Goal: Task Accomplishment & Management: Manage account settings

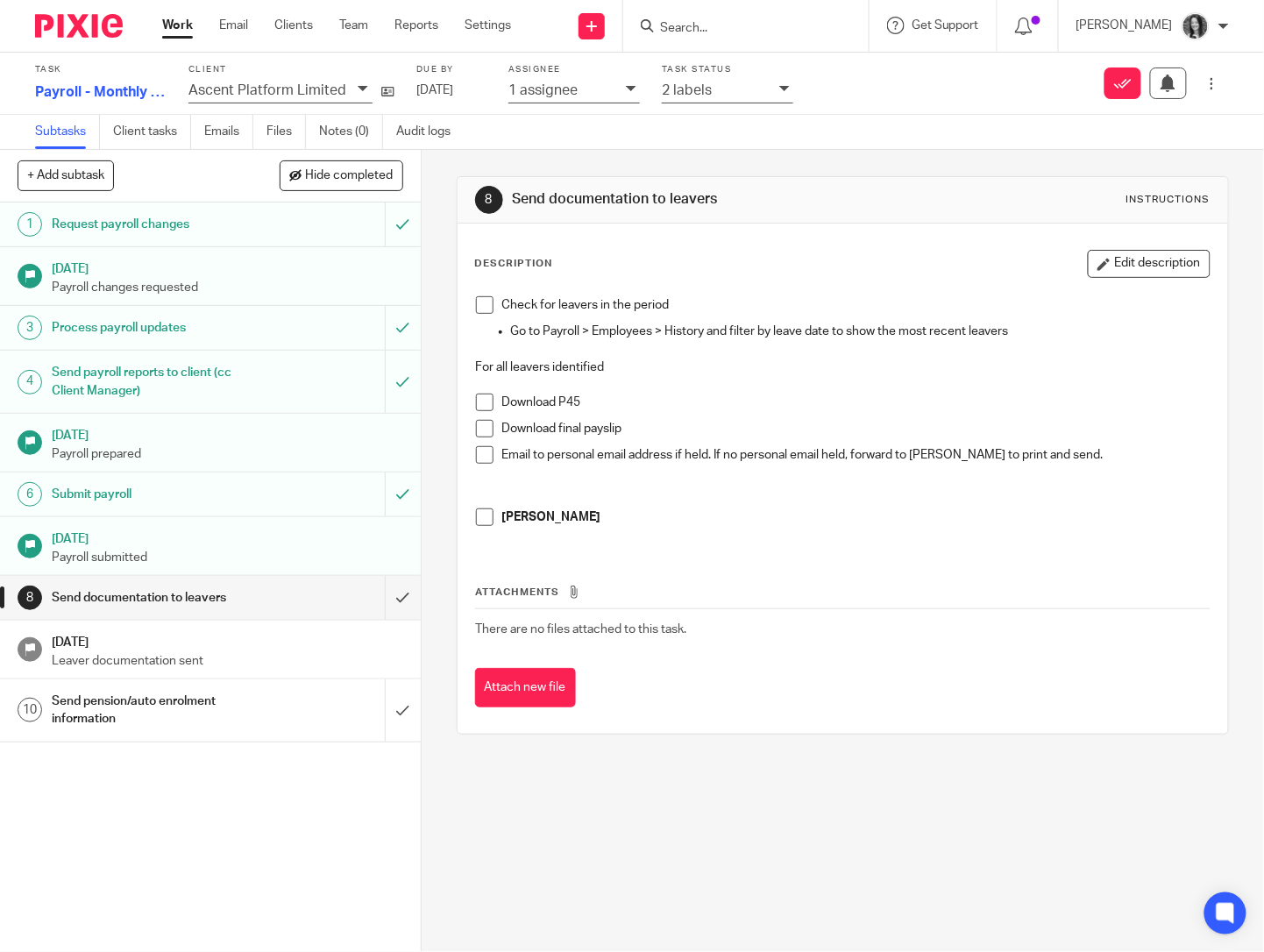
click at [742, 25] on input "Search" at bounding box center [737, 29] width 157 height 16
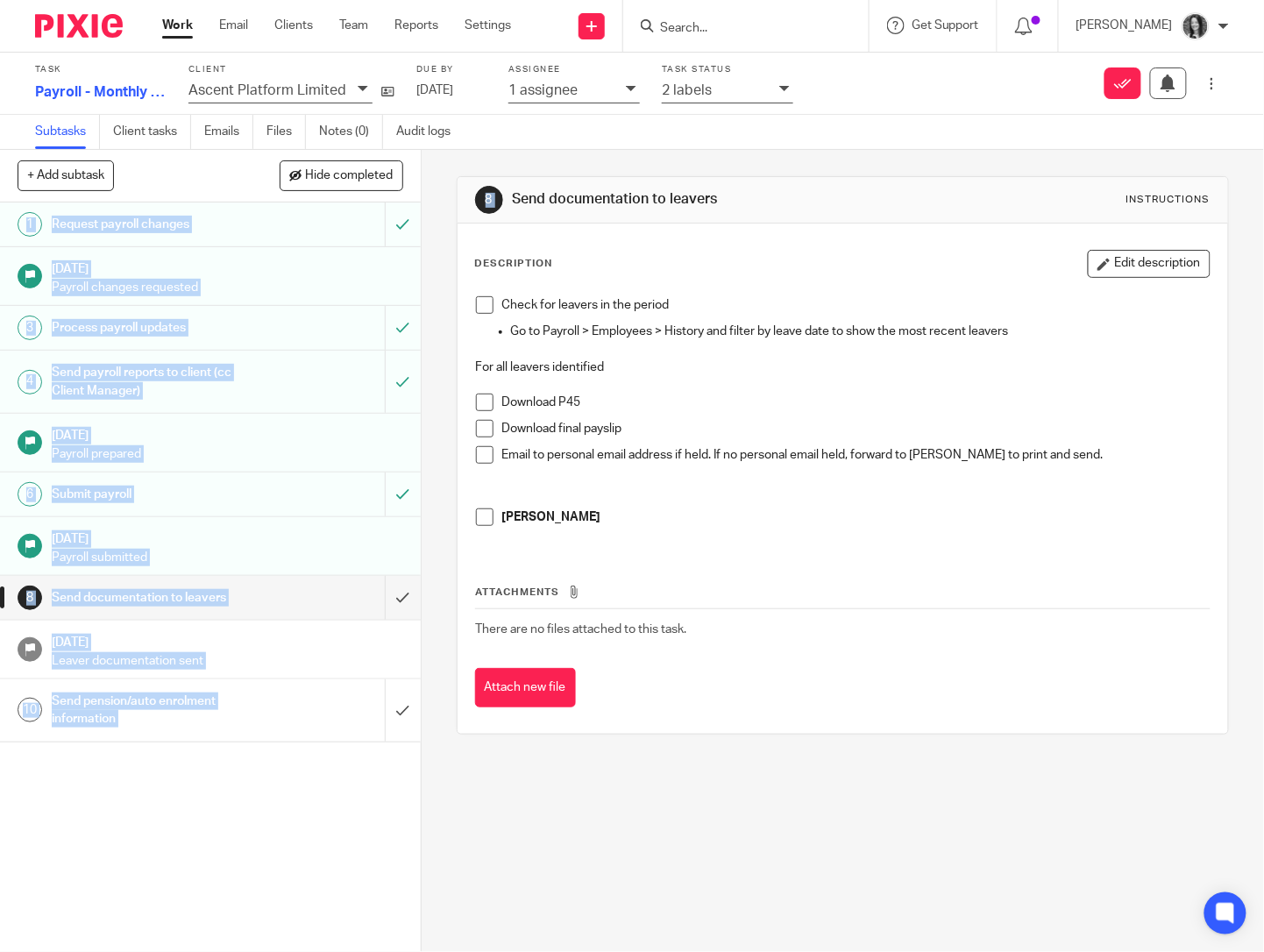
click at [952, 150] on main "Task Payroll - Monthly - Client makes payments 7 /10 Client Ascent Platform Lim…" at bounding box center [632, 476] width 1264 height 952
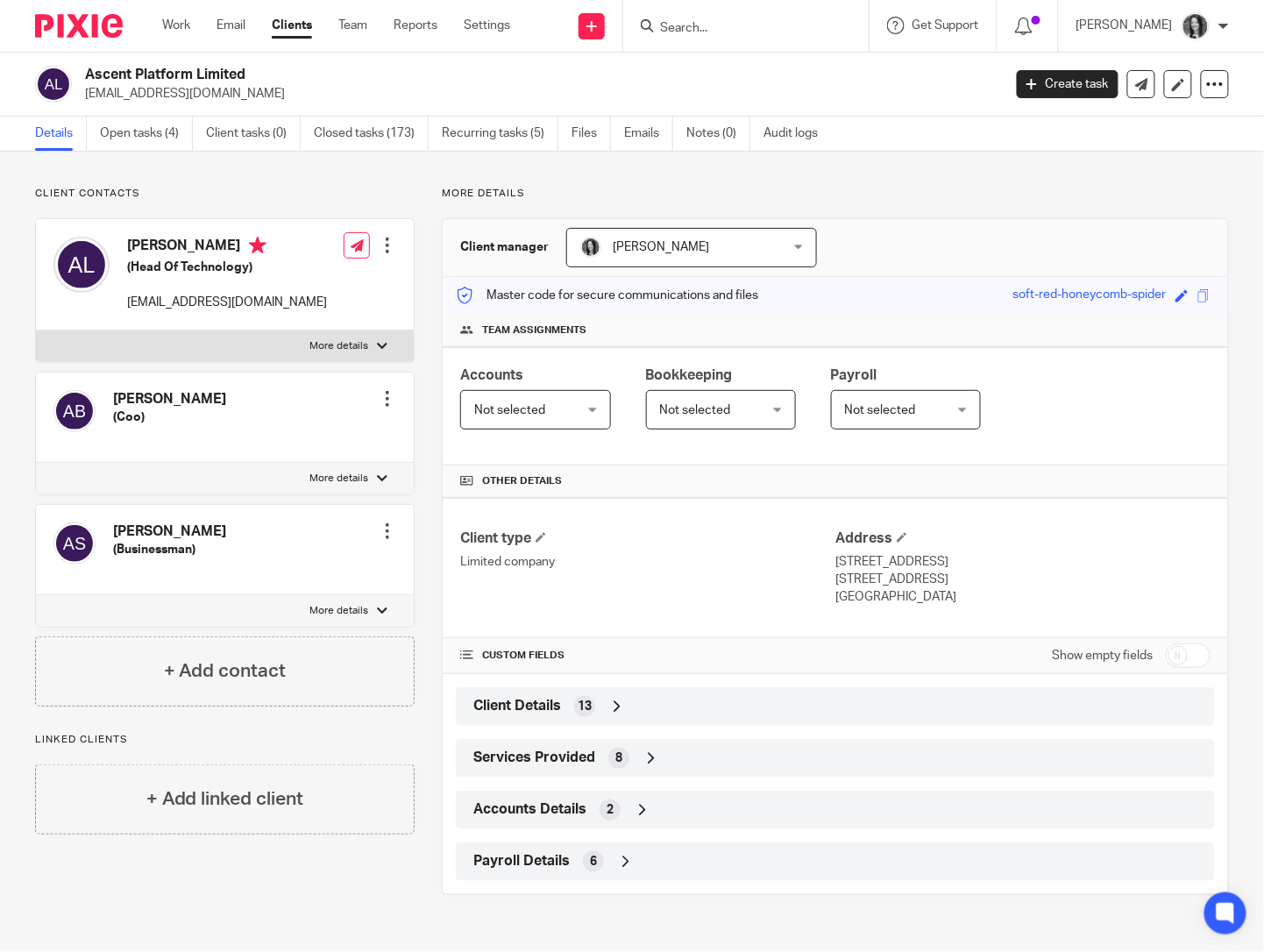
click at [708, 31] on input "Search" at bounding box center [737, 29] width 157 height 16
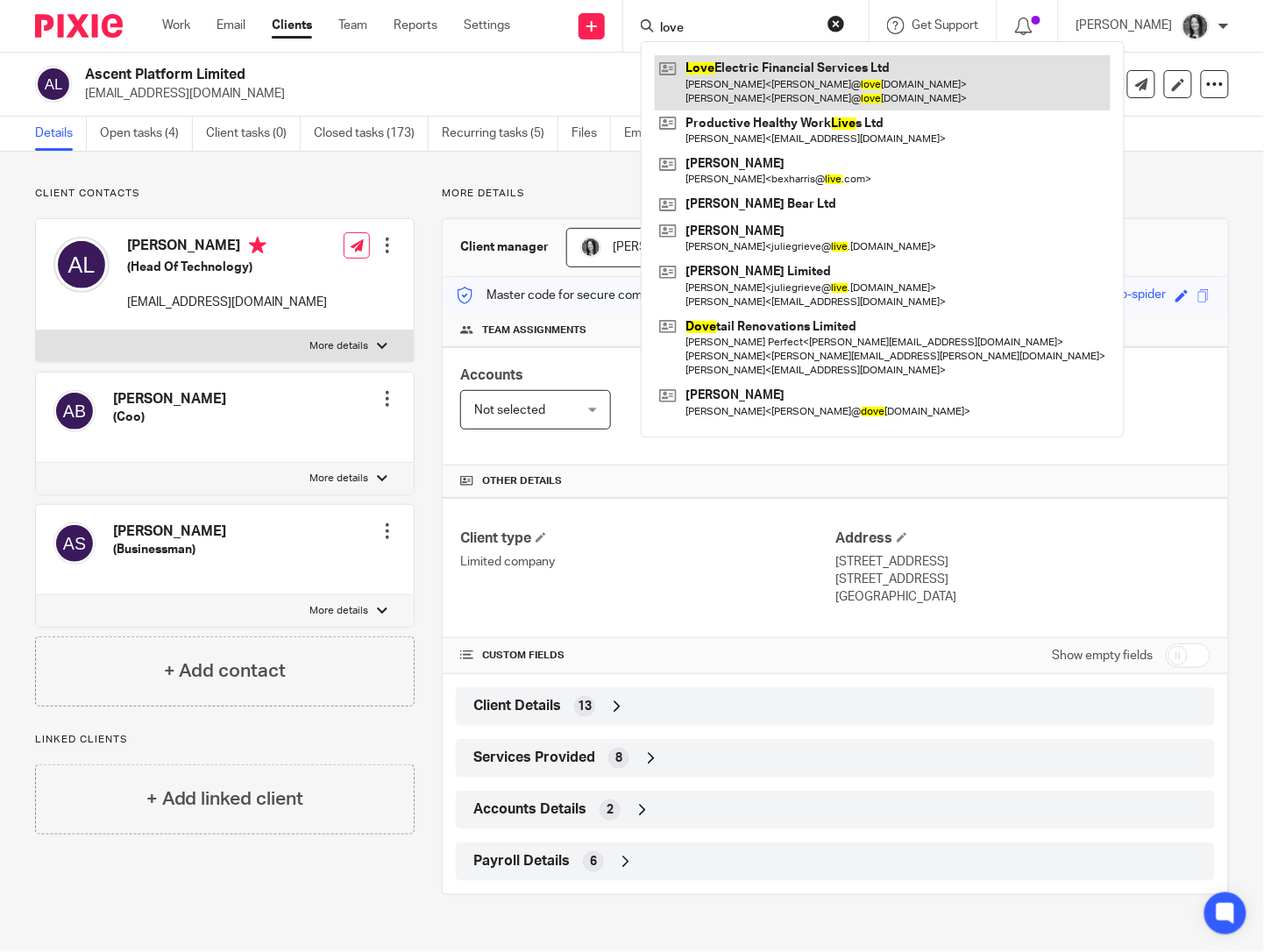
type input "love"
click at [810, 64] on link at bounding box center [883, 81] width 456 height 54
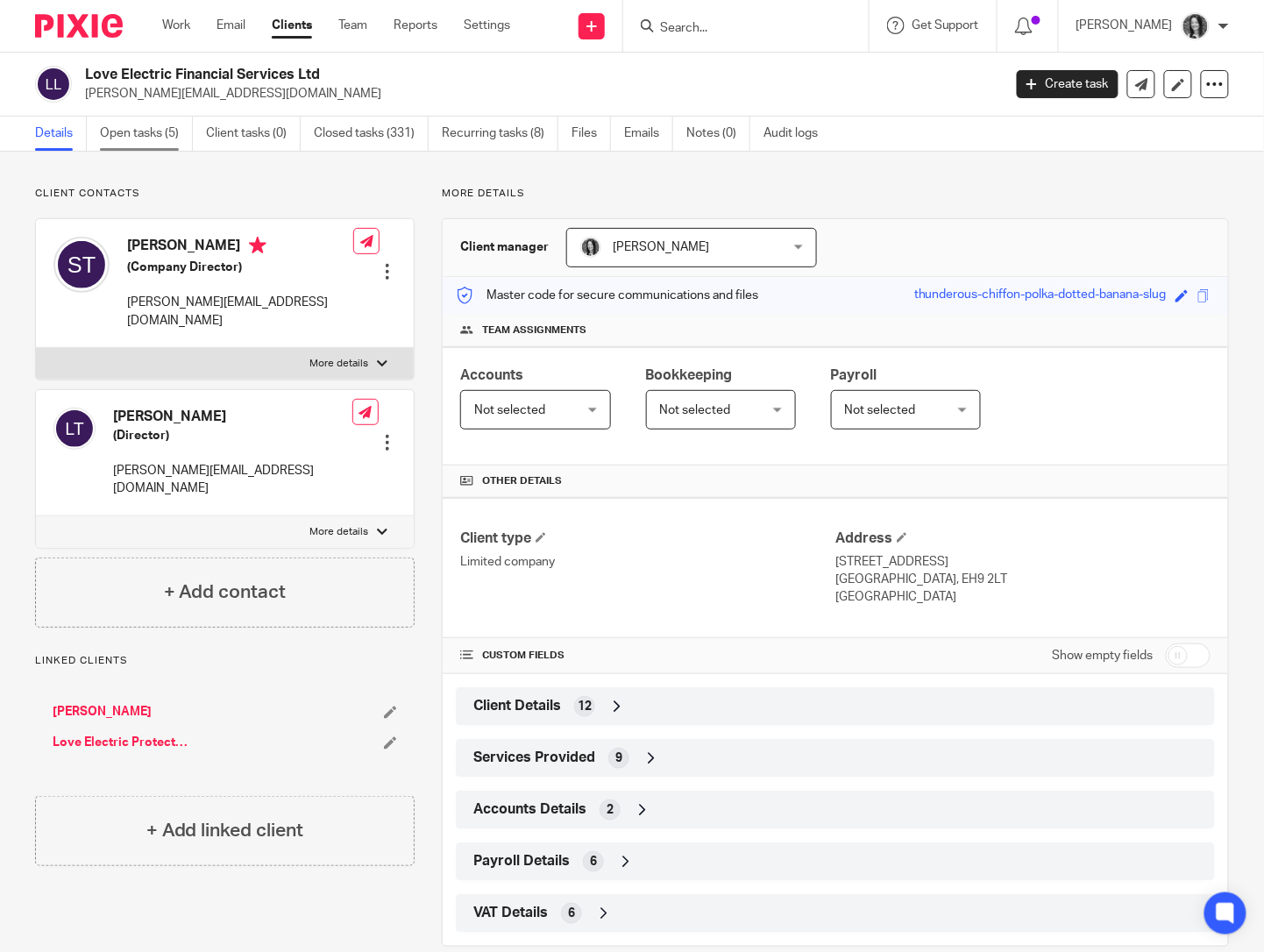
click at [128, 135] on link "Open tasks (5)" at bounding box center [146, 133] width 93 height 34
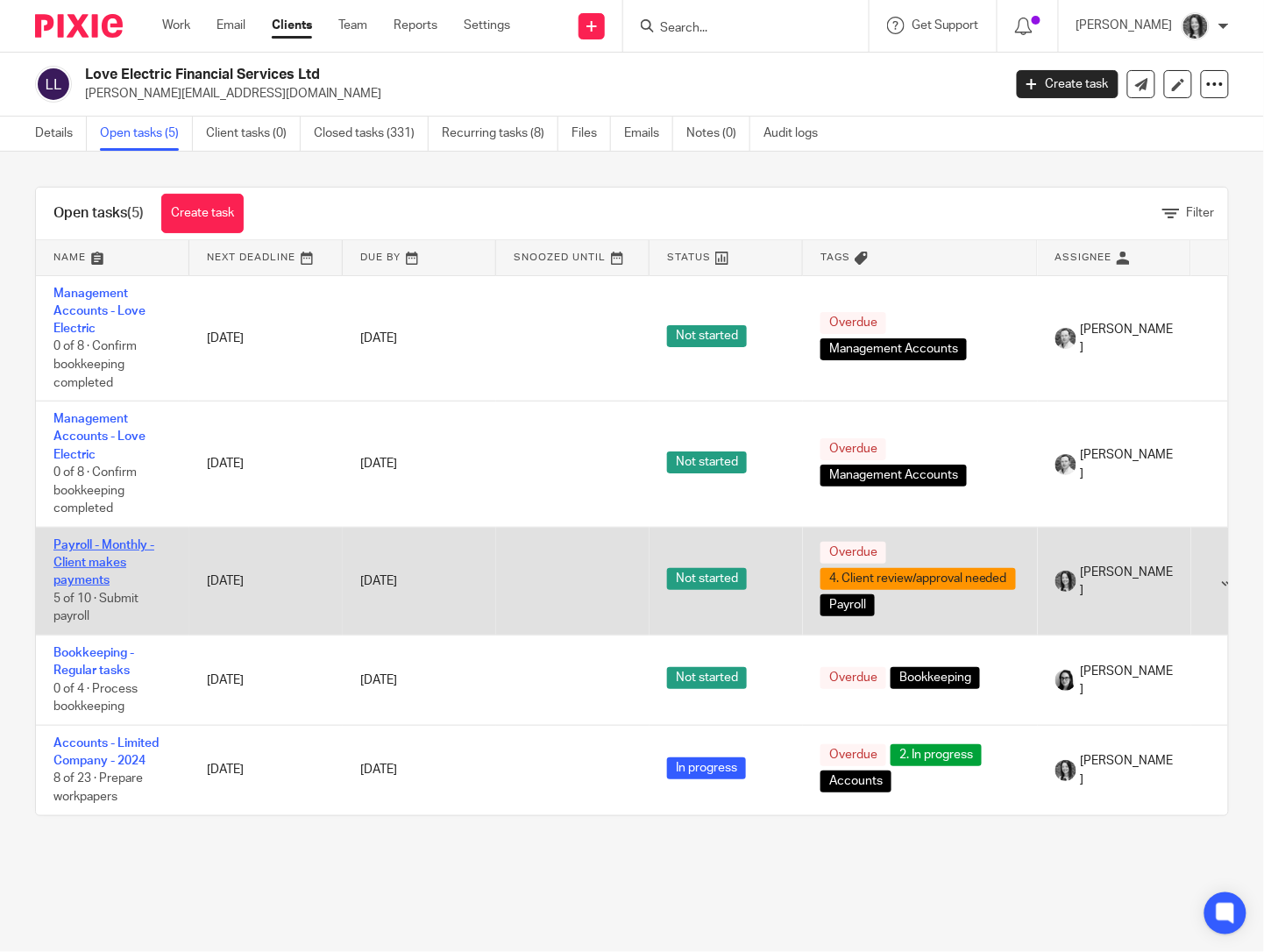
click at [109, 577] on link "Payroll - Monthly - Client makes payments" at bounding box center [103, 563] width 101 height 49
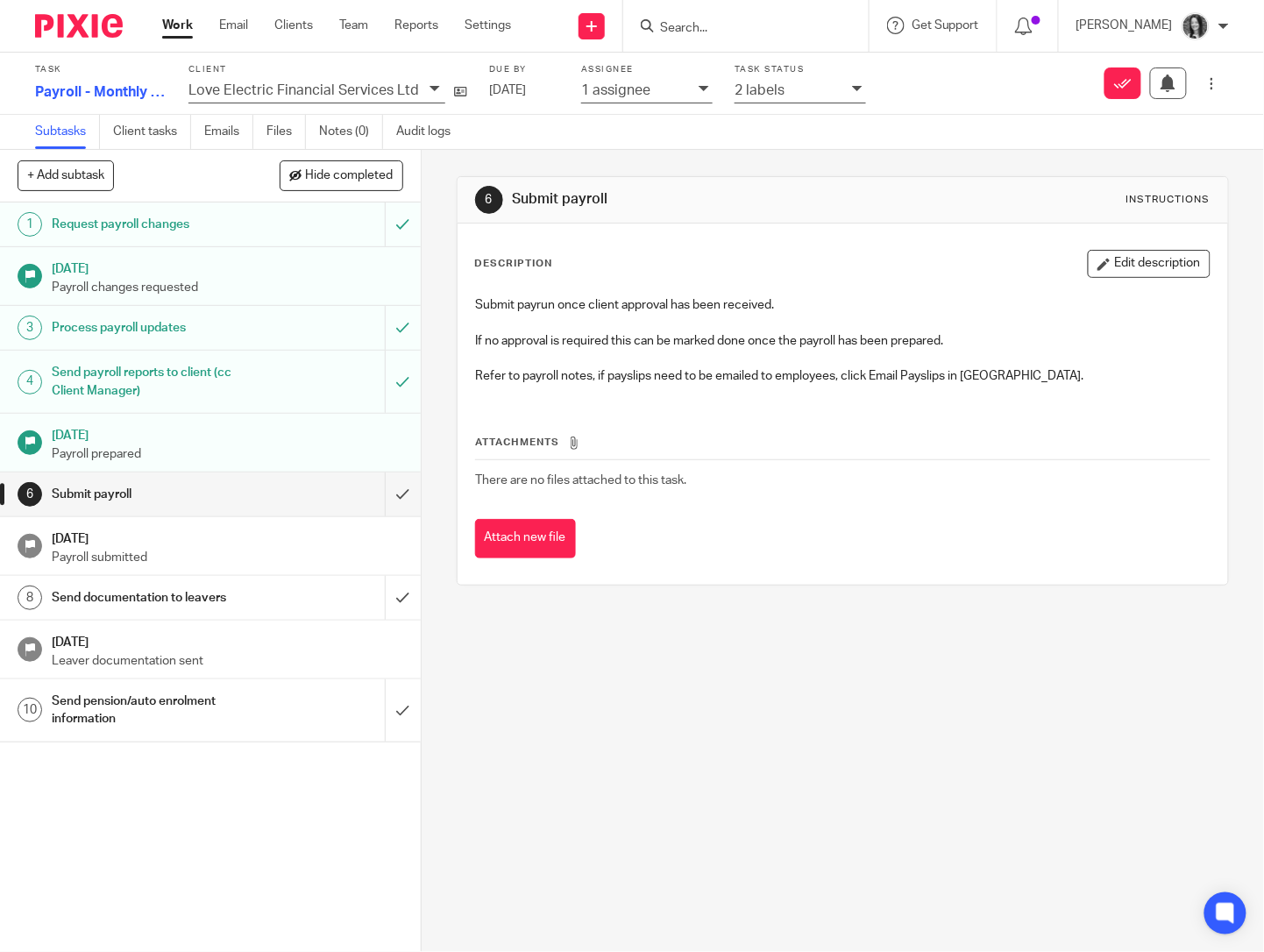
click at [202, 606] on h1 "Send documentation to leavers" at bounding box center [157, 598] width 210 height 27
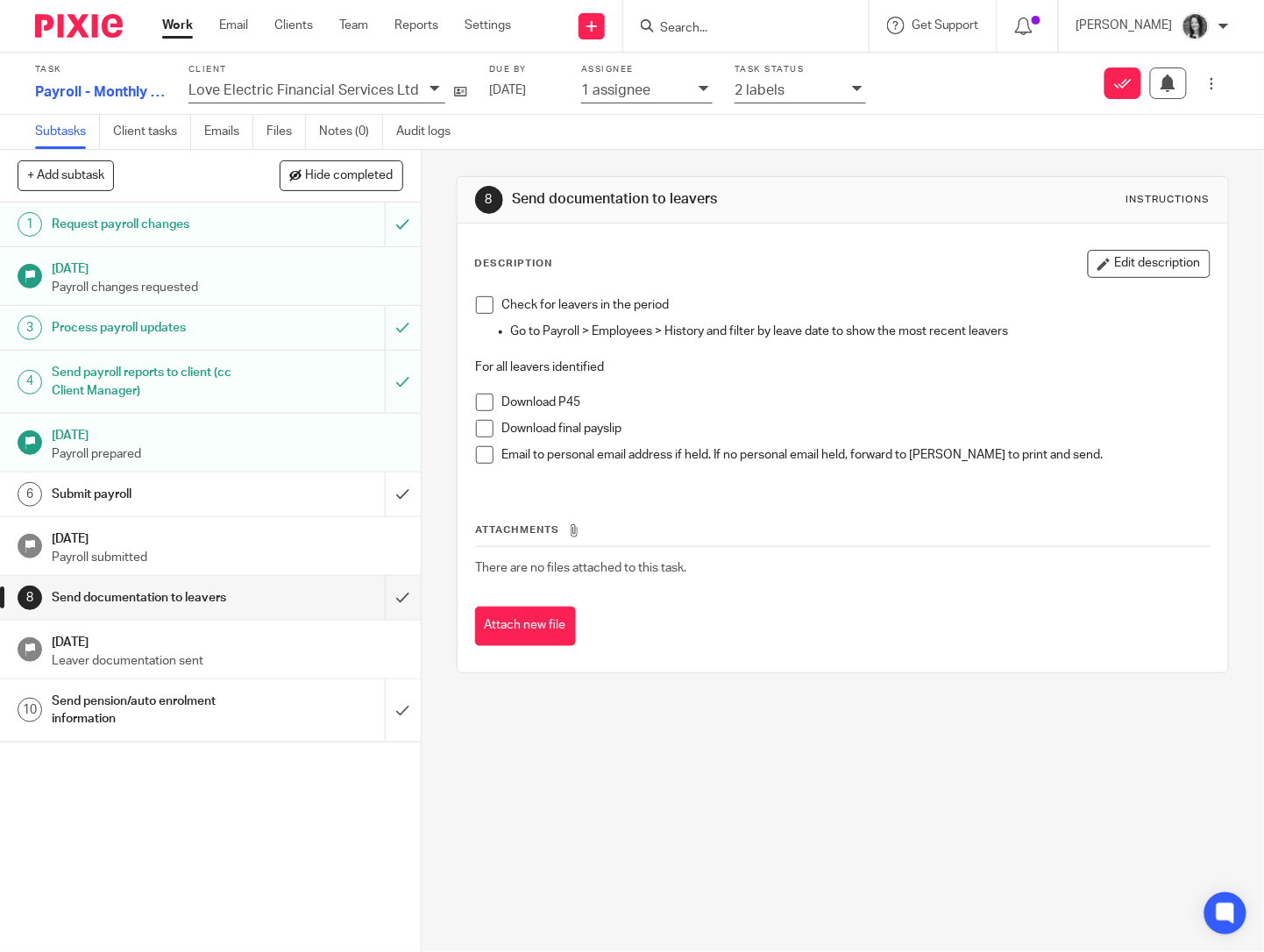
click at [141, 727] on h1 "Send pension/auto enrolment information" at bounding box center [157, 710] width 210 height 45
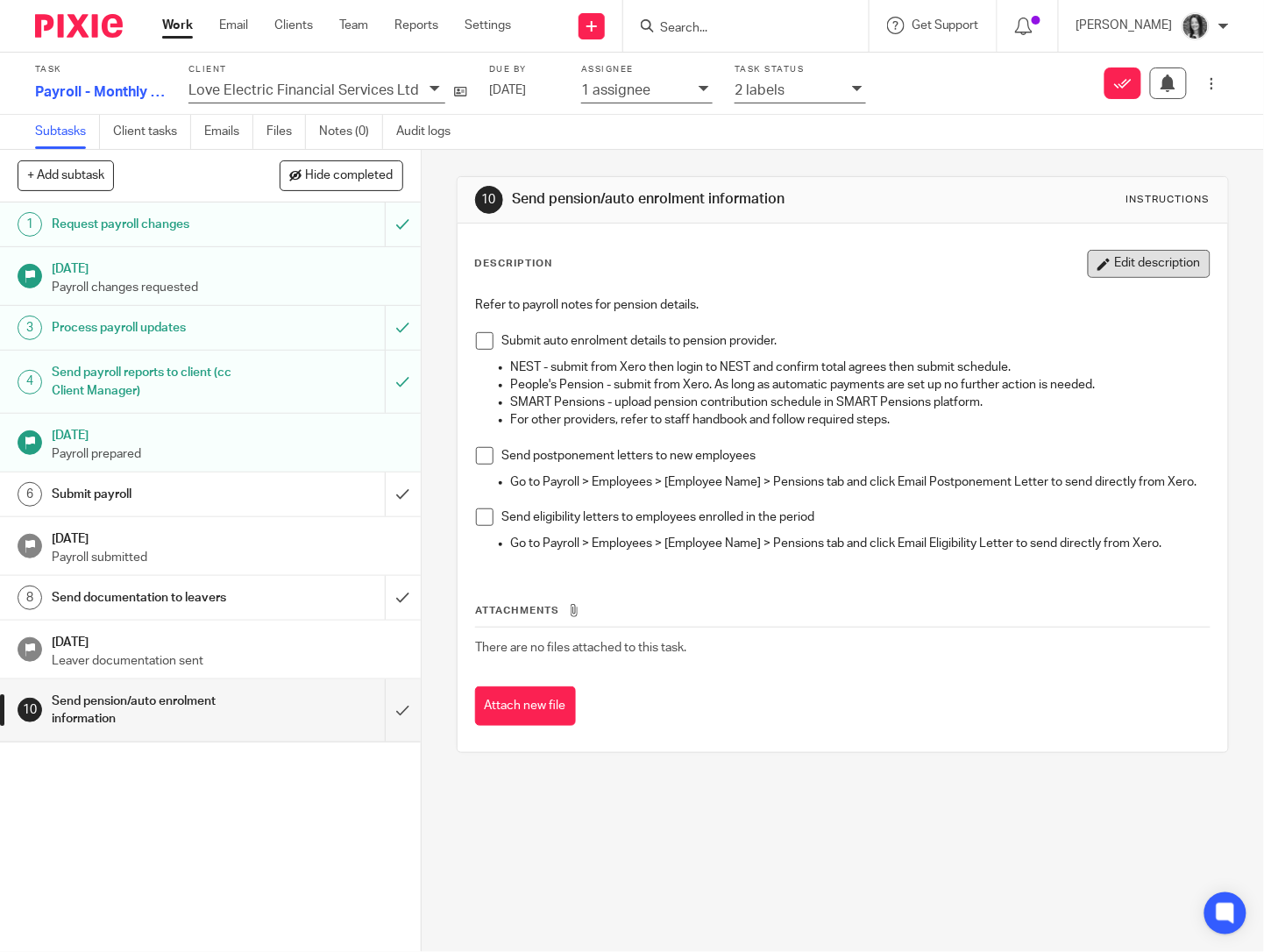
click at [1157, 268] on button "Edit description" at bounding box center [1149, 264] width 123 height 28
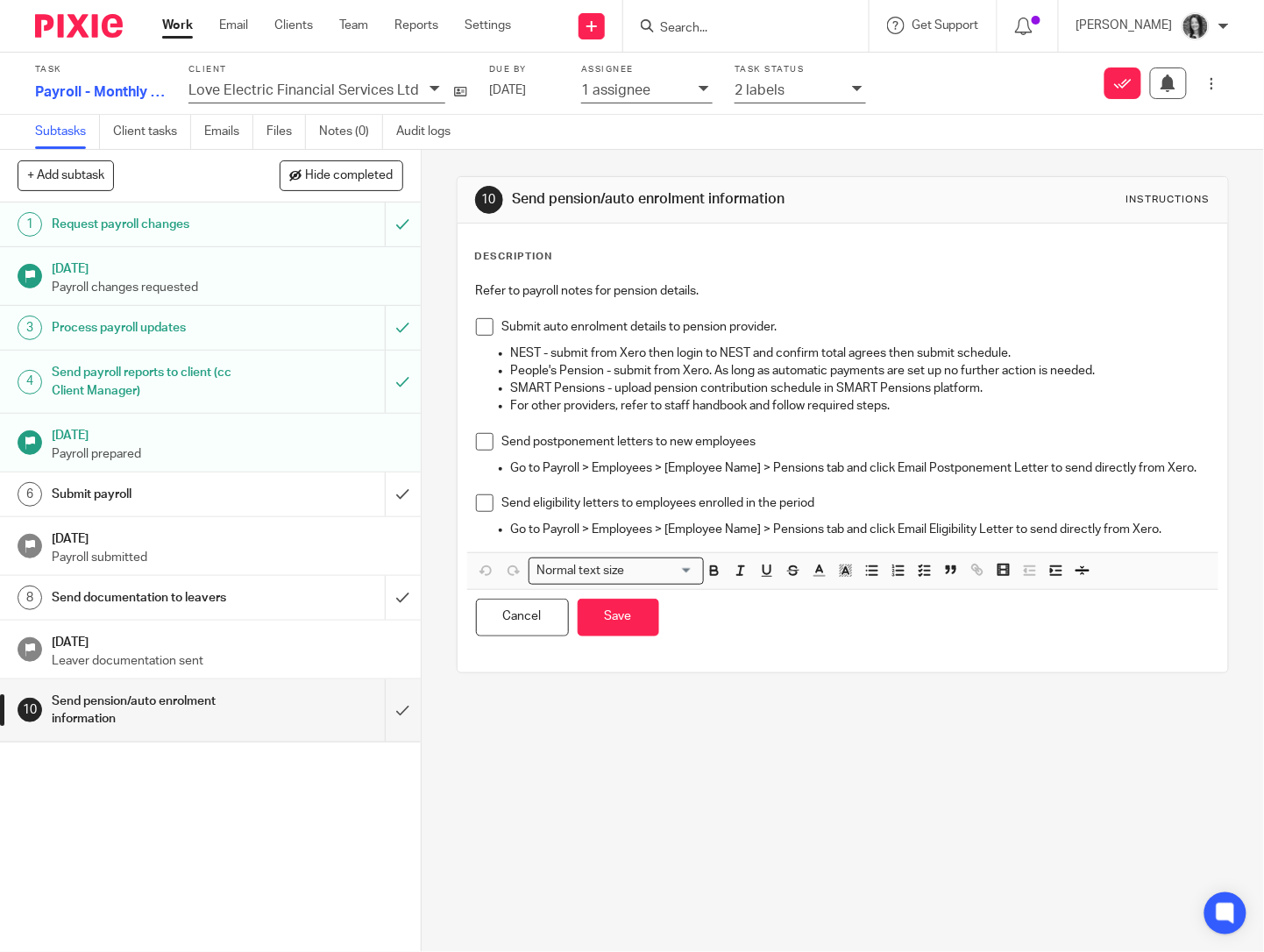
click at [578, 476] on p "Go to Payroll > Employees > [Employee Name] > Pensions tab and click Email Post…" at bounding box center [860, 468] width 698 height 18
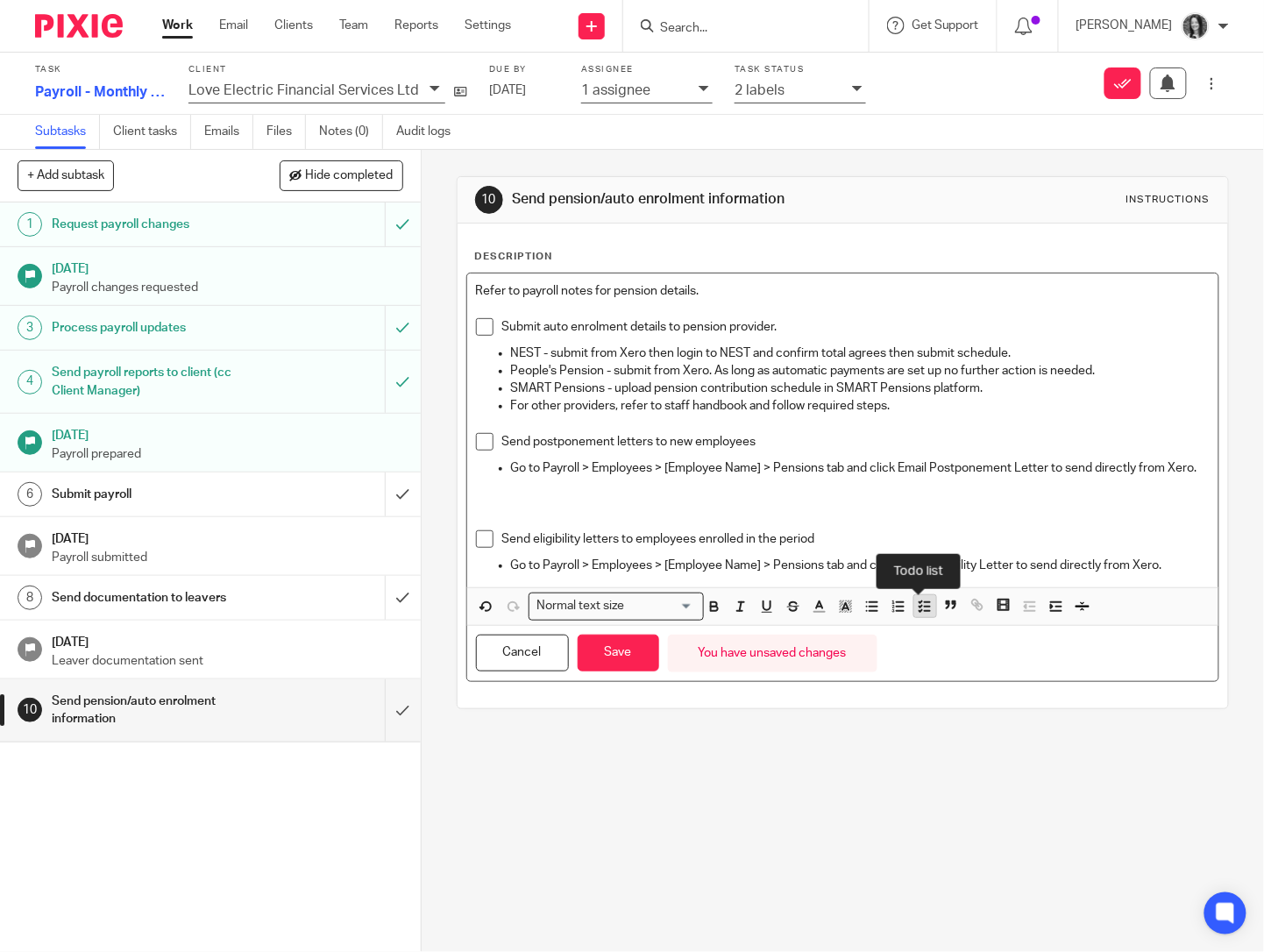
click at [917, 614] on icon "button" at bounding box center [925, 606] width 16 height 16
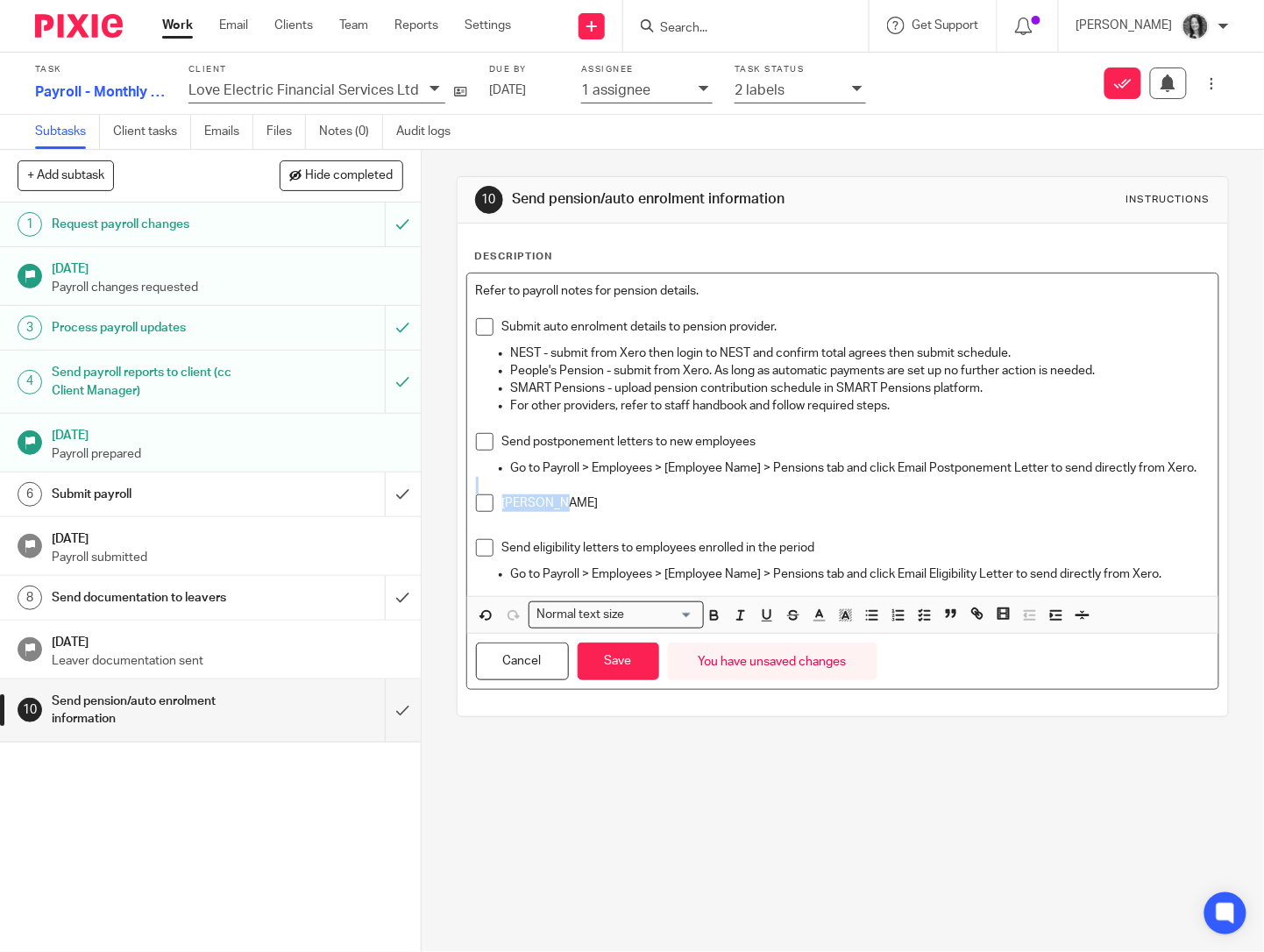
drag, startPoint x: 572, startPoint y: 522, endPoint x: 481, endPoint y: 512, distance: 91.5
click at [481, 512] on div "Refer to payroll notes for pension details. Submit auto enrolment details to pe…" at bounding box center [843, 434] width 751 height 323
click at [707, 623] on icon "button" at bounding box center [714, 615] width 16 height 16
click at [587, 512] on p "Amy Yates" at bounding box center [856, 503] width 707 height 18
click at [629, 680] on button "Save" at bounding box center [618, 661] width 81 height 38
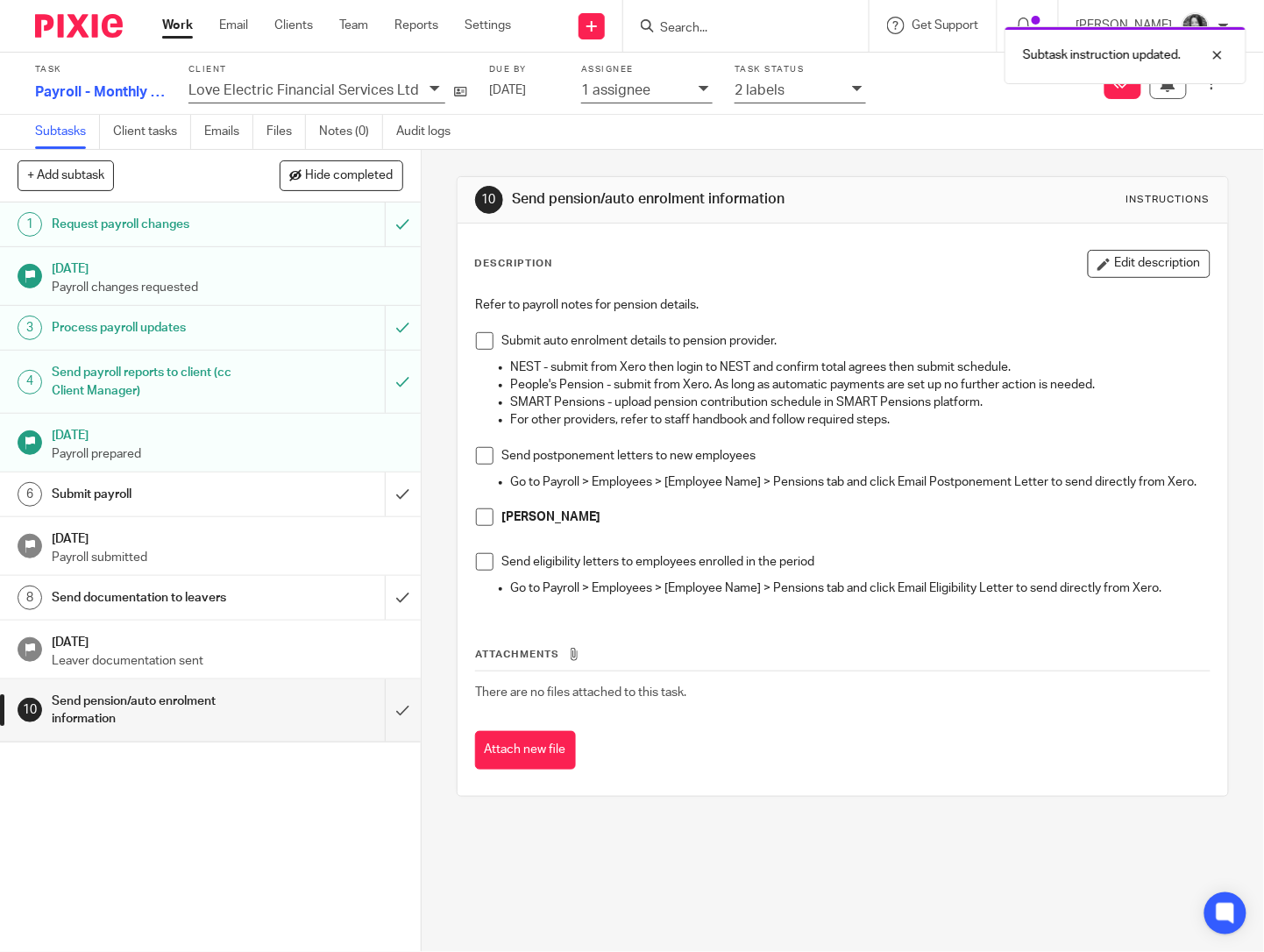
click at [110, 590] on h1 "Send documentation to leavers" at bounding box center [157, 598] width 210 height 27
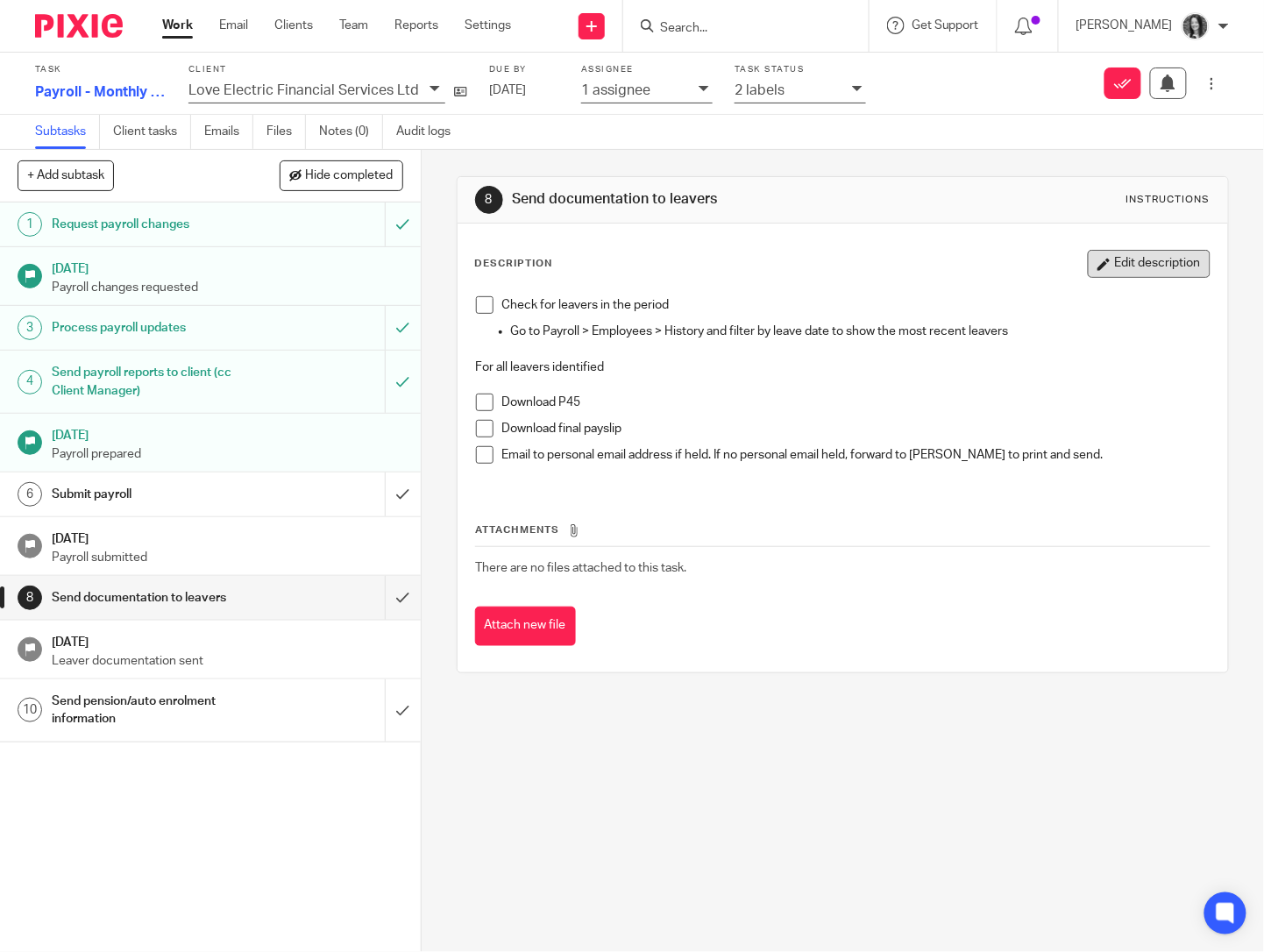
click at [1102, 251] on button "Edit description" at bounding box center [1149, 264] width 123 height 28
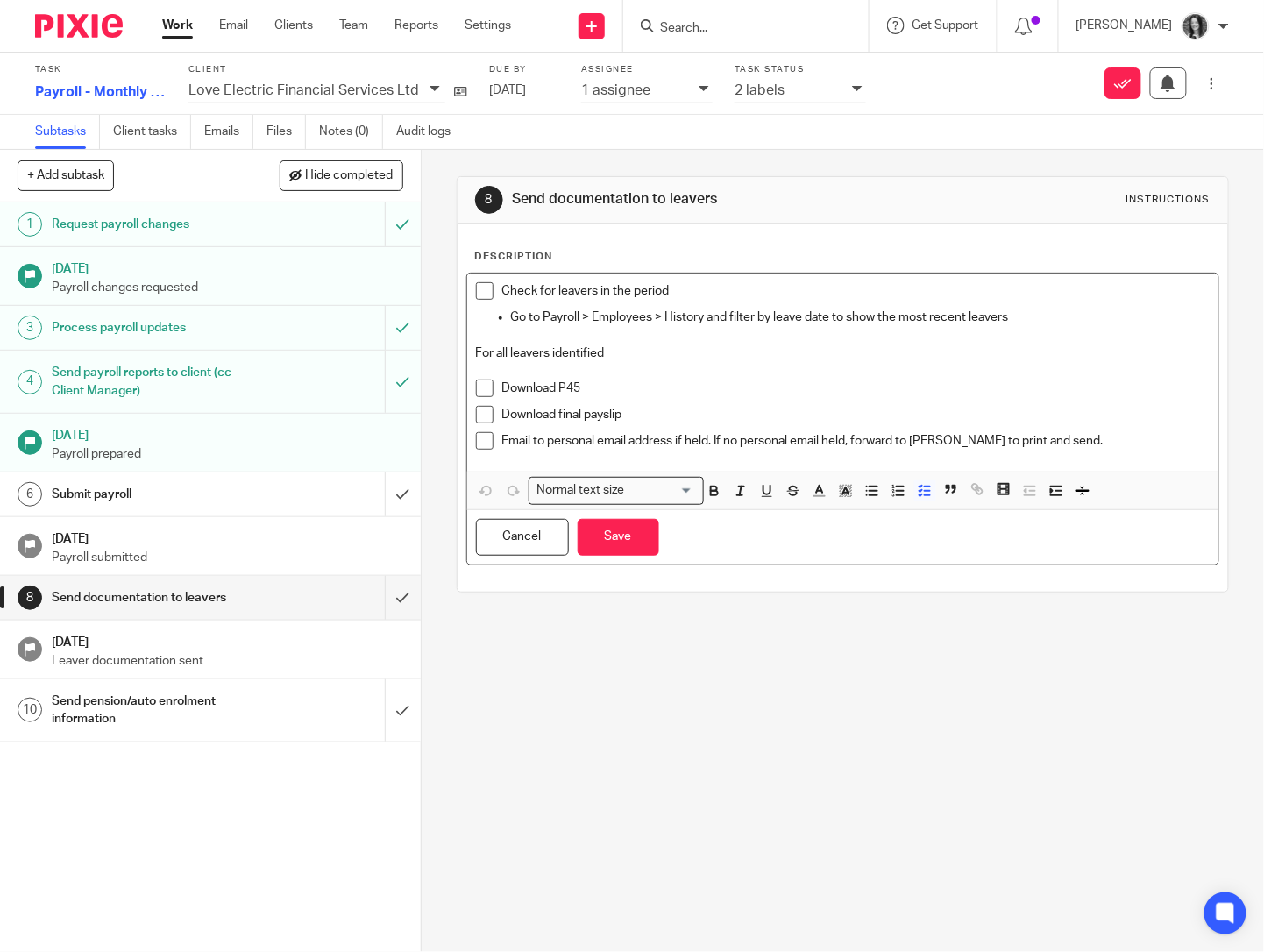
click at [1066, 444] on p "Email to personal email address if held. If no personal email held, forward to …" at bounding box center [856, 441] width 707 height 18
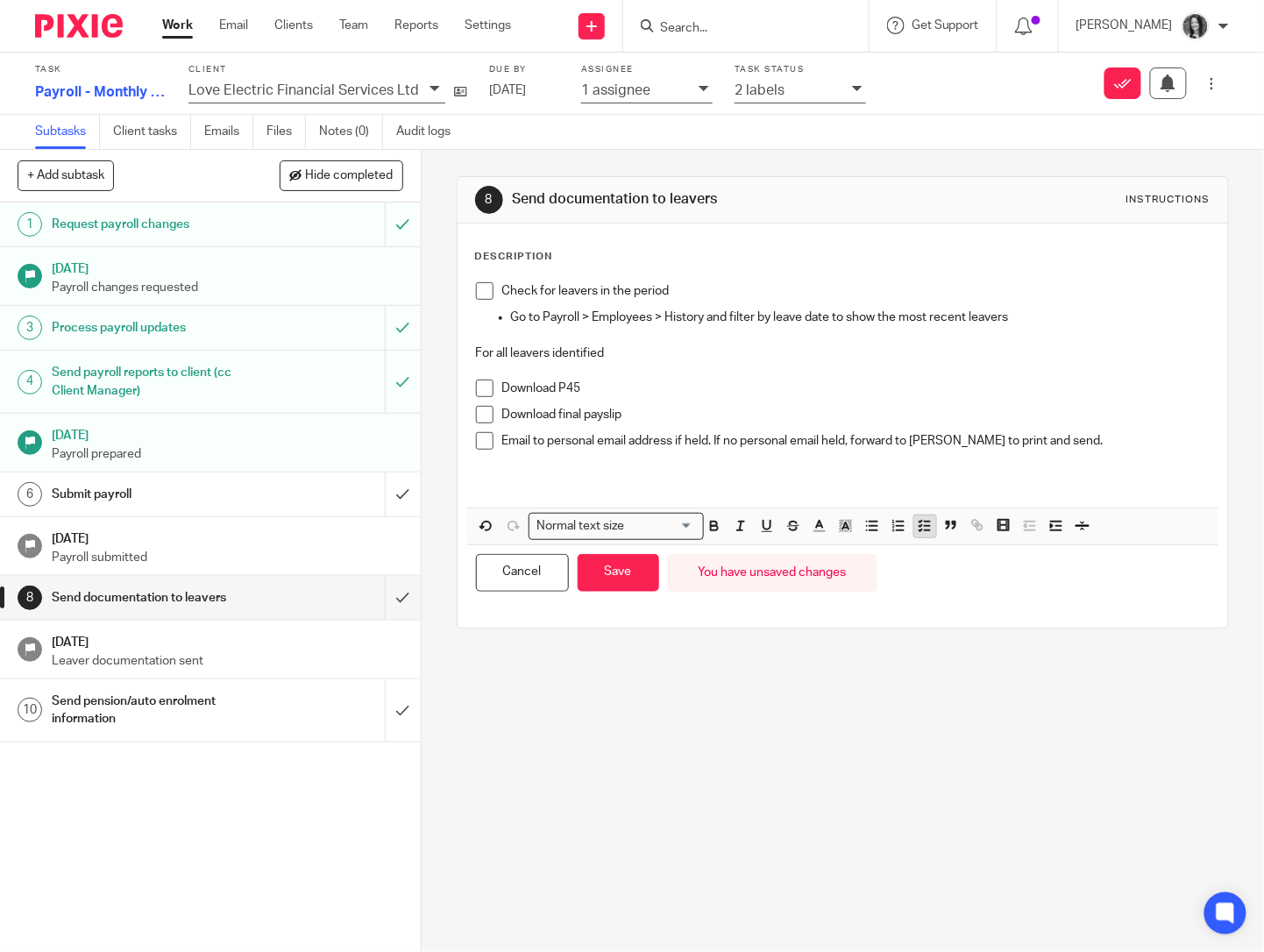
click at [924, 530] on icon "button" at bounding box center [925, 526] width 16 height 16
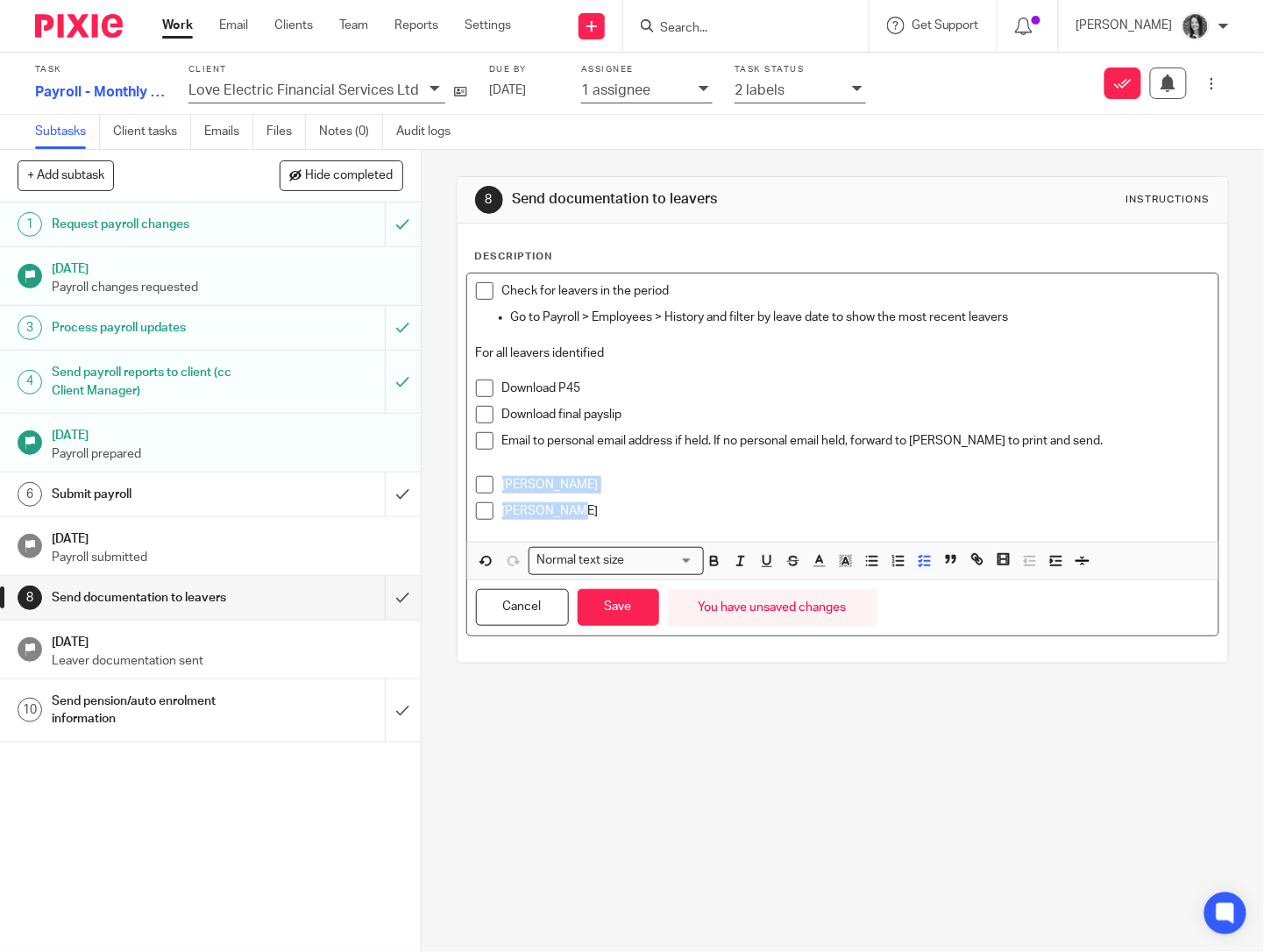
drag, startPoint x: 575, startPoint y: 512, endPoint x: 461, endPoint y: 490, distance: 116.1
click at [468, 490] on div "Check for leavers in the period Go to Payroll > Employees > History and filter …" at bounding box center [843, 407] width 751 height 268
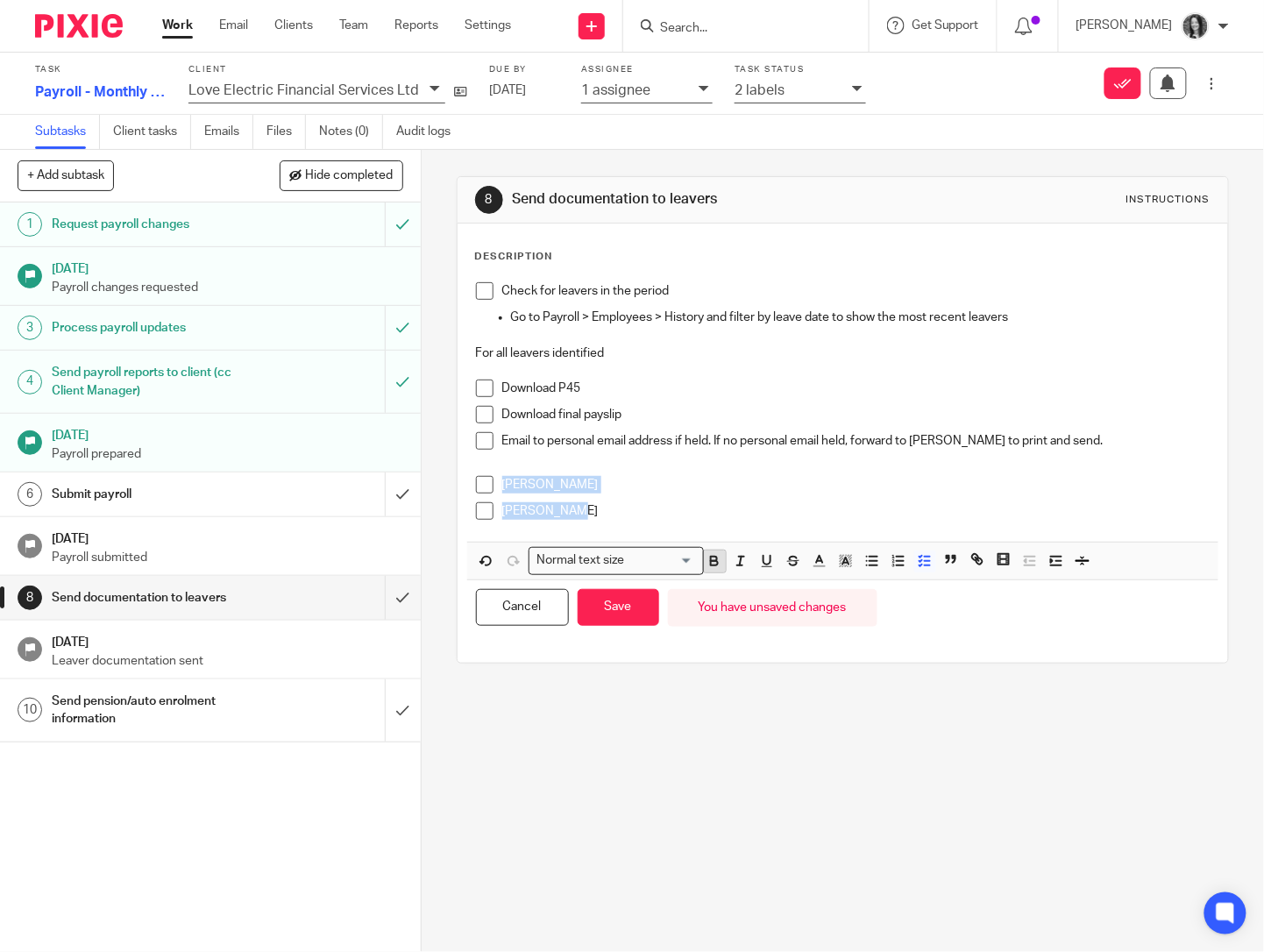
click at [711, 563] on icon "button" at bounding box center [714, 563] width 7 height 4
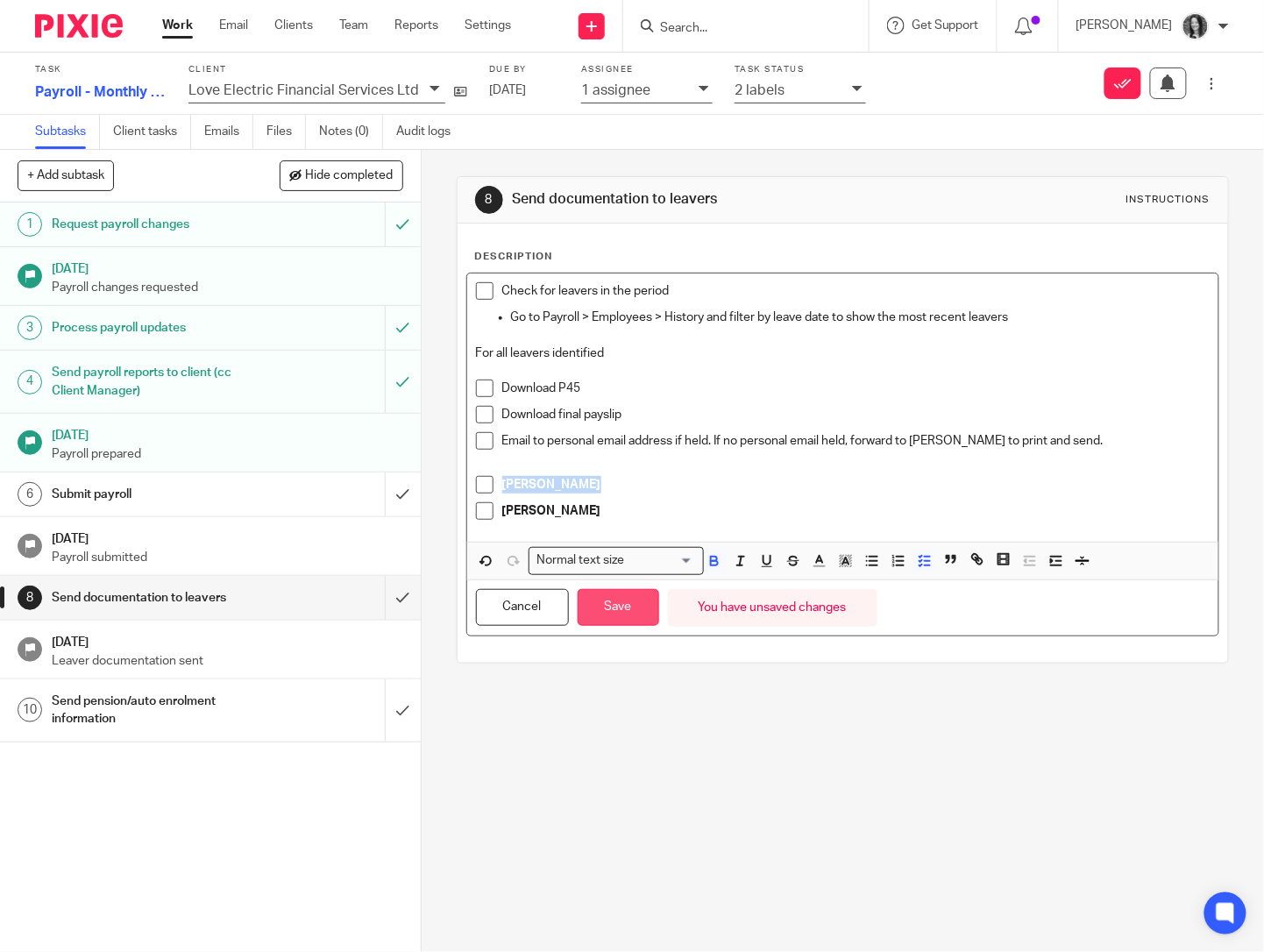
click at [601, 608] on button "Save" at bounding box center [618, 607] width 81 height 38
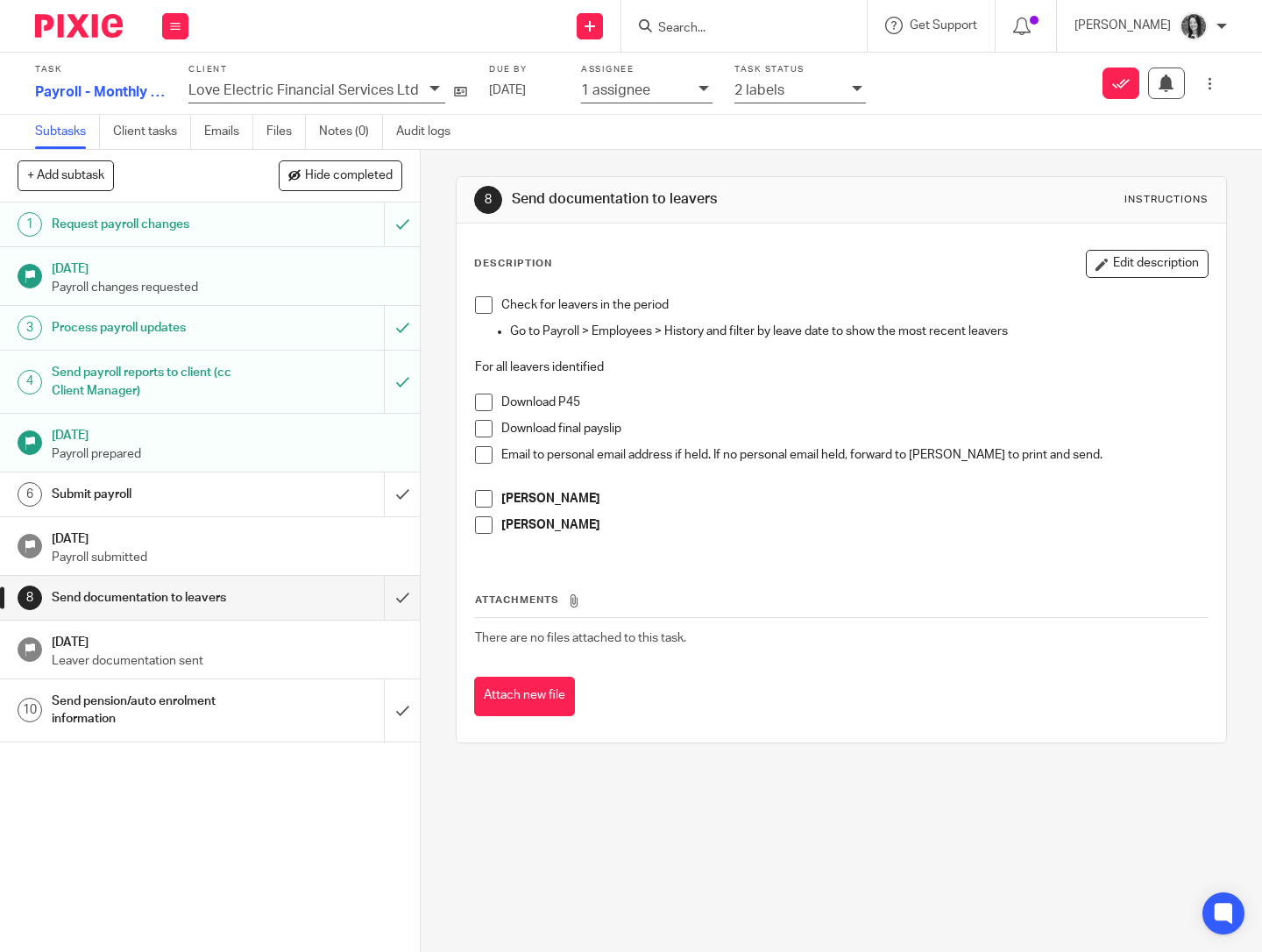
click at [694, 21] on input "Search" at bounding box center [735, 29] width 157 height 16
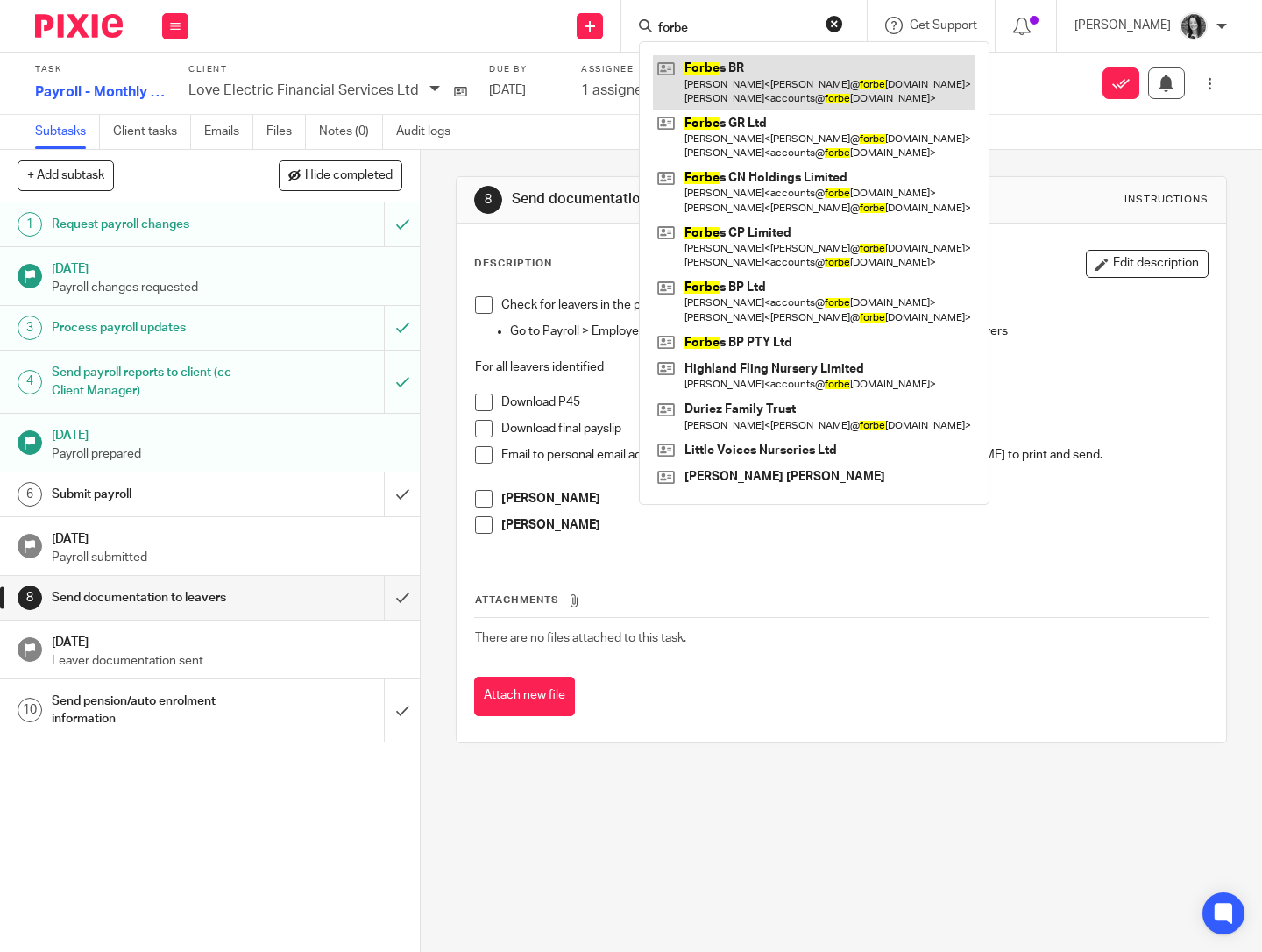
type input "forbe"
click at [742, 67] on link at bounding box center [814, 81] width 323 height 54
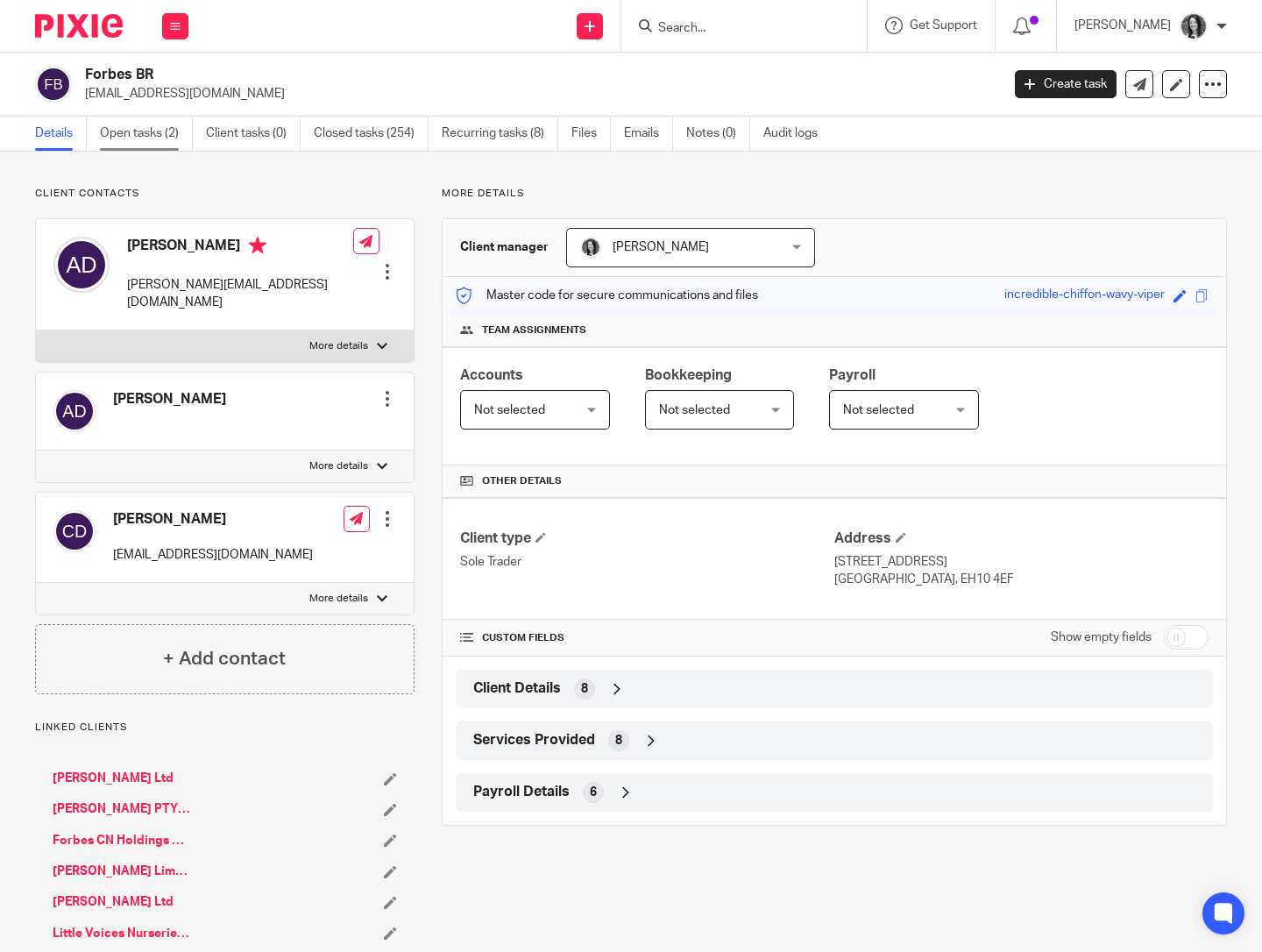
click at [146, 135] on link "Open tasks (2)" at bounding box center [146, 133] width 93 height 34
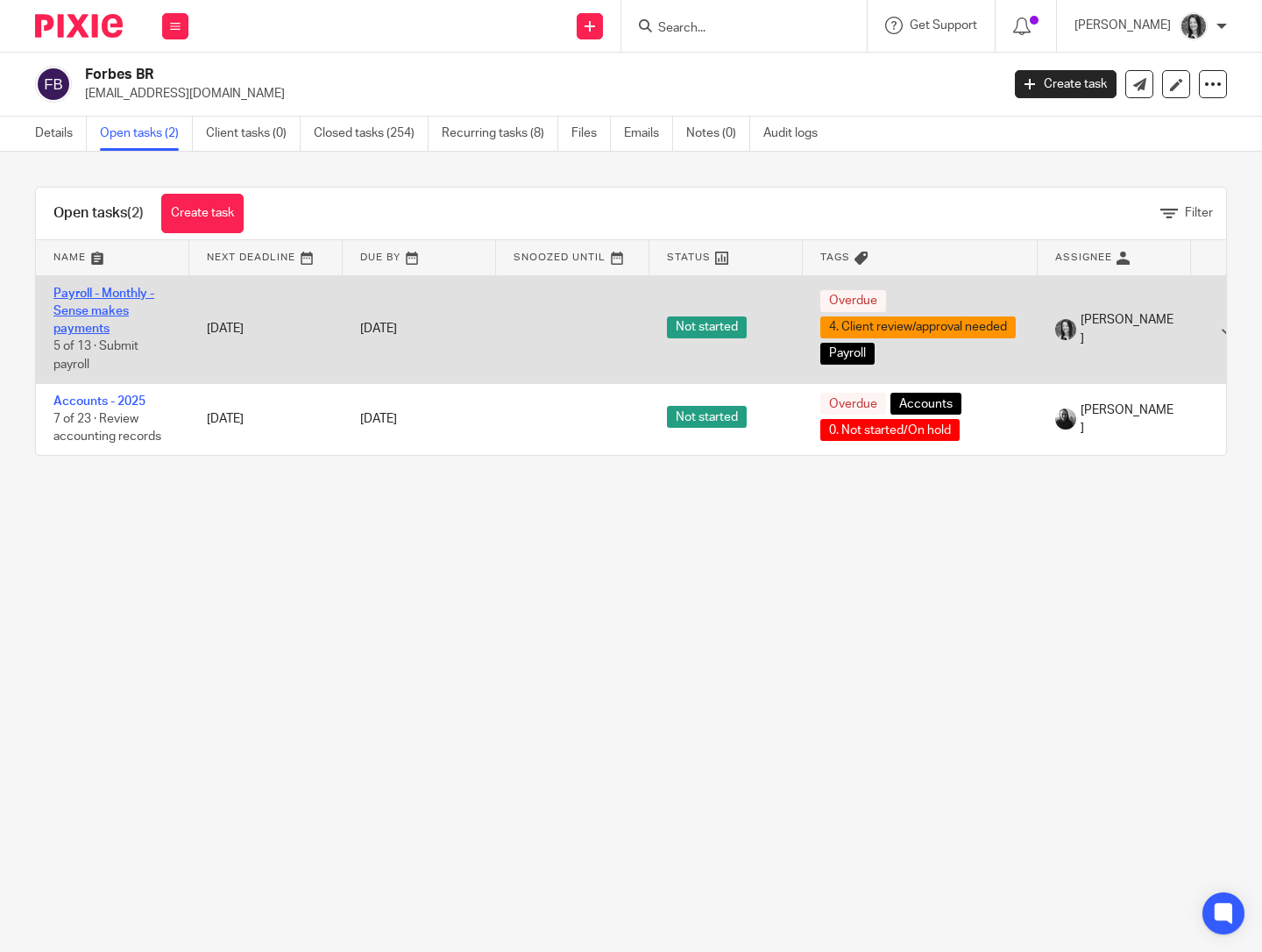
click at [95, 316] on link "Payroll - Monthly - Sense makes payments" at bounding box center [103, 311] width 101 height 49
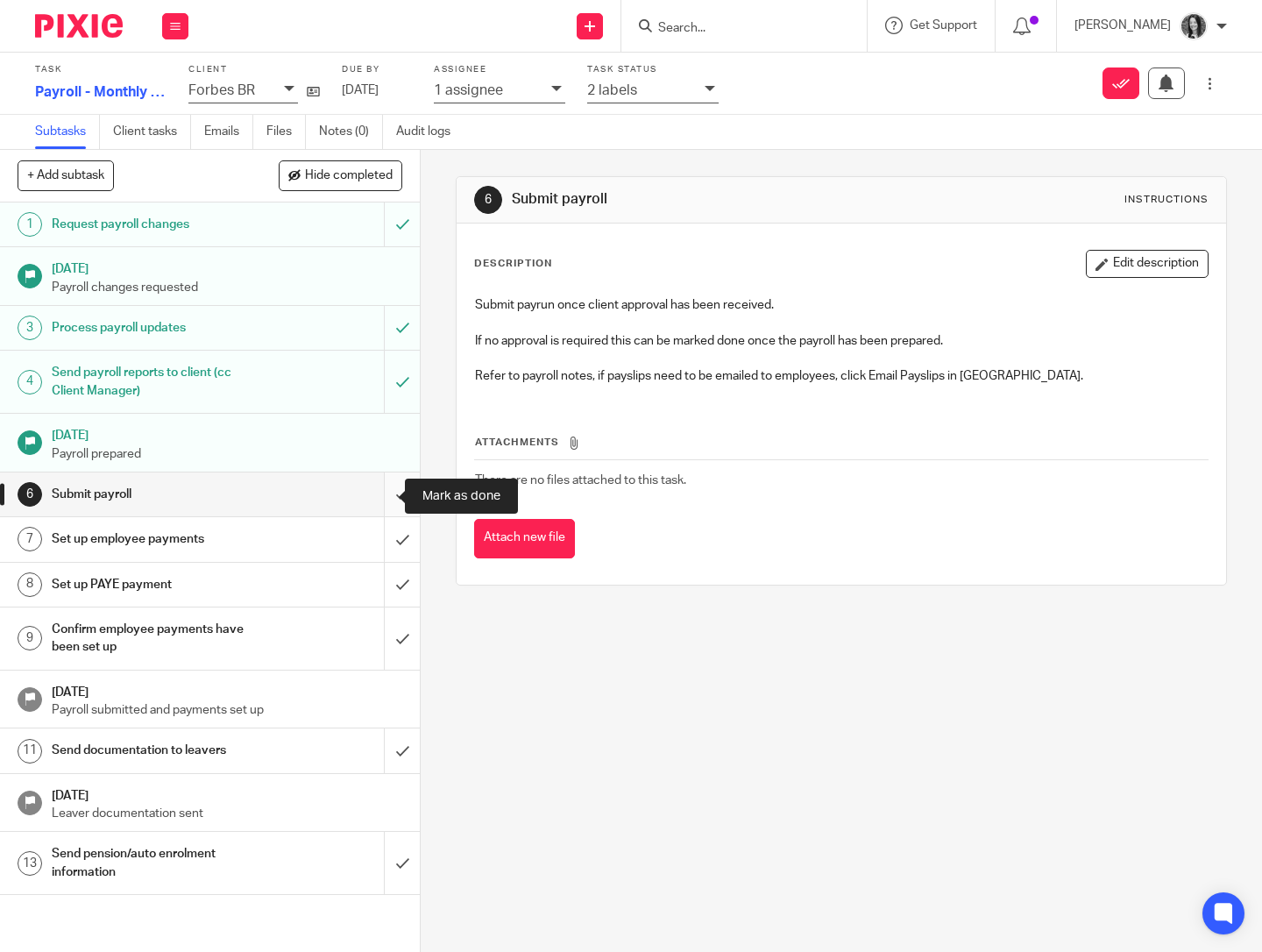
click at [382, 499] on input "submit" at bounding box center [209, 494] width 420 height 44
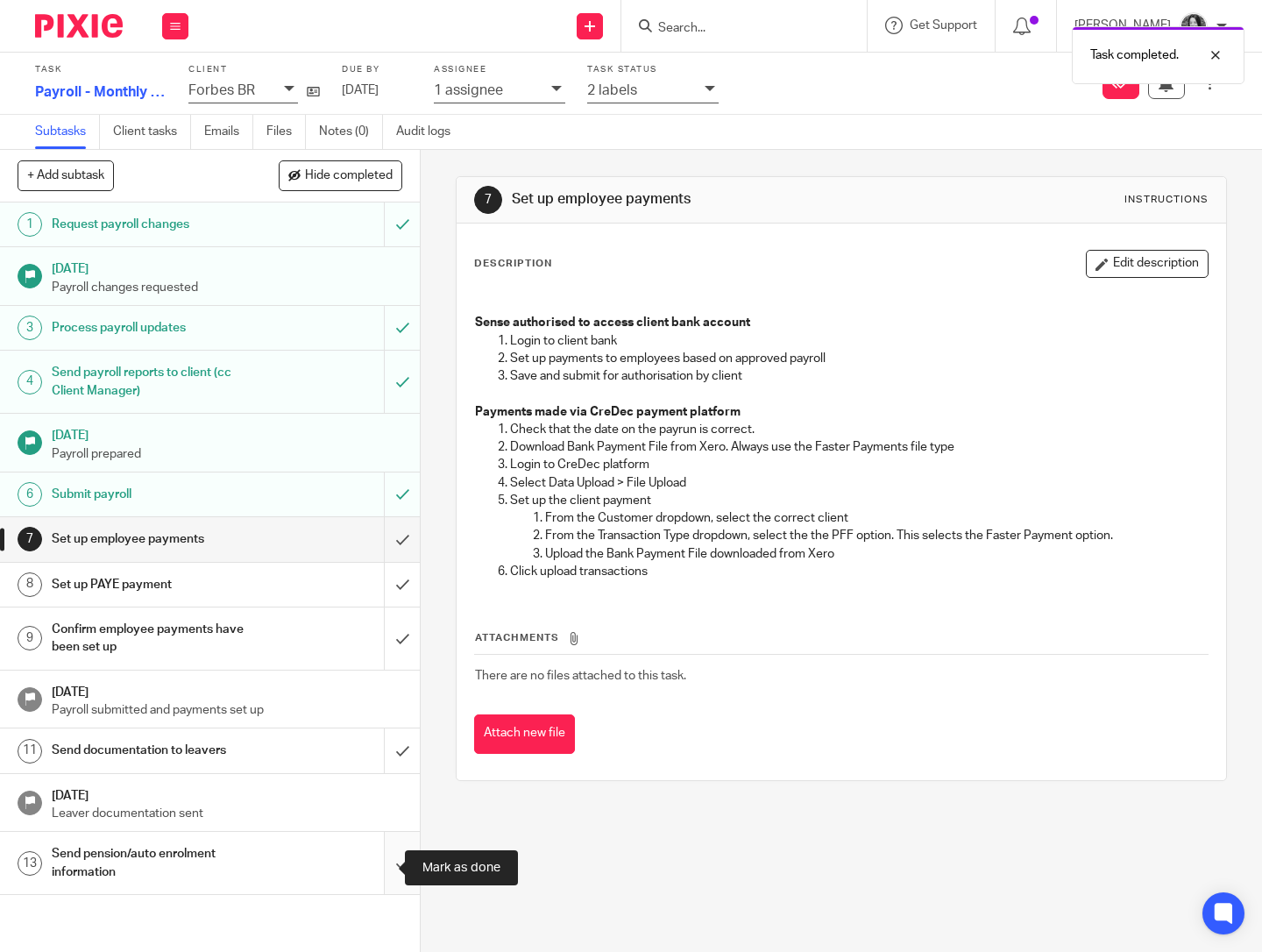
click at [383, 870] on input "submit" at bounding box center [209, 863] width 420 height 62
click at [1094, 263] on button "Edit description" at bounding box center [1147, 264] width 123 height 28
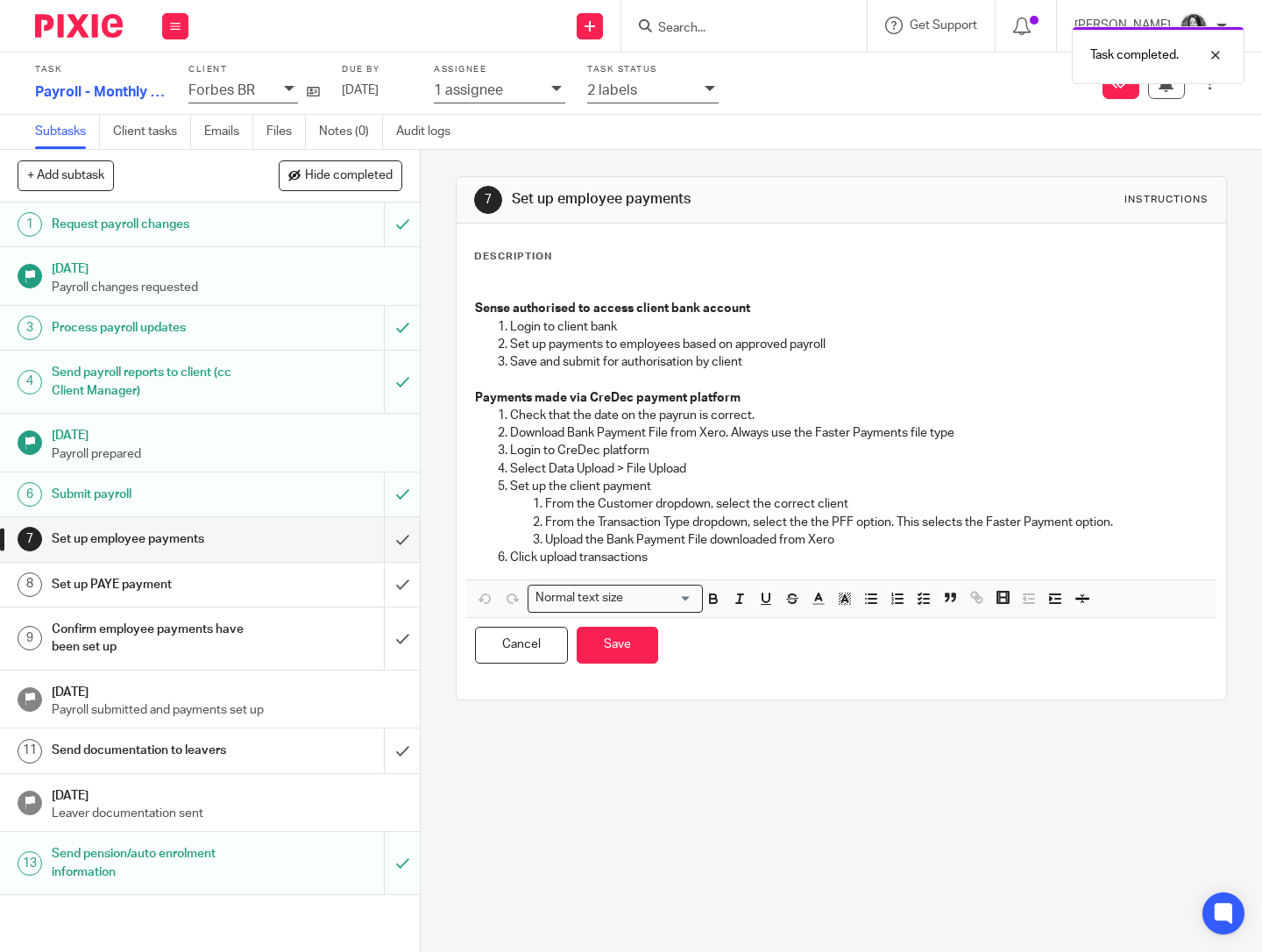
click at [760, 569] on div "Sense authorised to access client bank account Login to client bank Set up paym…" at bounding box center [841, 426] width 750 height 306
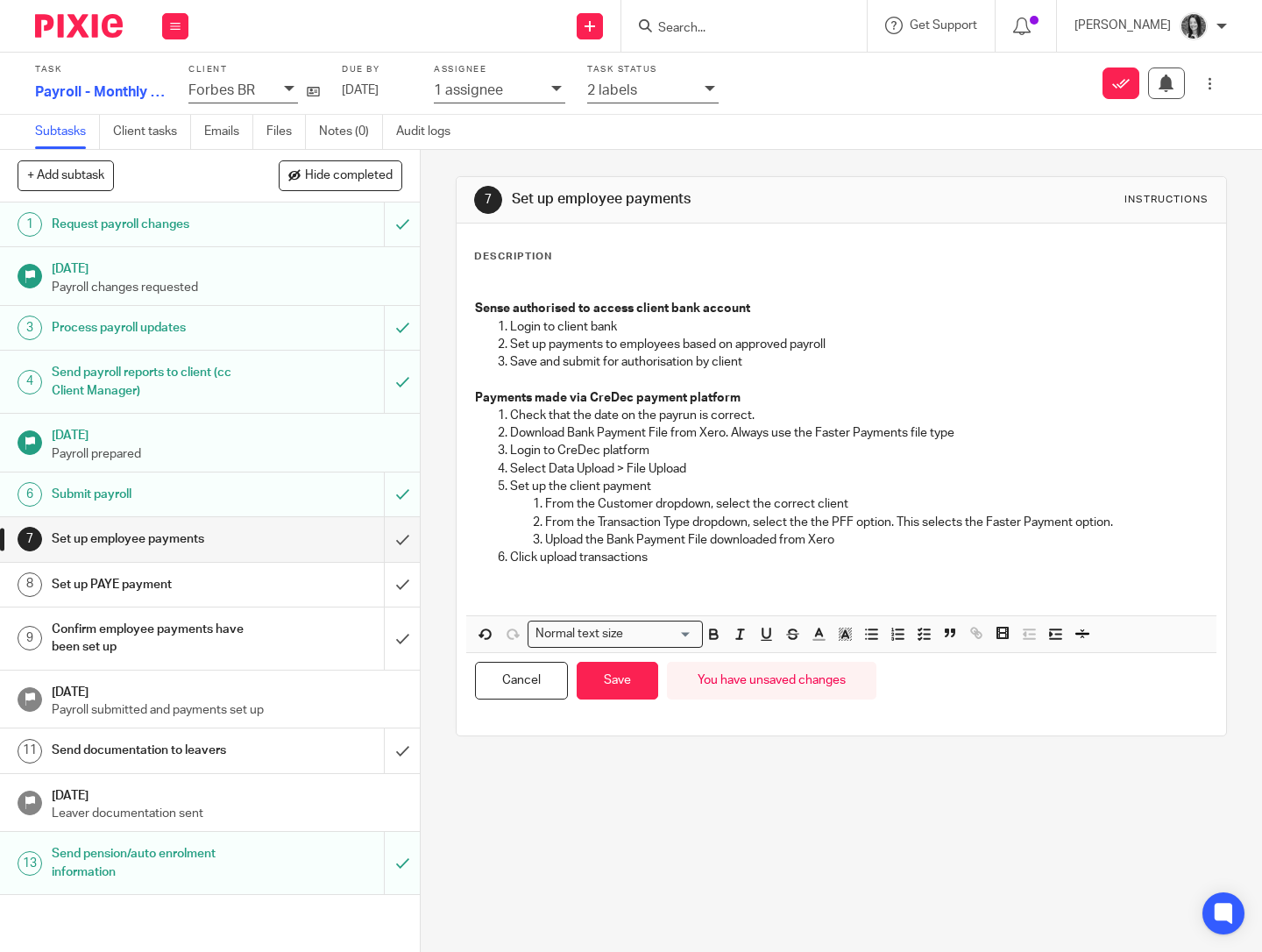
click at [182, 870] on h1 "Send pension/auto enrolment information" at bounding box center [157, 863] width 210 height 45
click at [529, 697] on button "Cancel" at bounding box center [521, 681] width 93 height 38
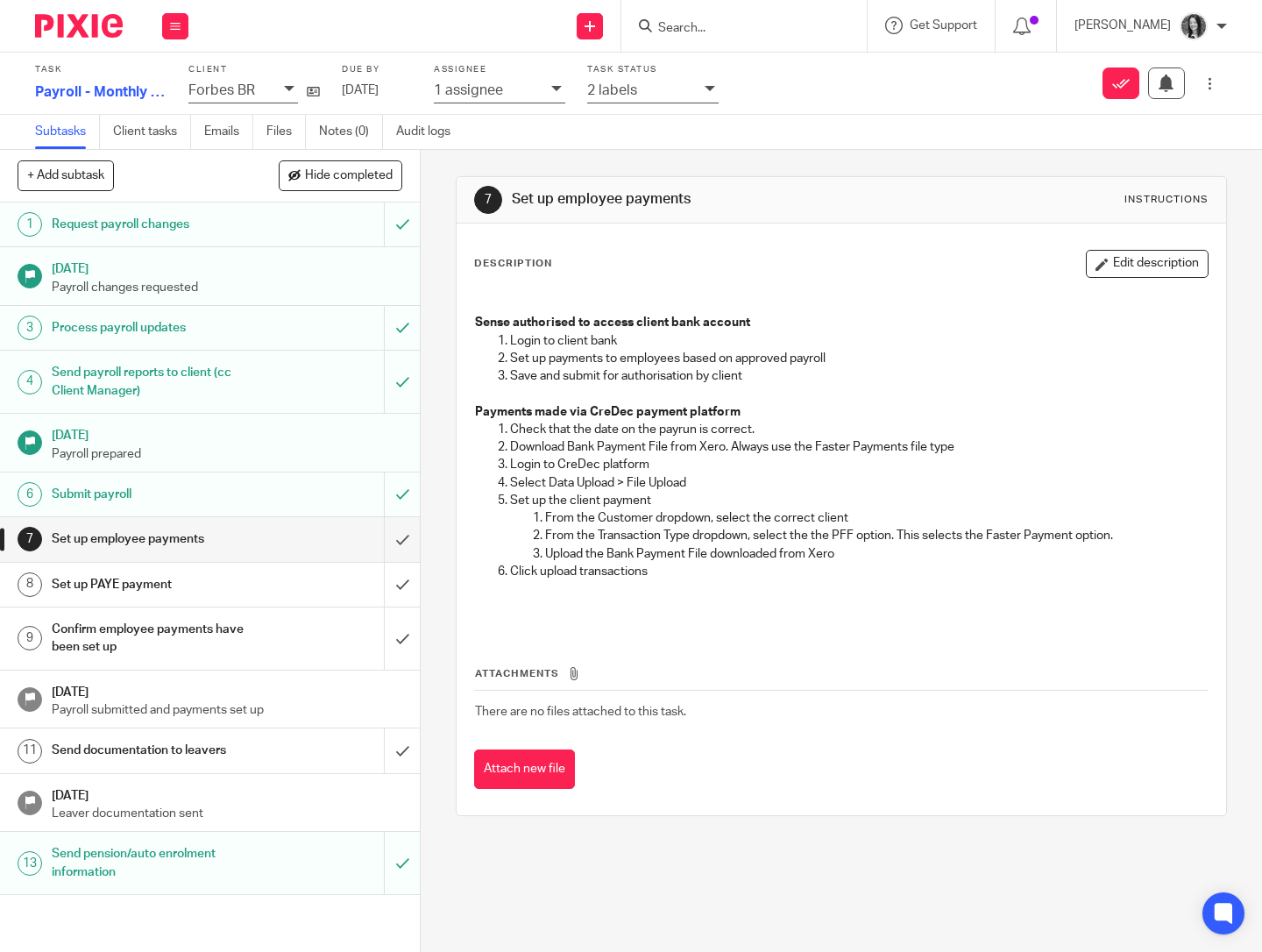
click at [272, 865] on div "Send pension/auto enrolment information" at bounding box center [209, 863] width 315 height 45
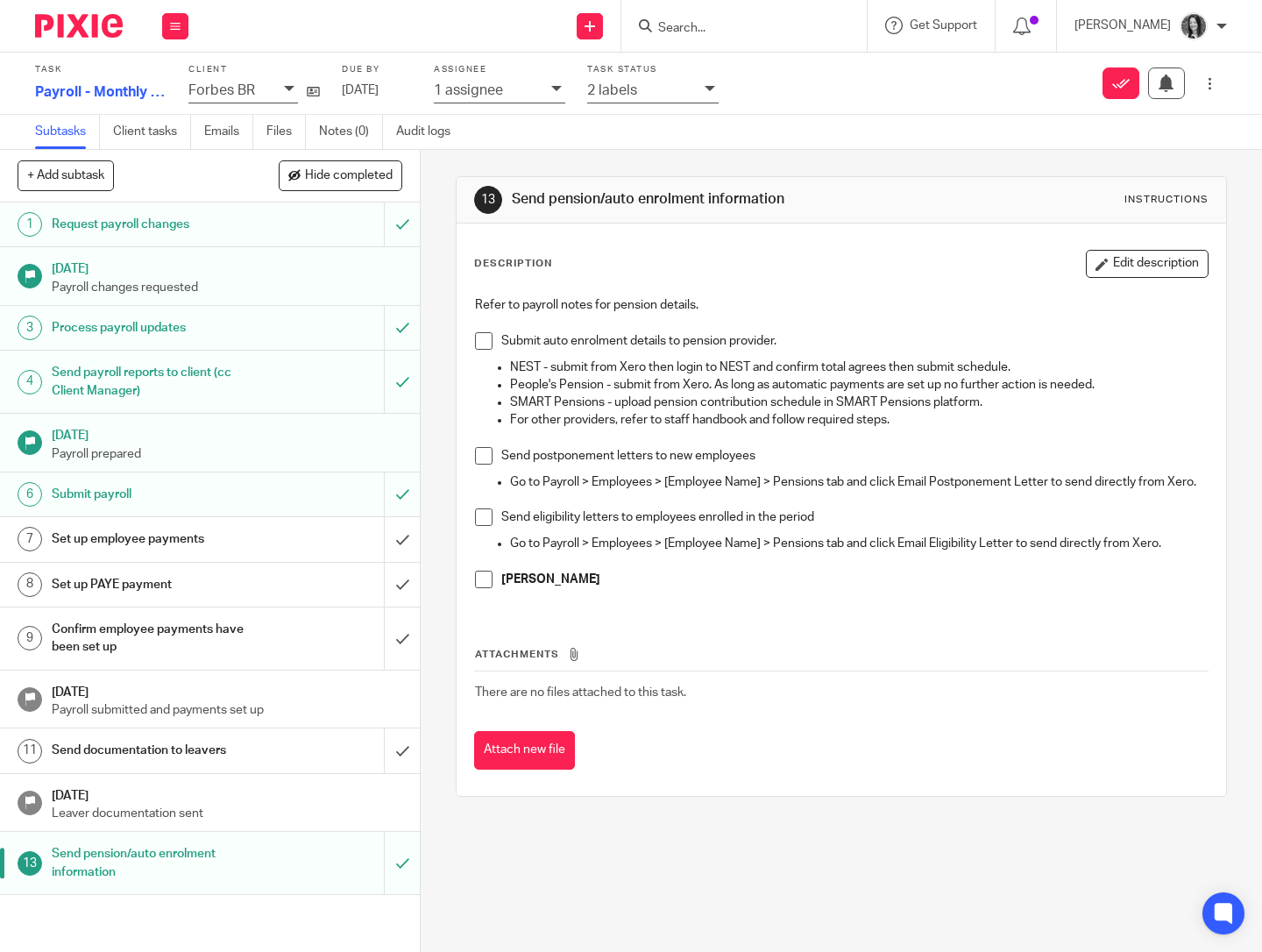
click at [377, 872] on input "submit" at bounding box center [209, 863] width 420 height 62
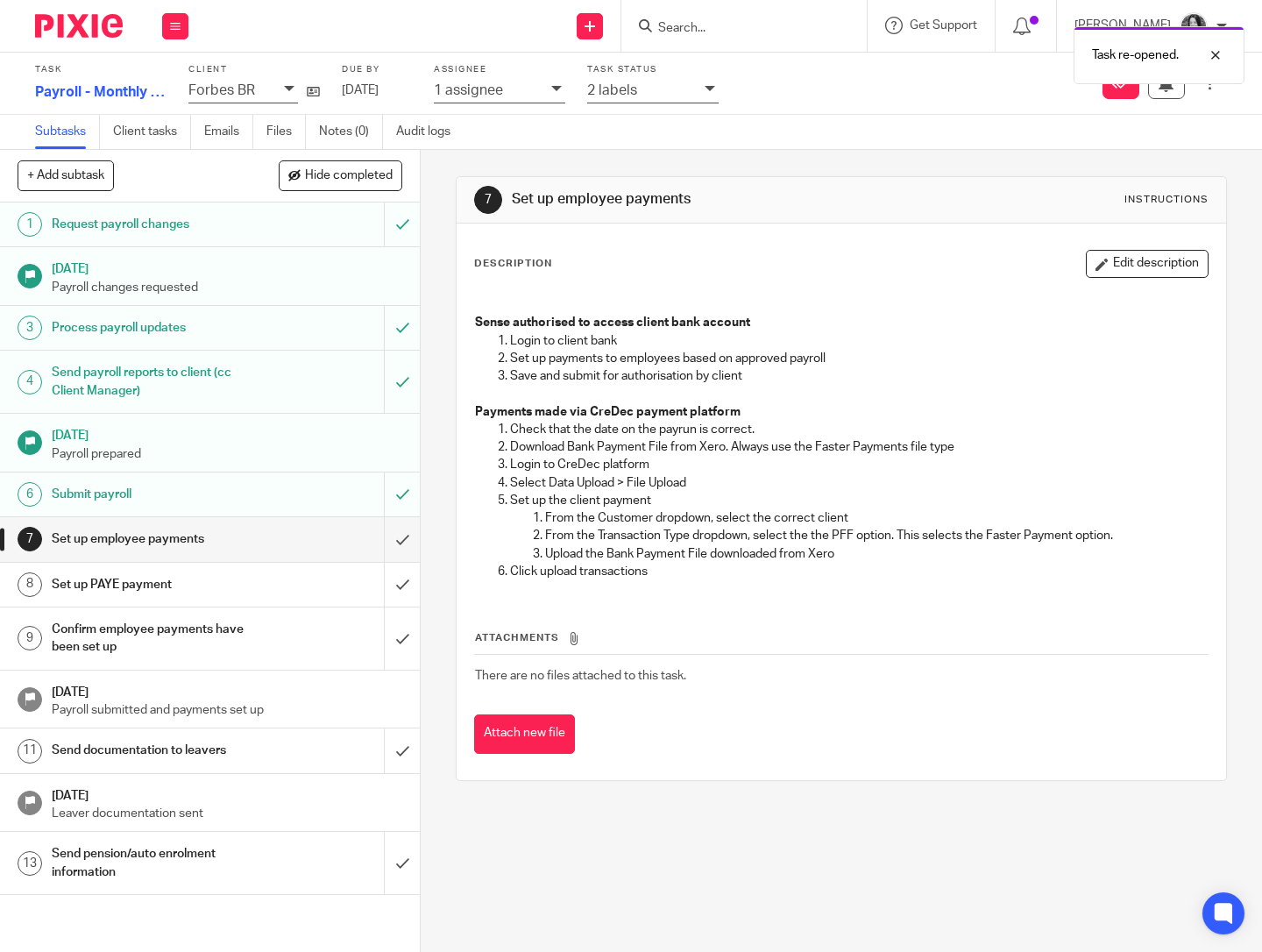
click at [627, 84] on p "2 labels" at bounding box center [612, 90] width 50 height 16
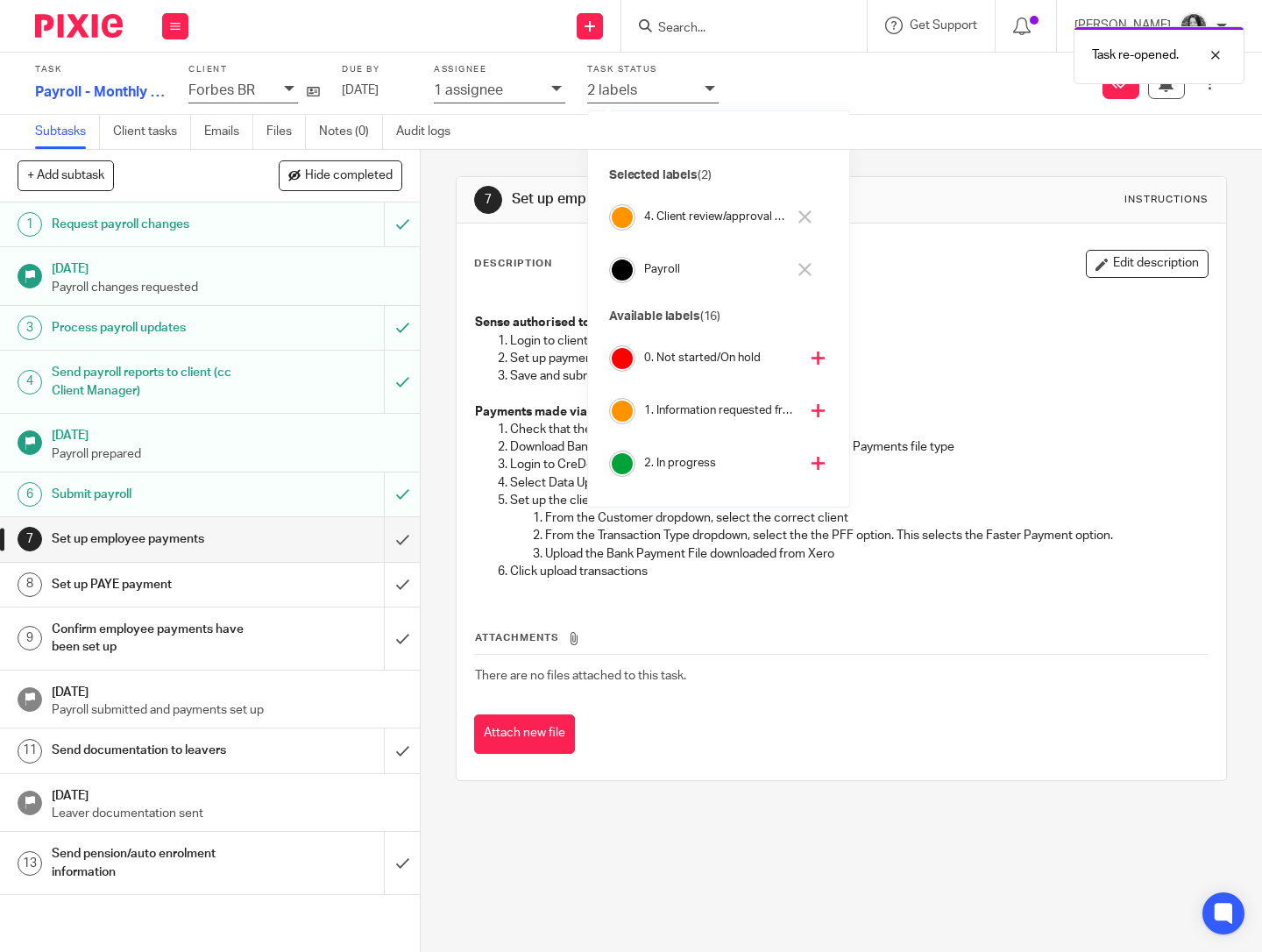
scroll to position [4, 0]
click at [478, 76] on div "Assignee 1 assignee" at bounding box center [499, 83] width 132 height 40
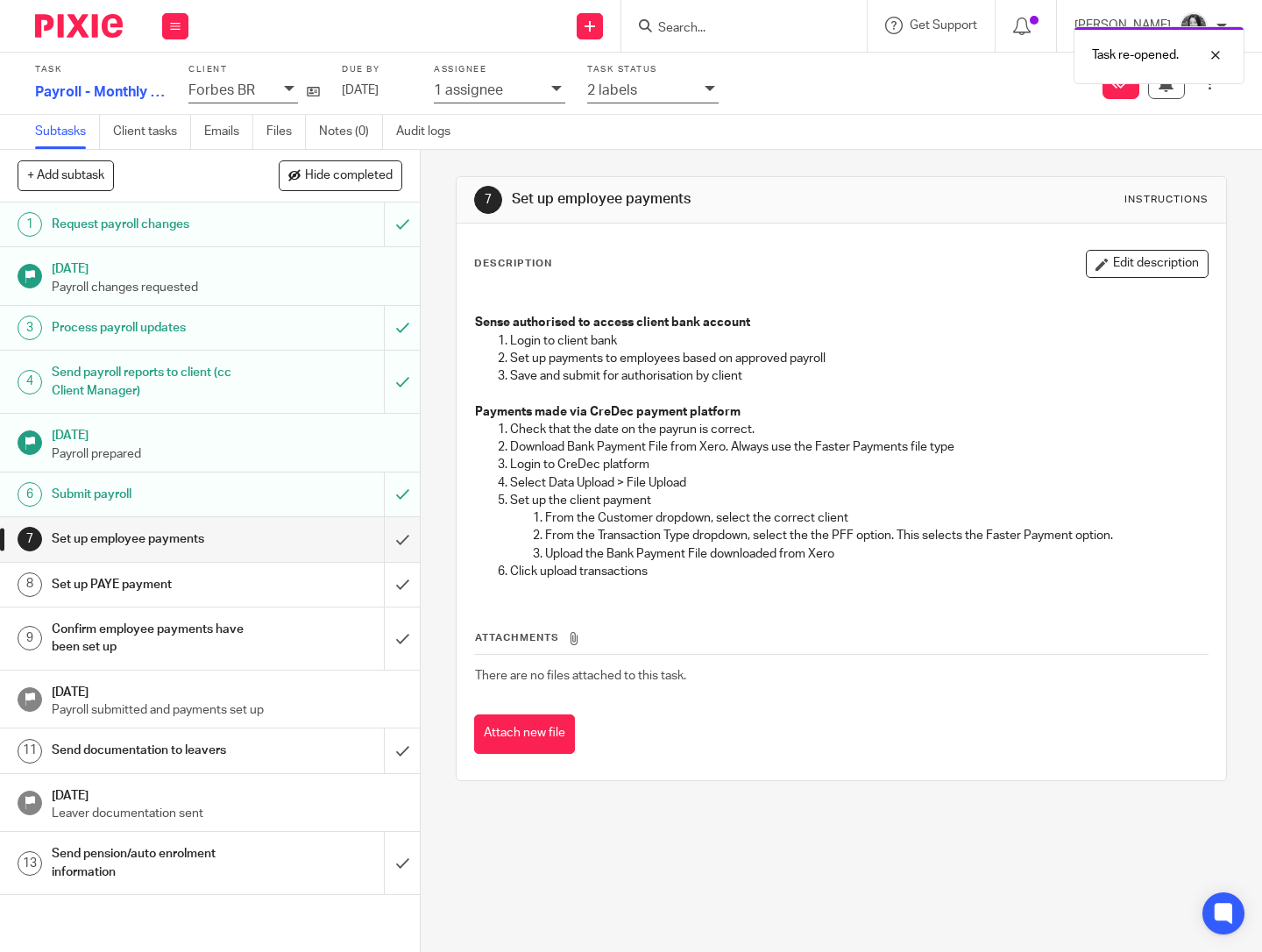
click at [478, 98] on div "1 assignee" at bounding box center [488, 89] width 109 height 20
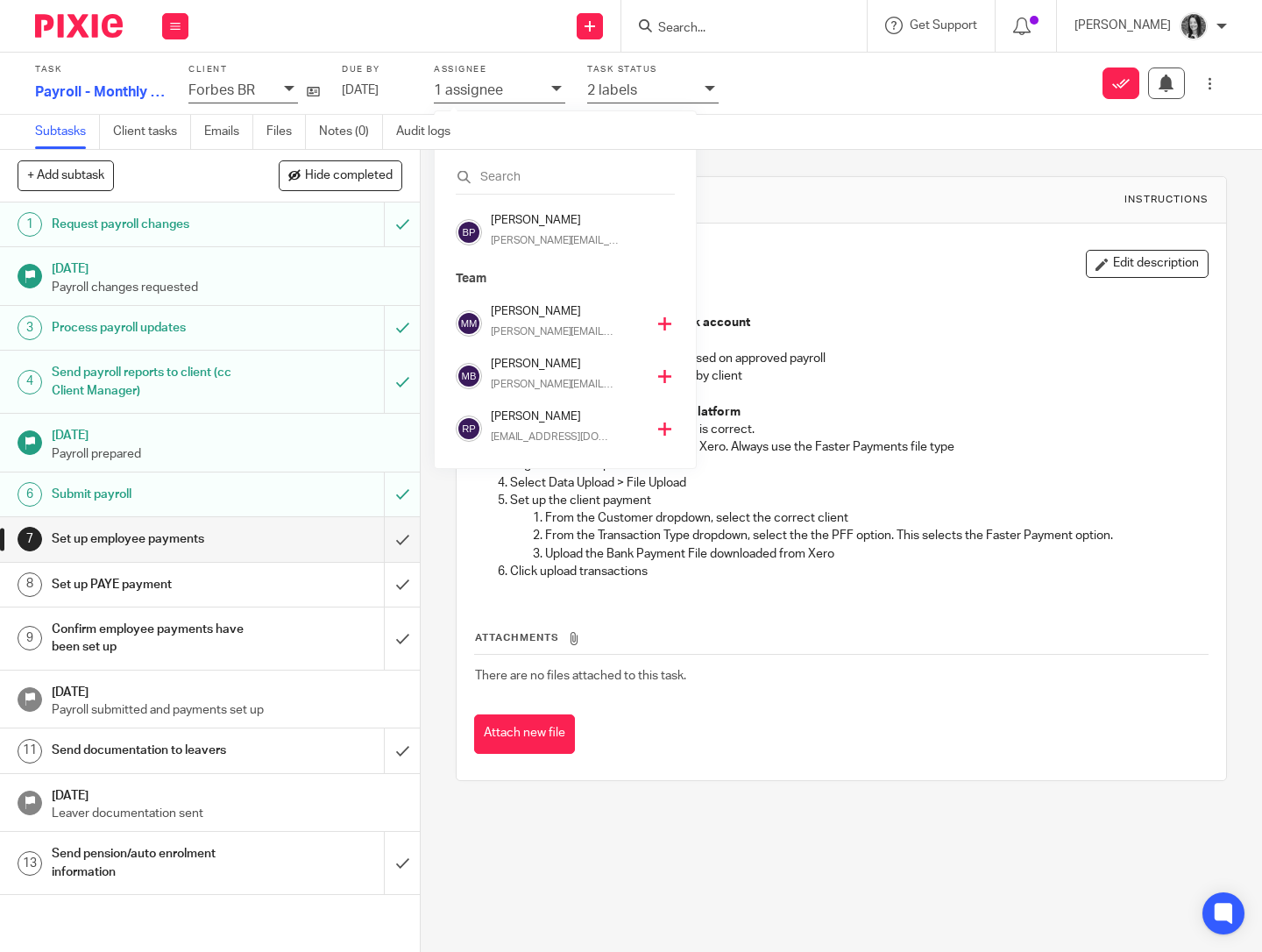
scroll to position [363, 0]
click at [533, 419] on h4 "[PERSON_NAME]" at bounding box center [567, 418] width 155 height 17
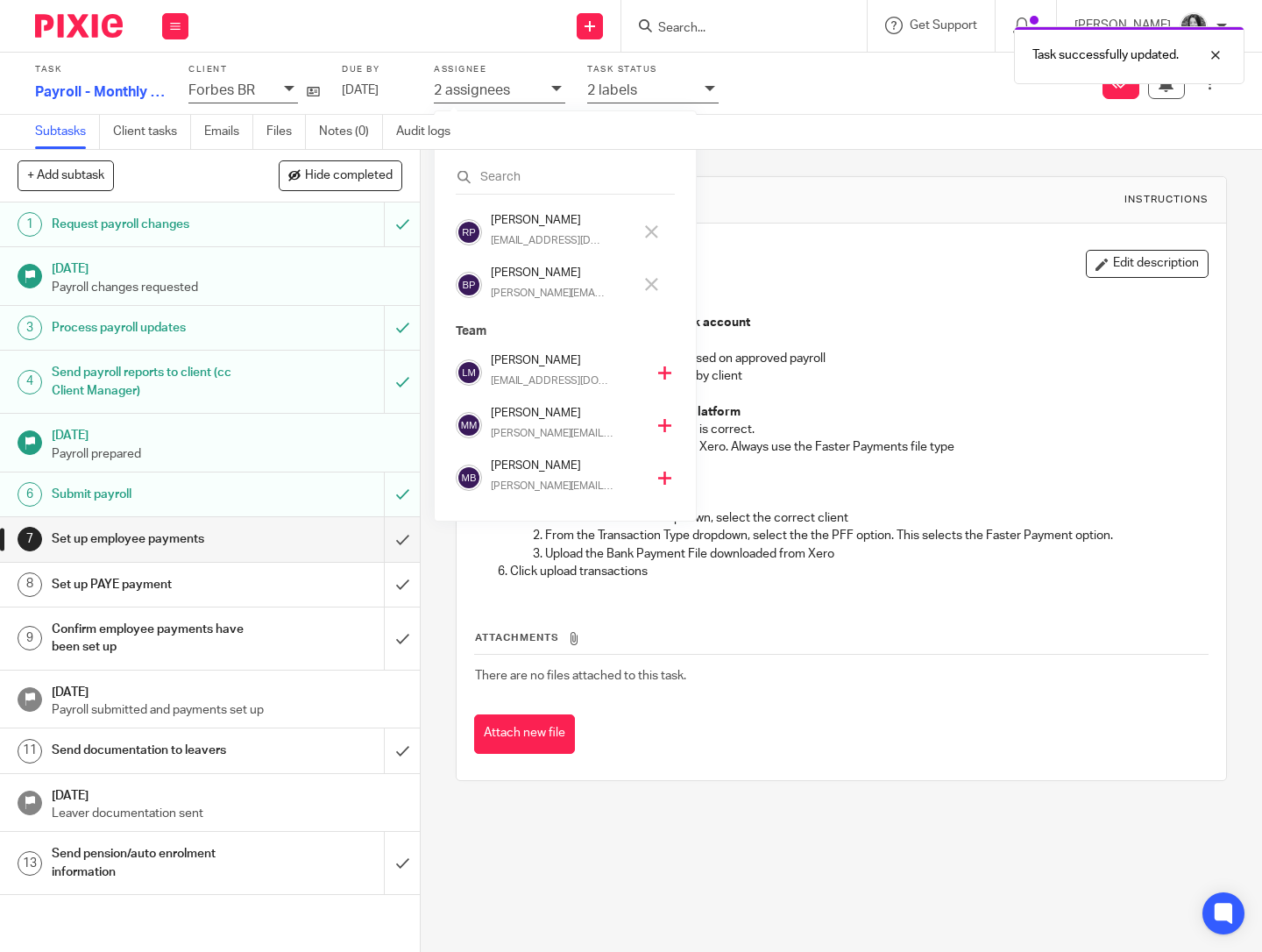
click at [540, 288] on p "brodie@sense-ca.co.uk" at bounding box center [547, 293] width 114 height 16
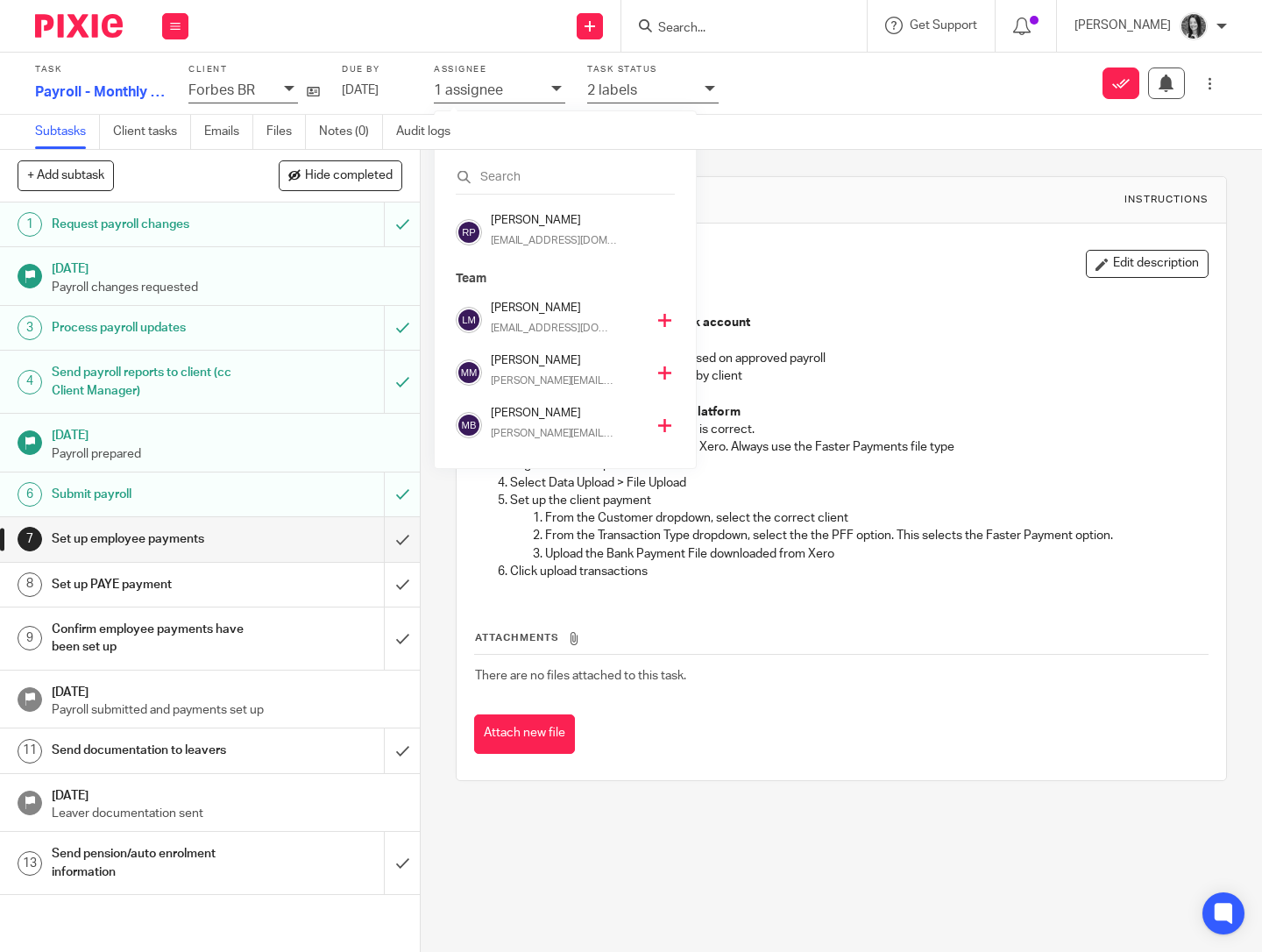
click at [747, 28] on input "Search" at bounding box center [735, 29] width 157 height 16
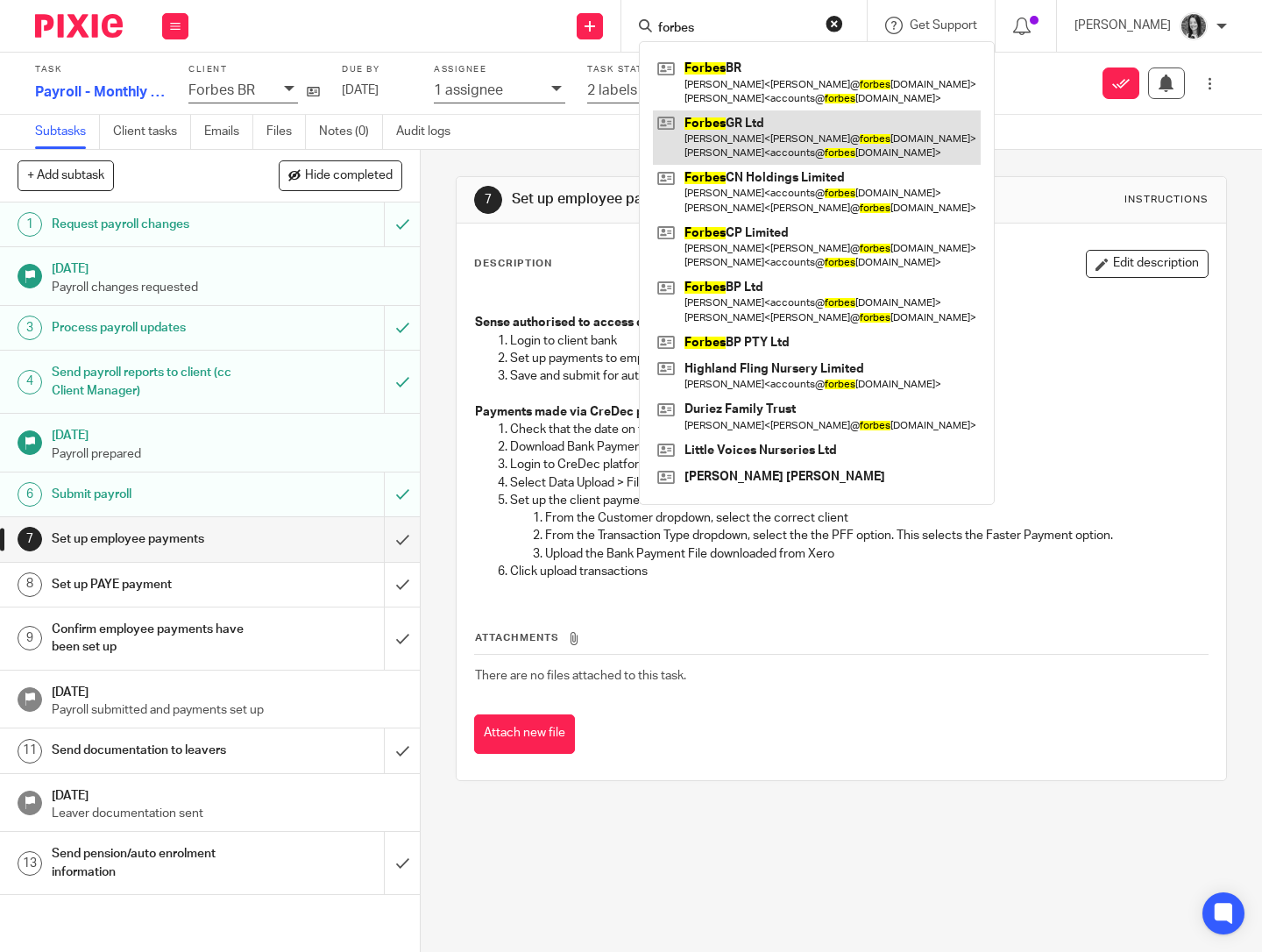
type input "forbes"
click at [779, 140] on link at bounding box center [817, 137] width 328 height 54
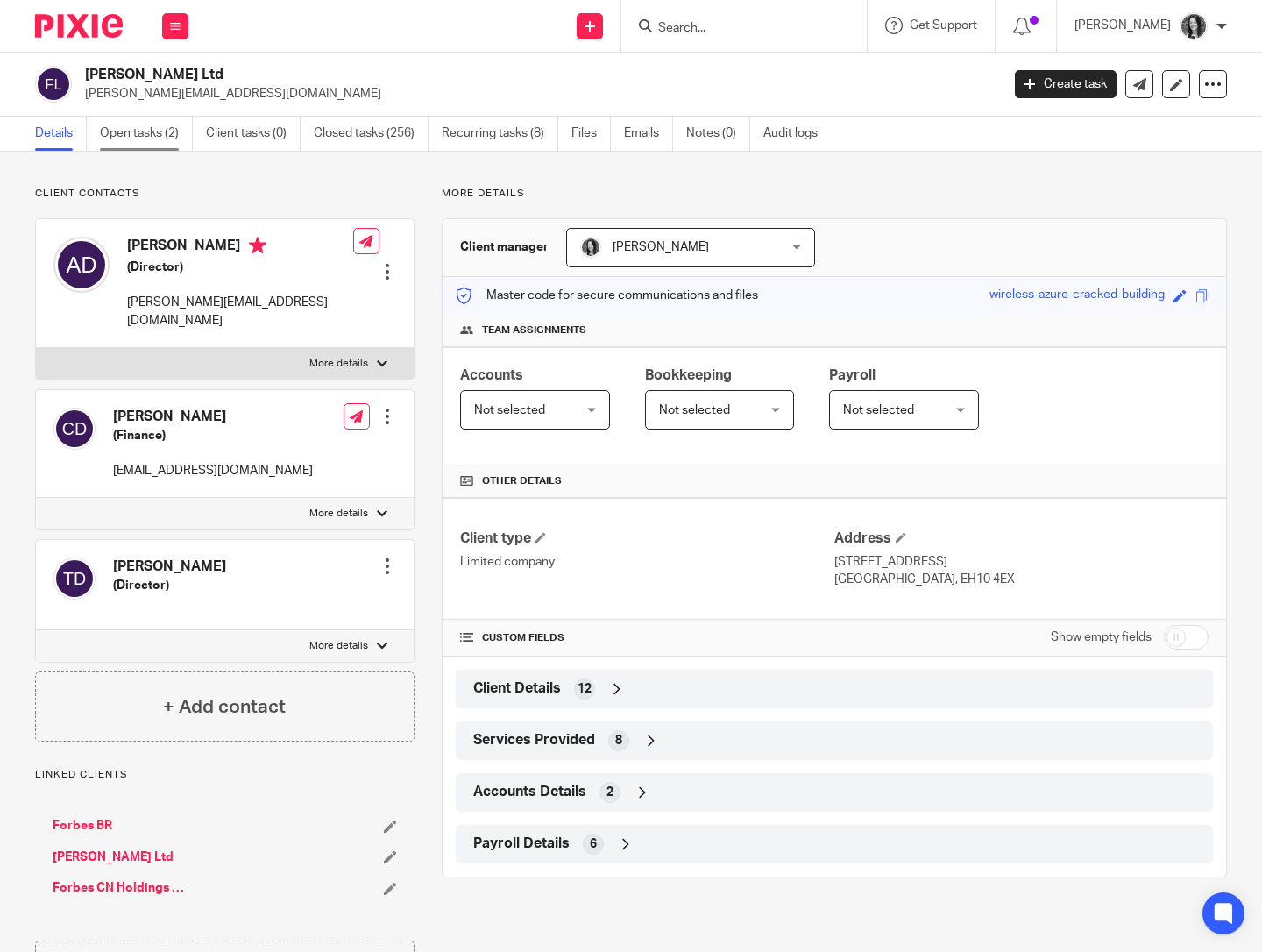
click at [160, 140] on link "Open tasks (2)" at bounding box center [146, 133] width 93 height 34
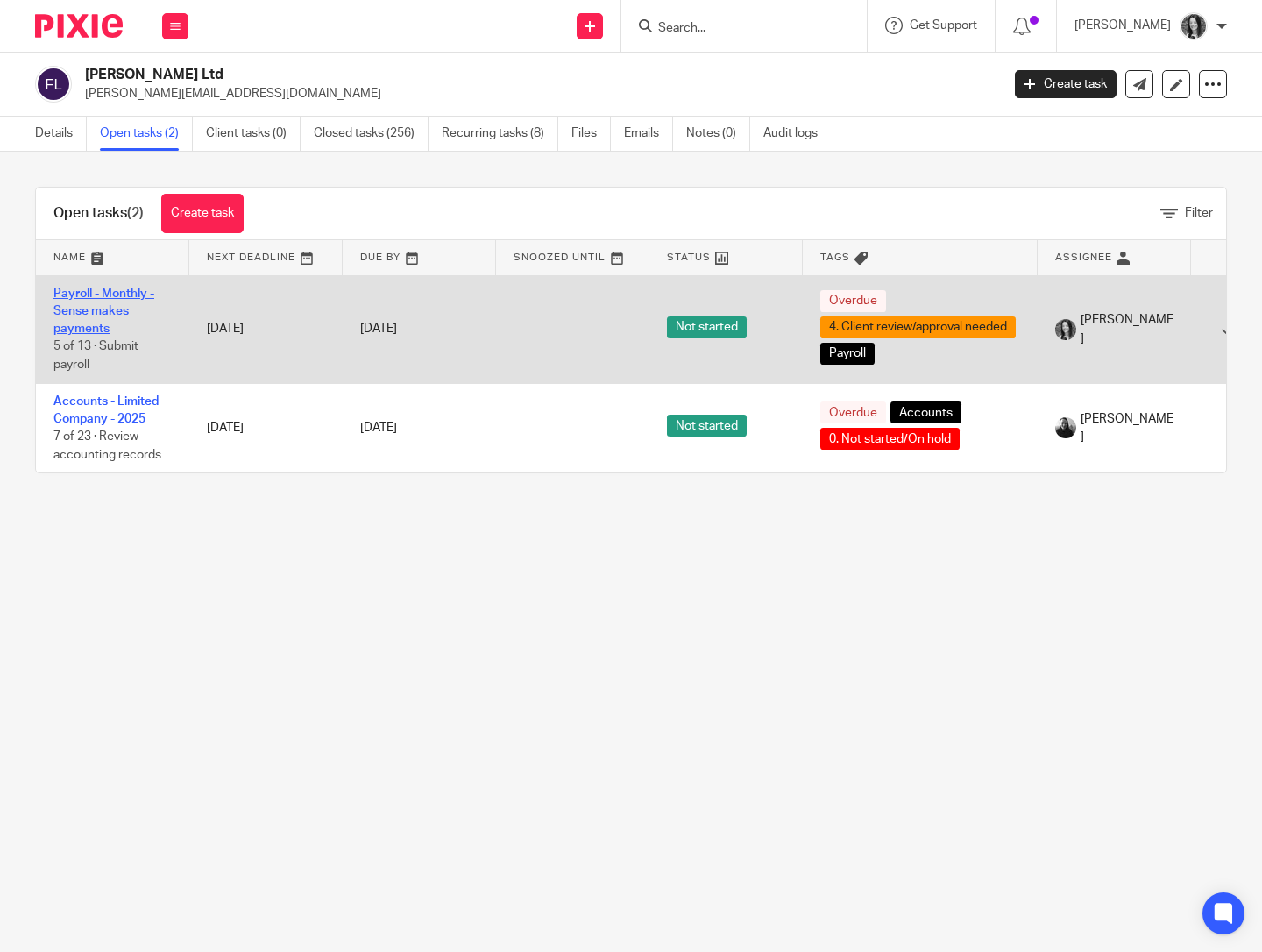
click at [116, 313] on link "Payroll - Monthly - Sense makes payments" at bounding box center [103, 311] width 101 height 49
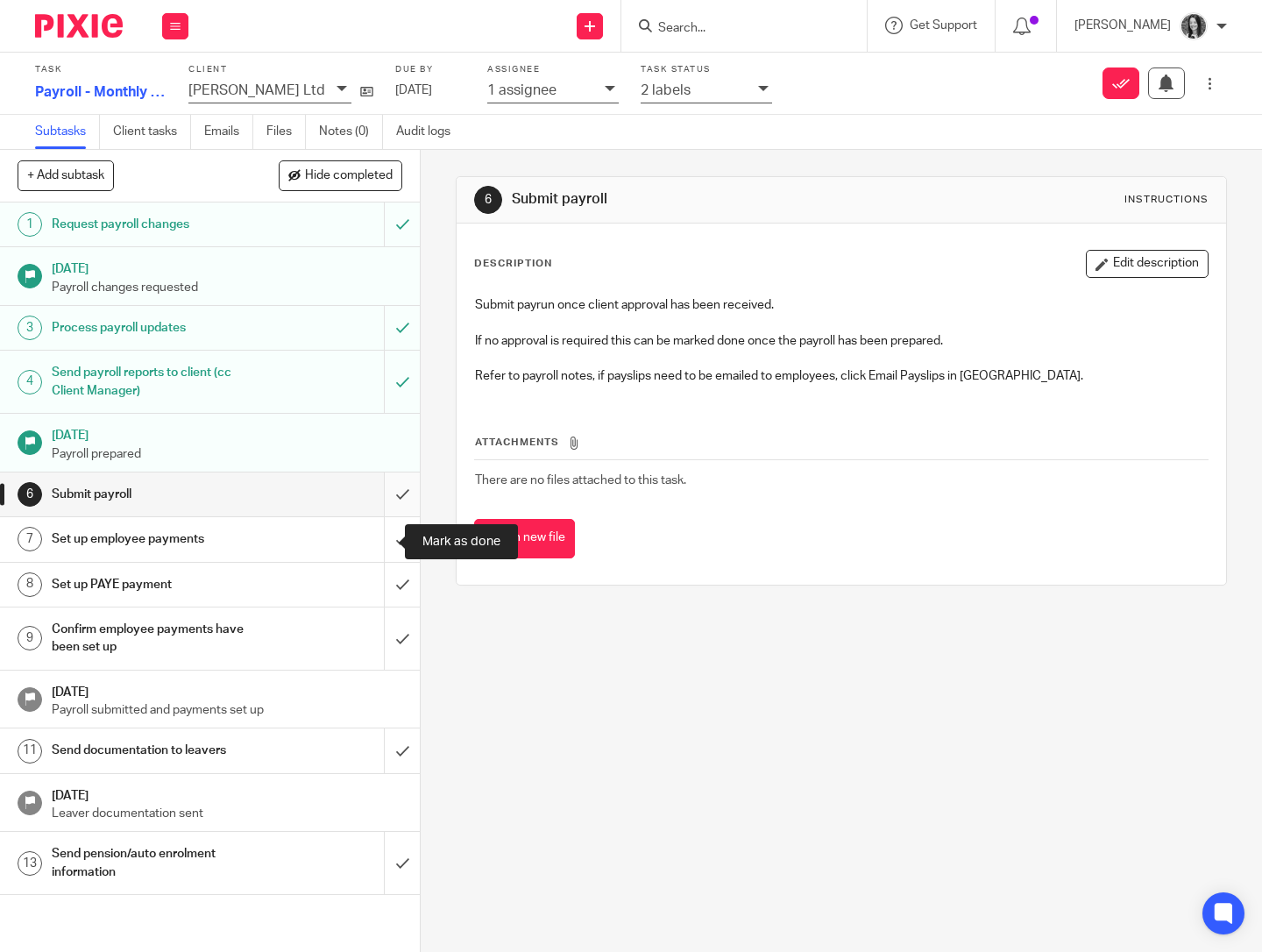
click at [385, 493] on input "submit" at bounding box center [209, 494] width 420 height 44
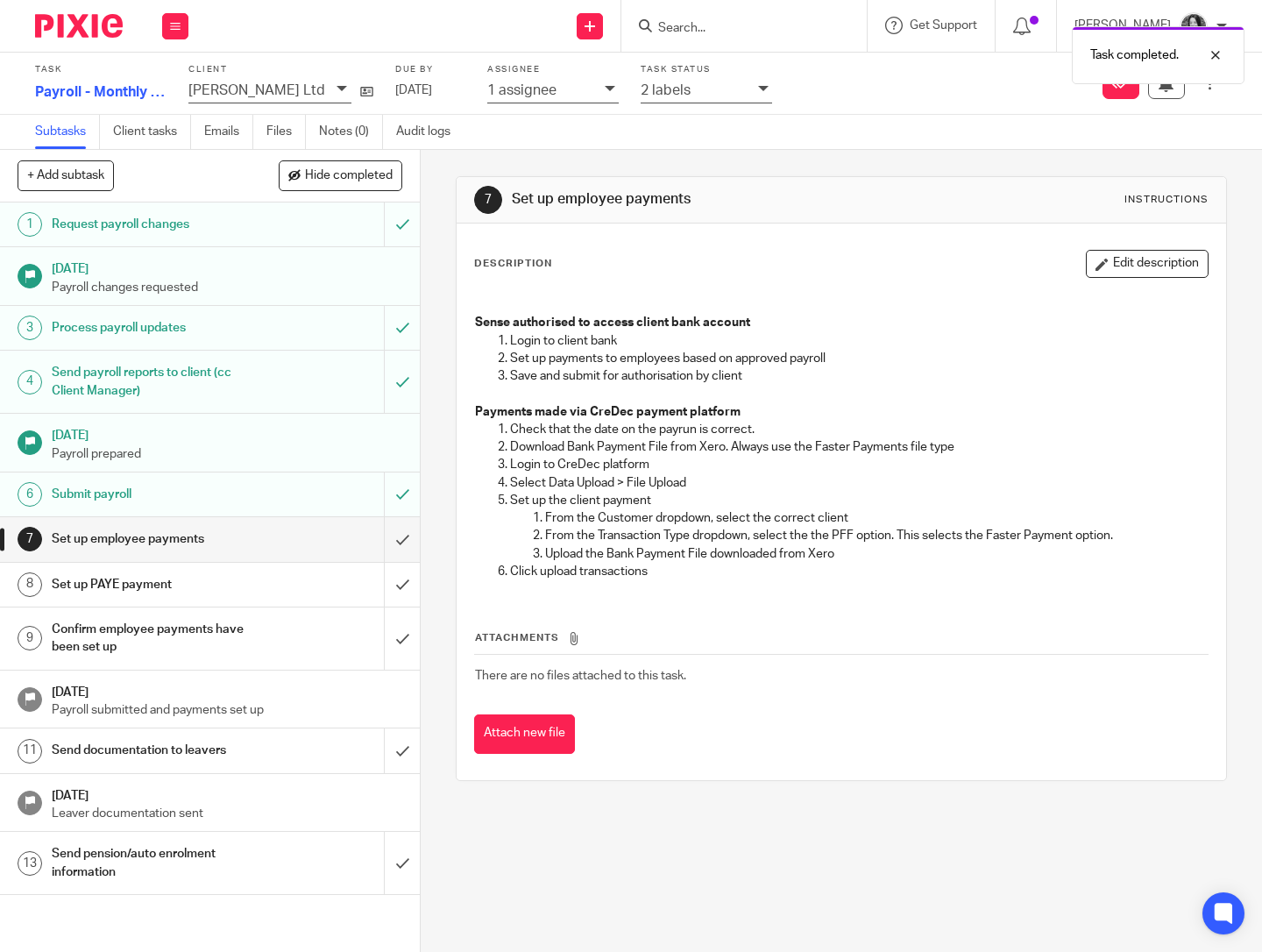
click at [695, 95] on div "2 labels" at bounding box center [695, 89] width 109 height 20
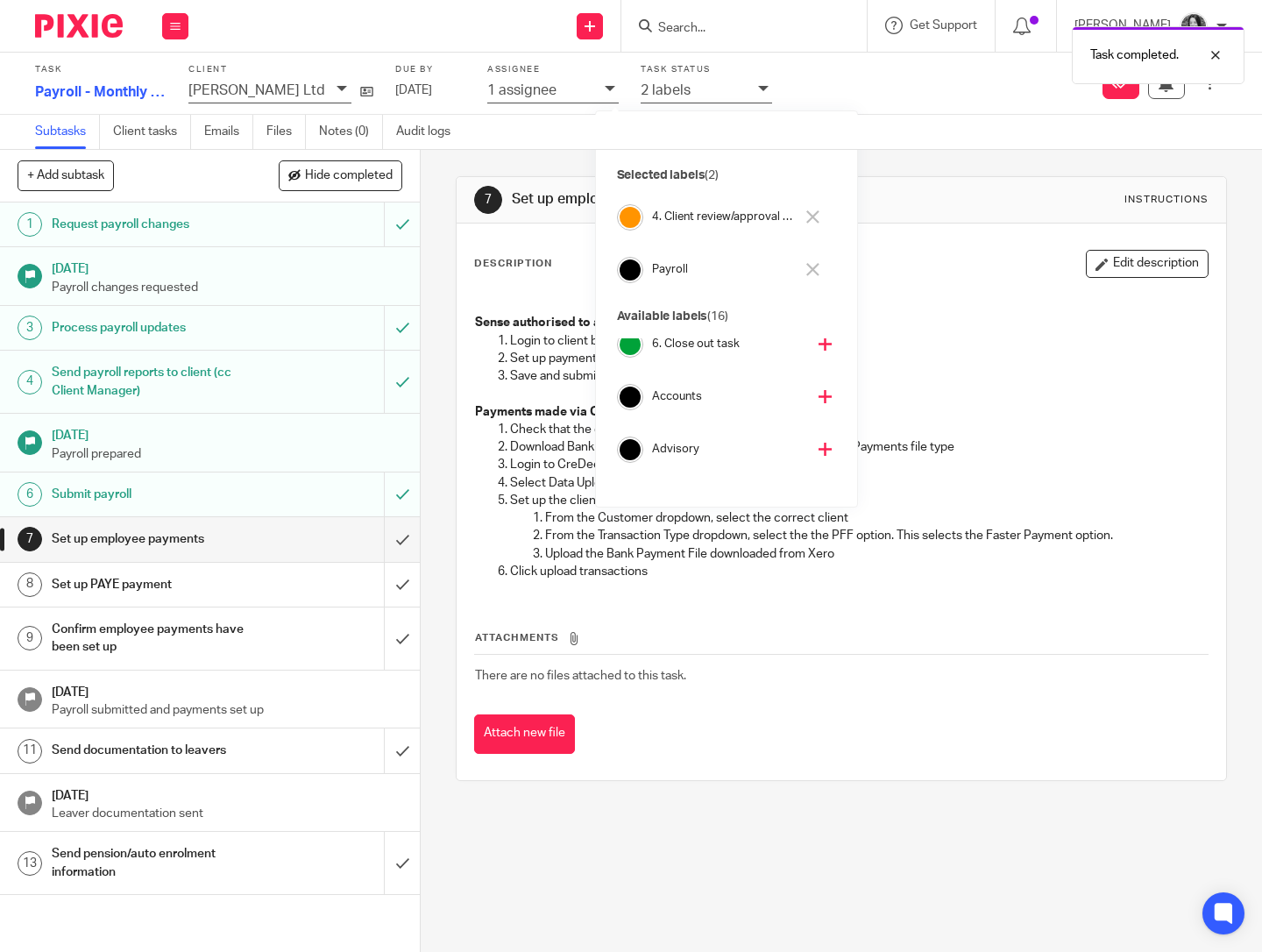
scroll to position [168, 0]
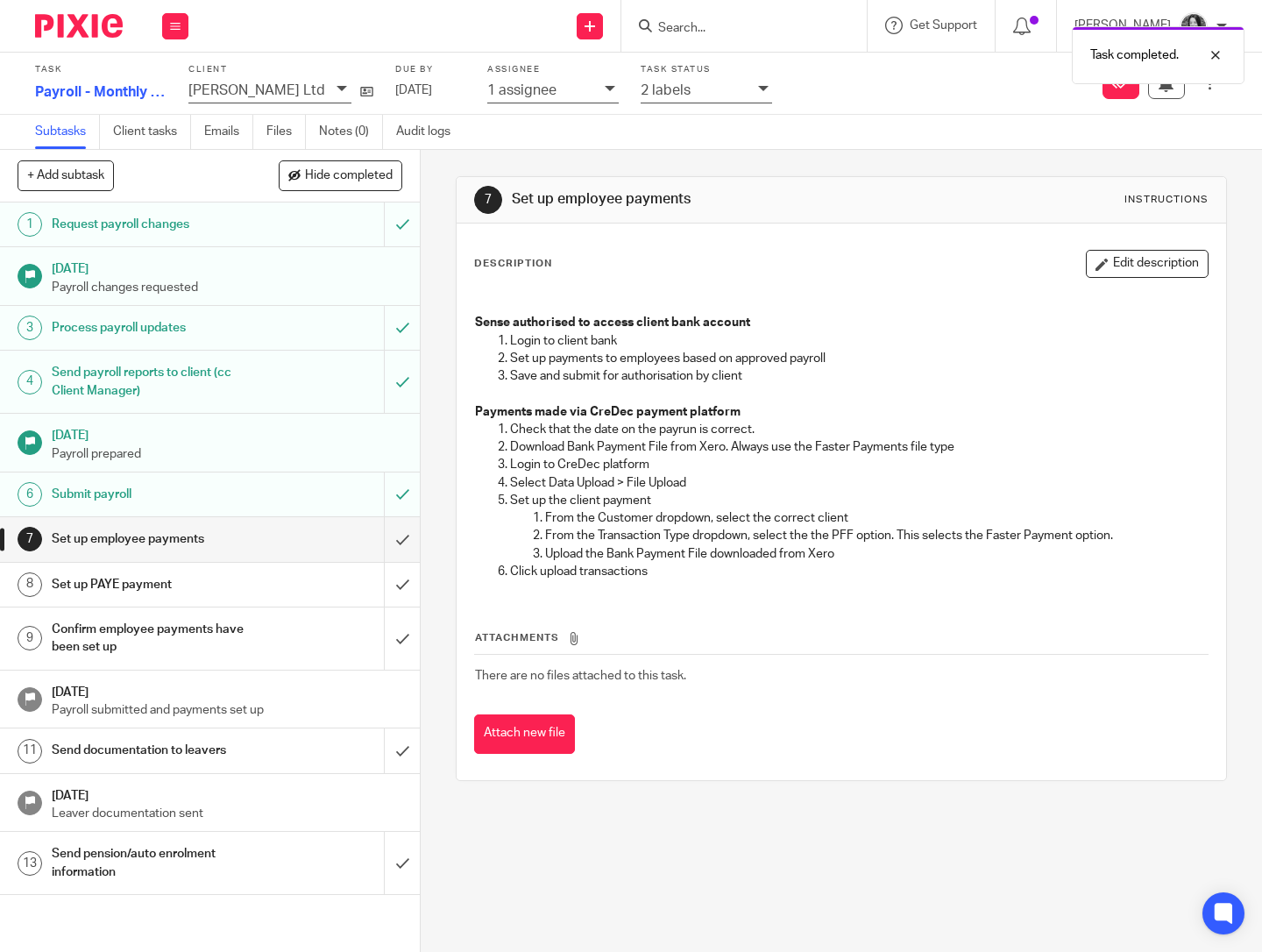
click at [530, 93] on div "1 assignee" at bounding box center [541, 89] width 109 height 20
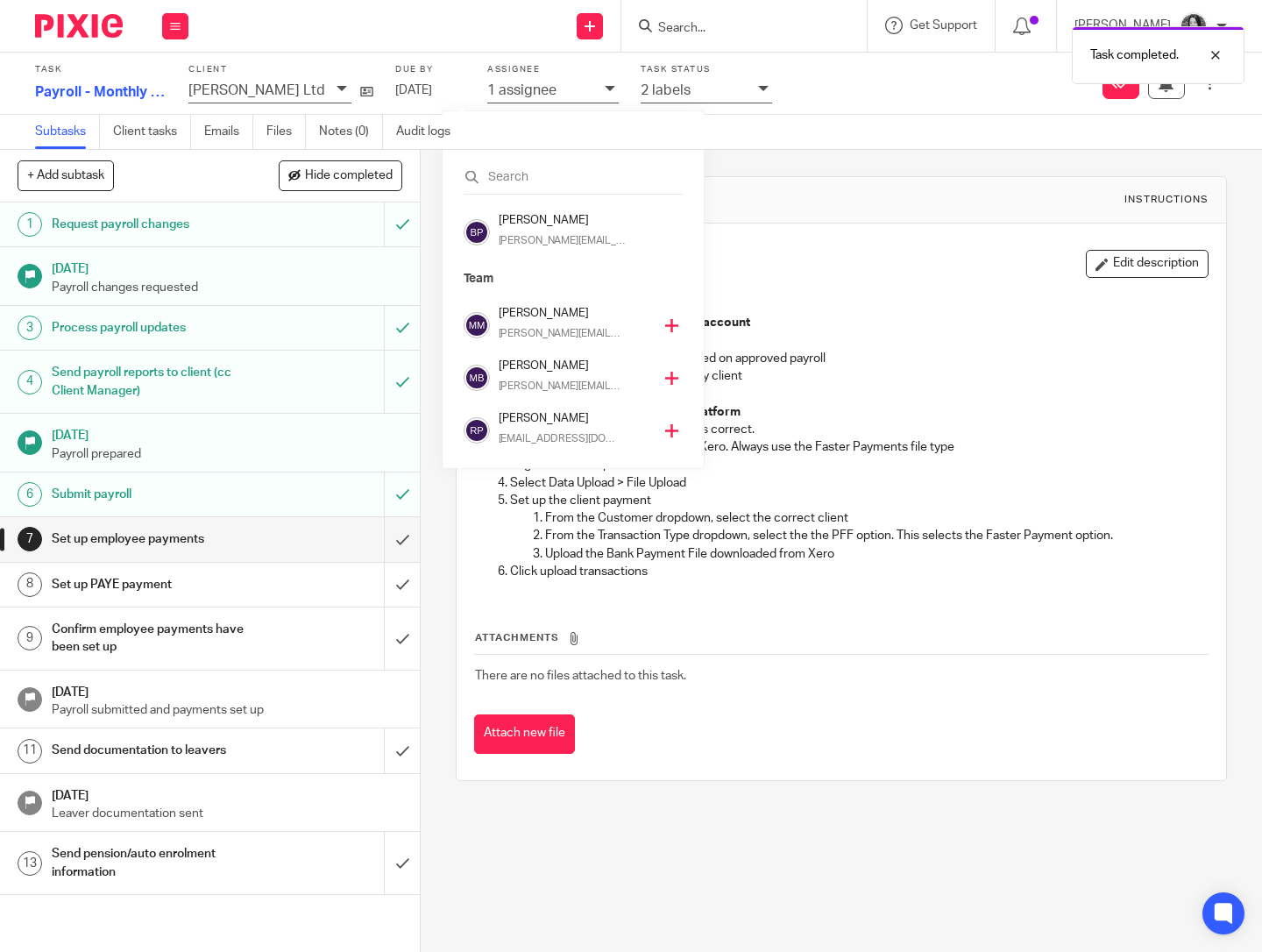
scroll to position [368, 0]
click at [505, 431] on p "[EMAIL_ADDRESS][DOMAIN_NAME]" at bounding box center [560, 434] width 124 height 16
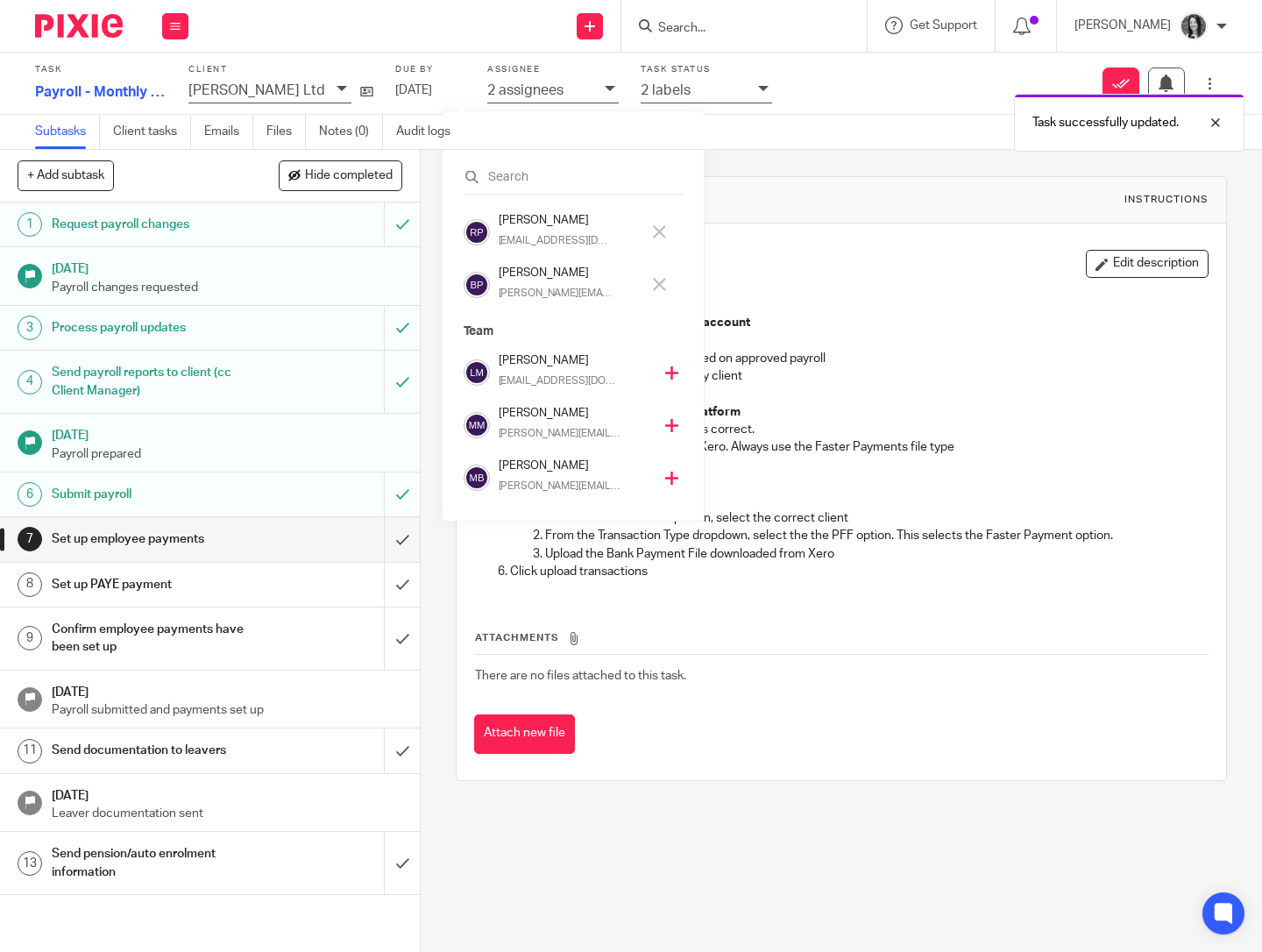
click at [511, 271] on h4 "[PERSON_NAME]" at bounding box center [569, 272] width 142 height 17
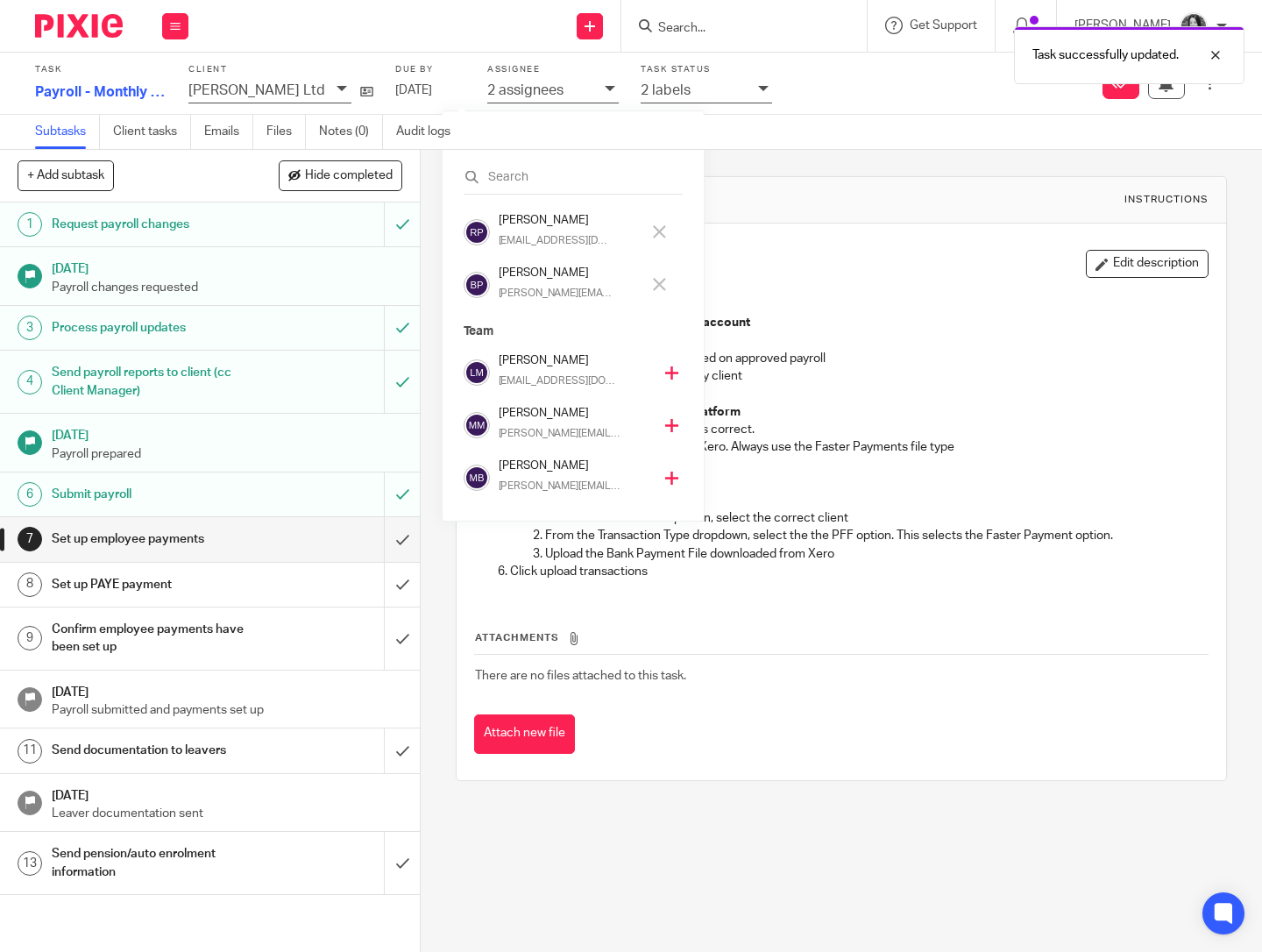
scroll to position [368, 0]
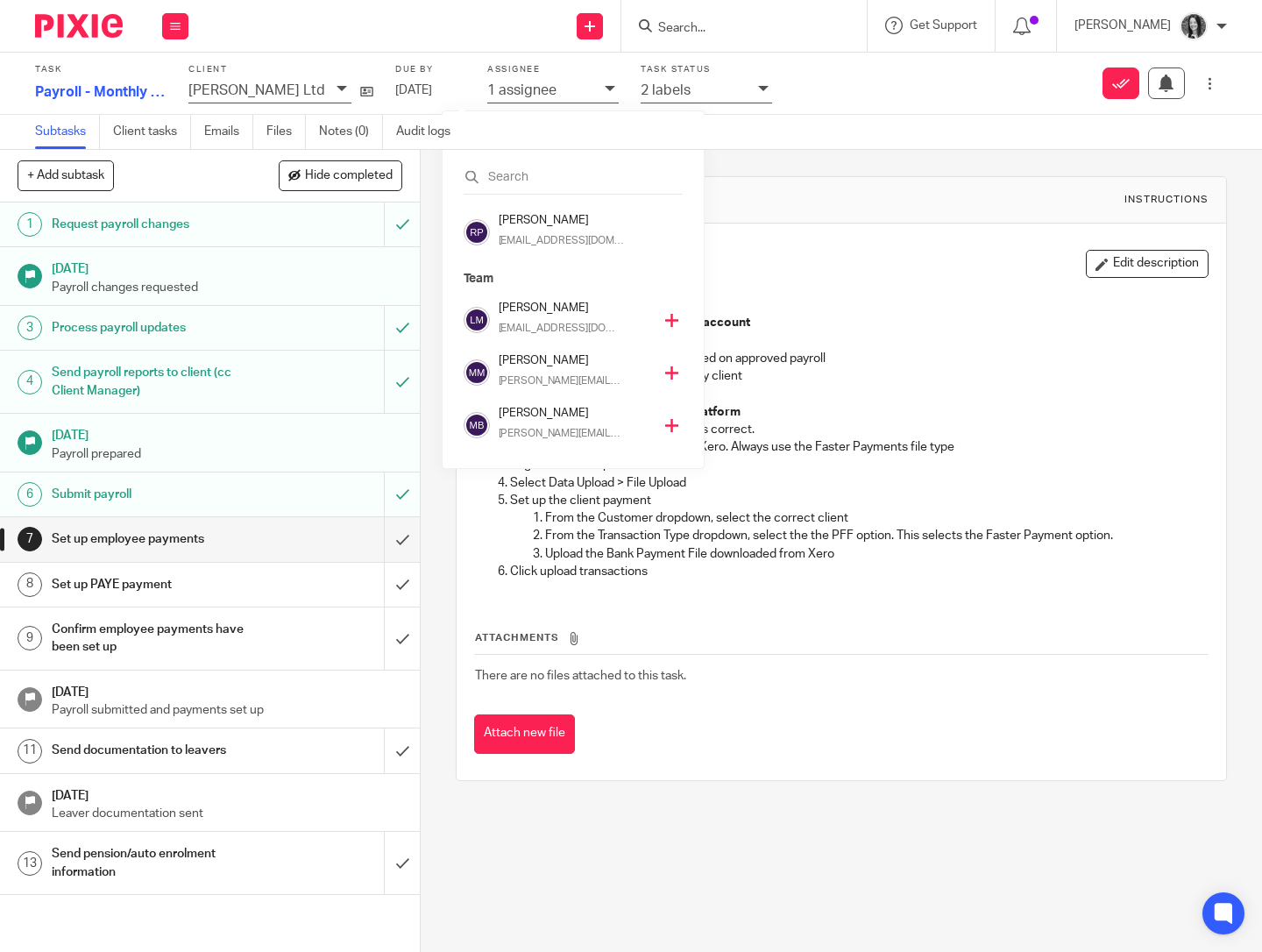
click at [753, 37] on div at bounding box center [744, 26] width 246 height 52
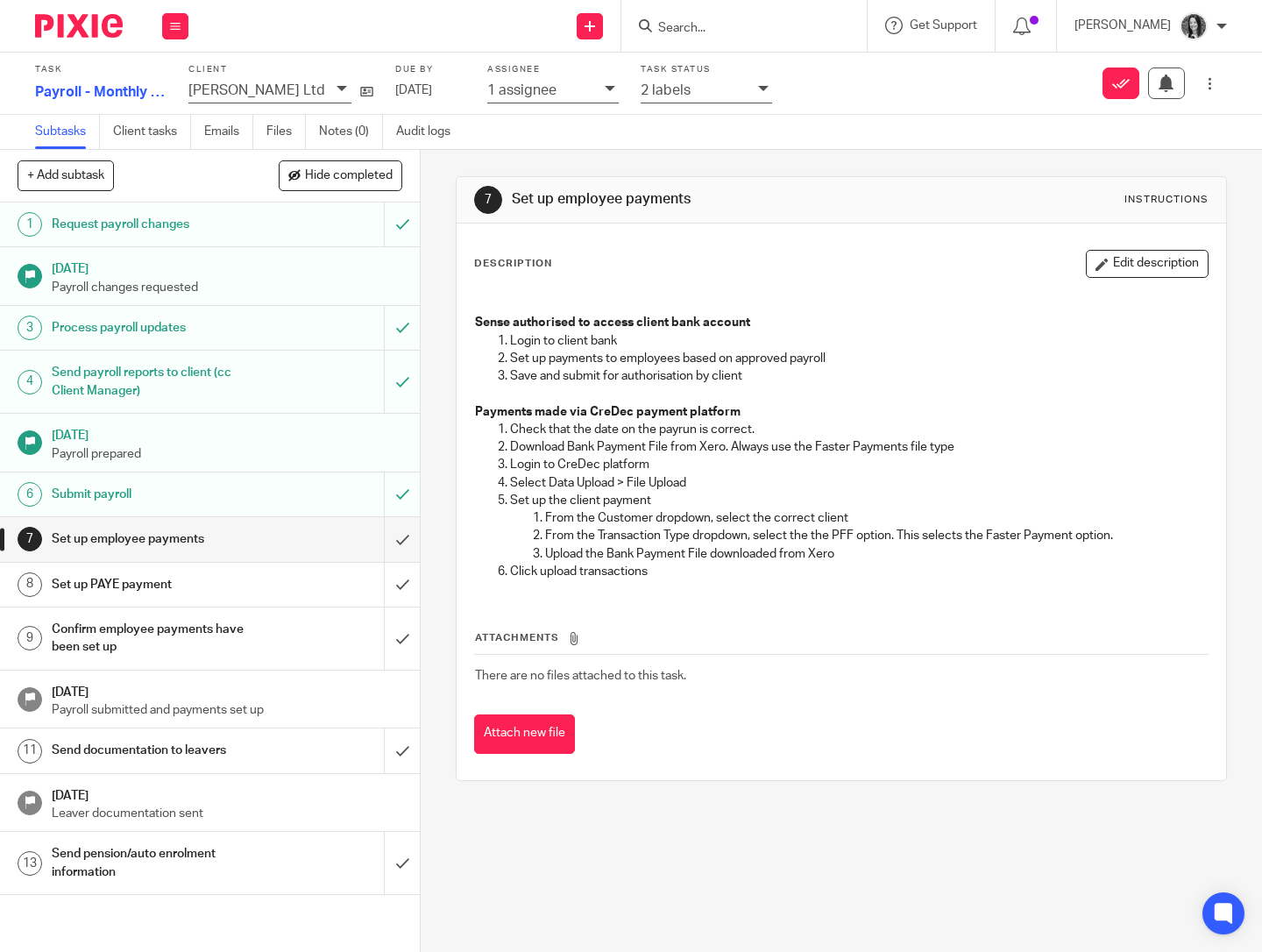
click at [746, 27] on input "Search" at bounding box center [735, 29] width 157 height 16
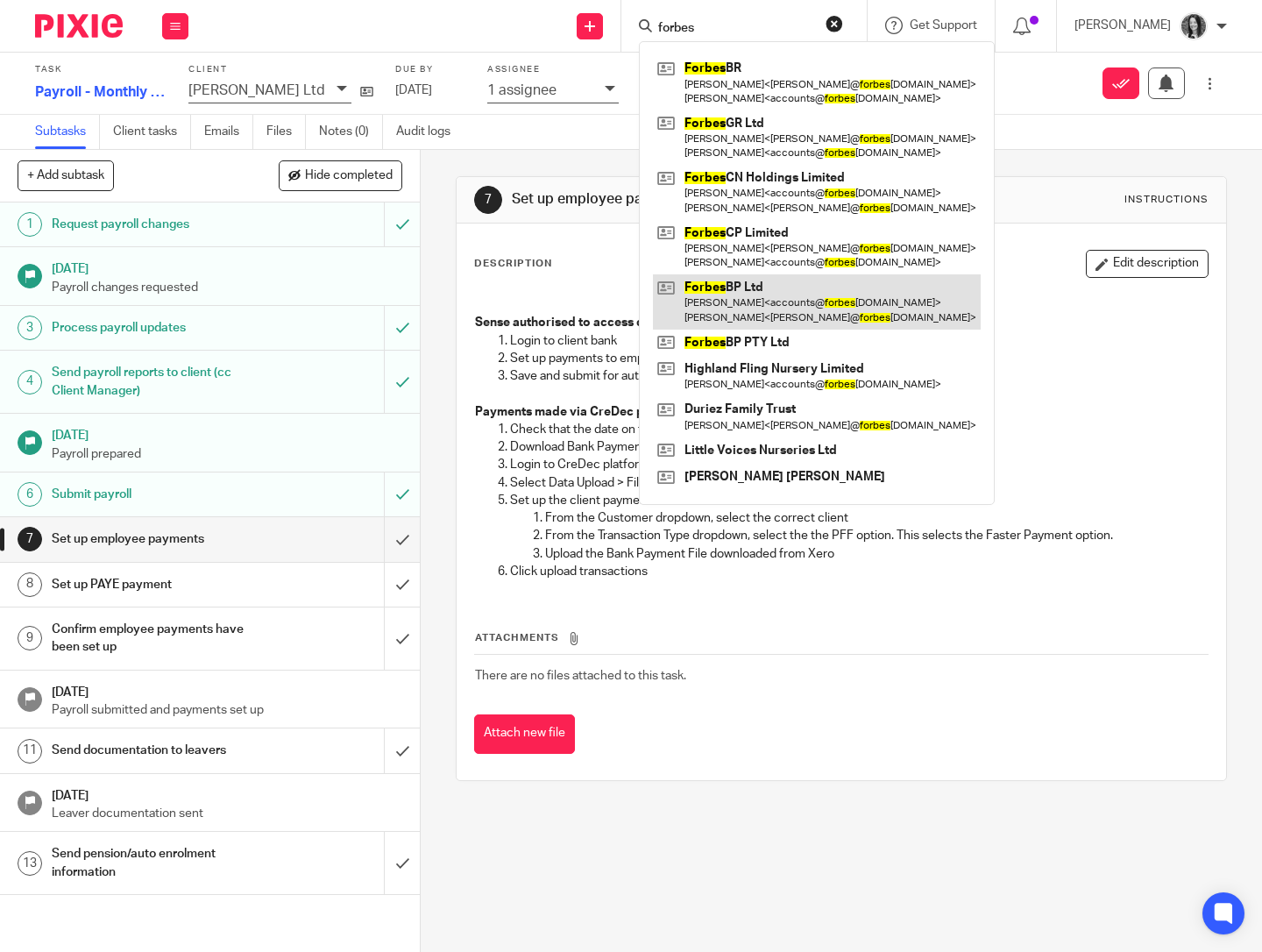
type input "forbes"
click at [763, 303] on link at bounding box center [817, 301] width 328 height 54
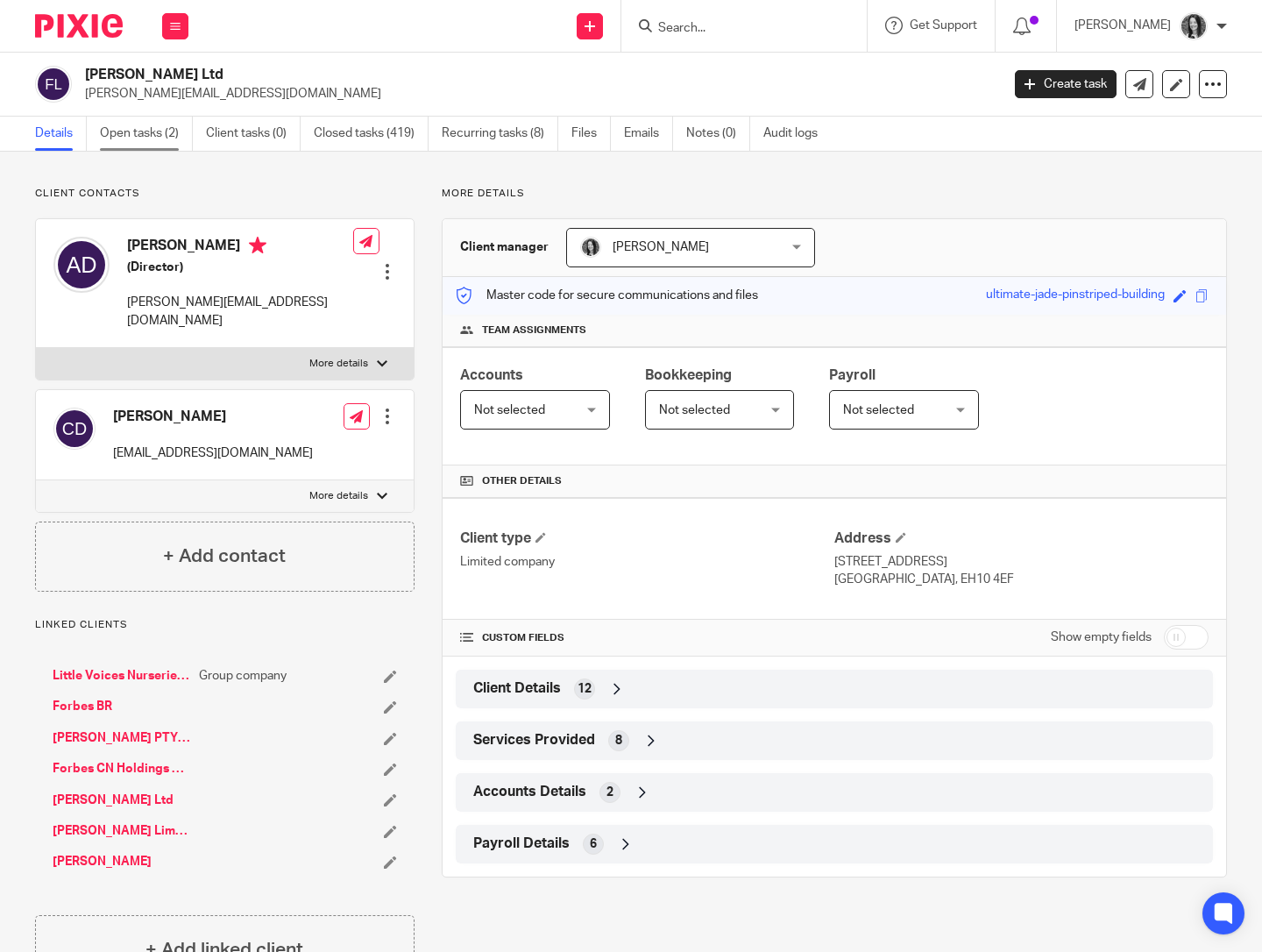
click at [141, 126] on link "Open tasks (2)" at bounding box center [146, 133] width 93 height 34
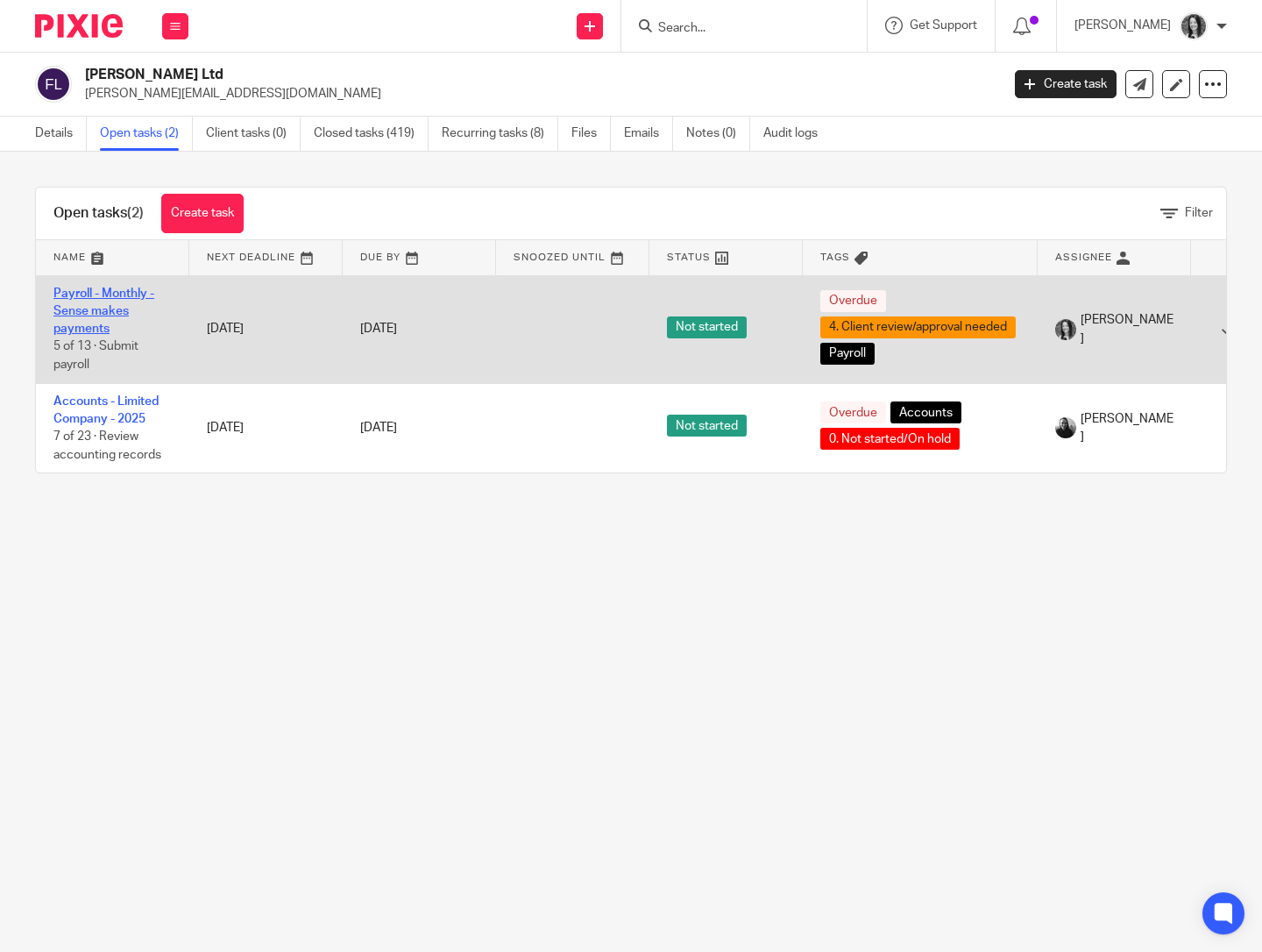
click at [113, 301] on link "Payroll - Monthly - Sense makes payments" at bounding box center [103, 311] width 101 height 49
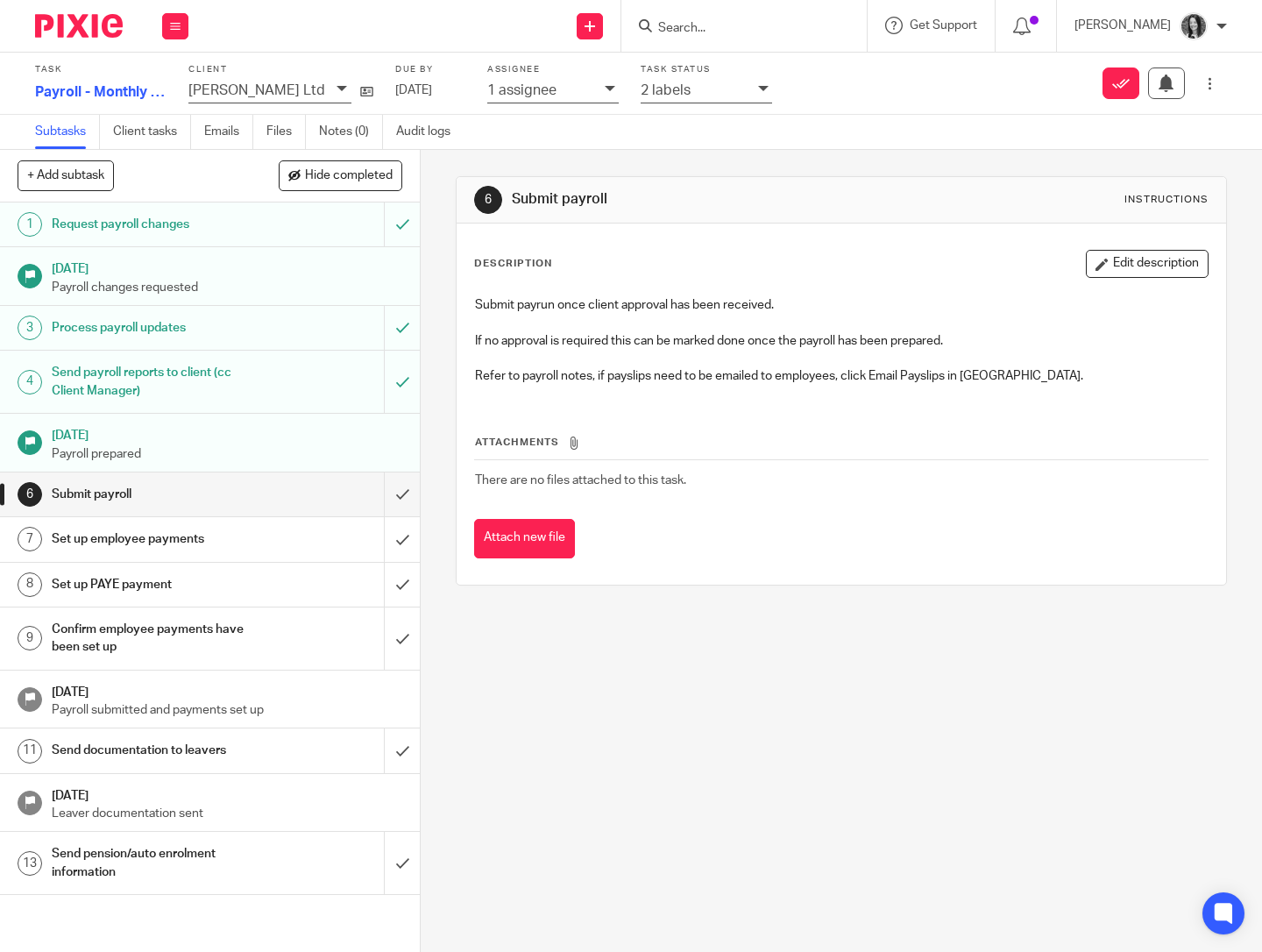
click at [526, 89] on div "1 assignee" at bounding box center [541, 89] width 109 height 20
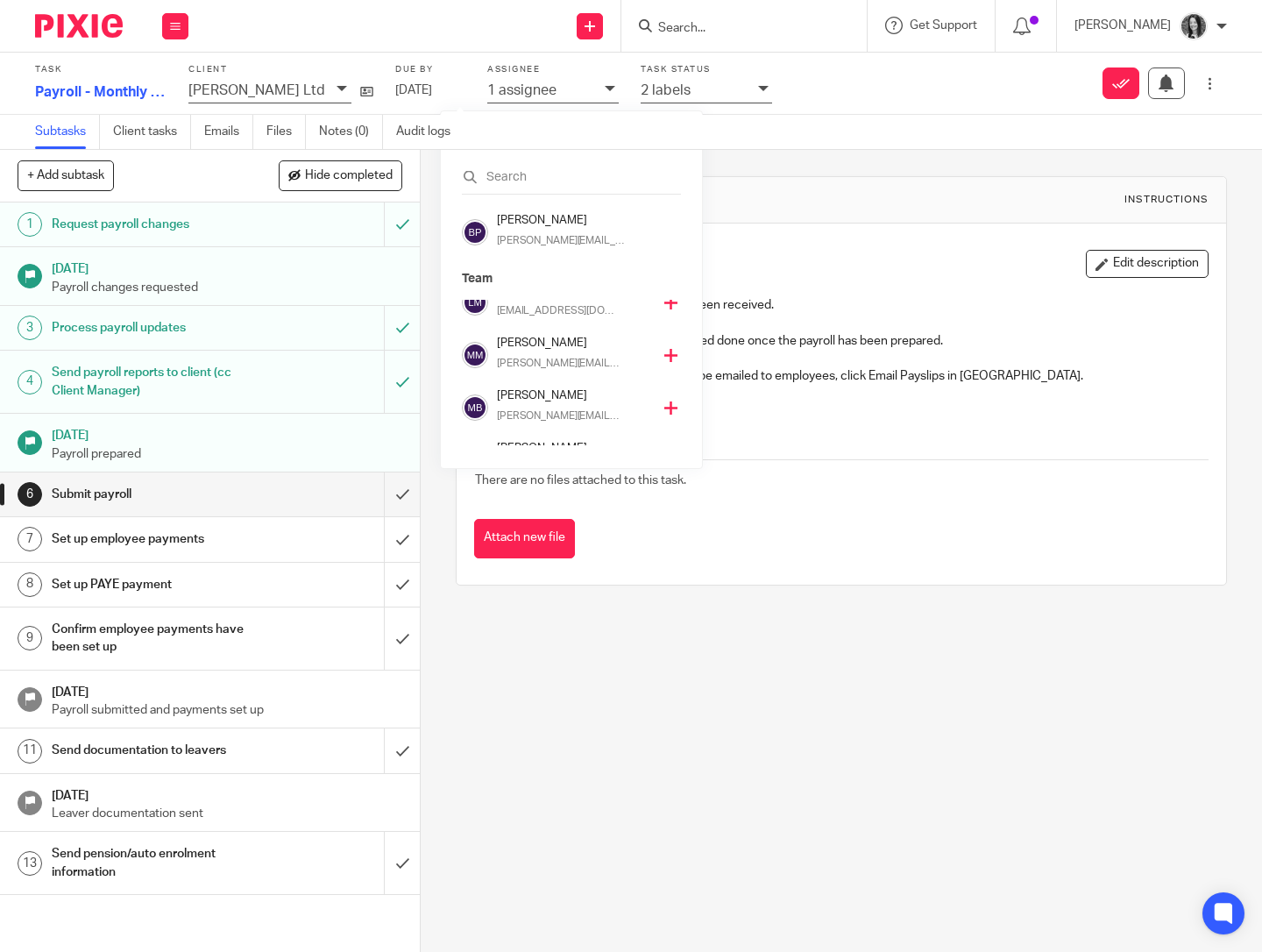
scroll to position [368, 0]
click at [532, 420] on h4 "Rod Petrie" at bounding box center [574, 413] width 155 height 17
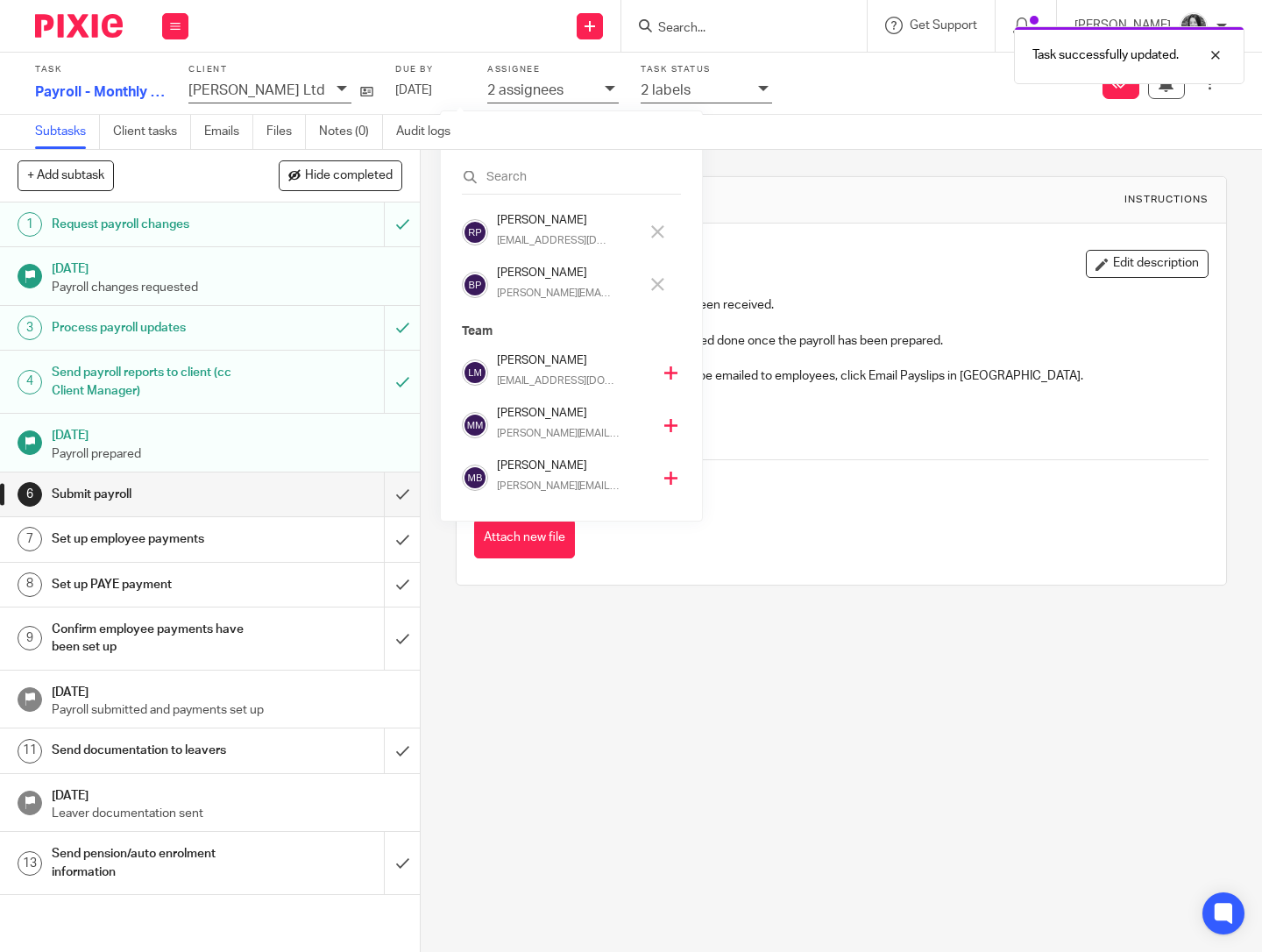
scroll to position [316, 0]
click at [531, 278] on h4 "[PERSON_NAME]" at bounding box center [567, 272] width 142 height 17
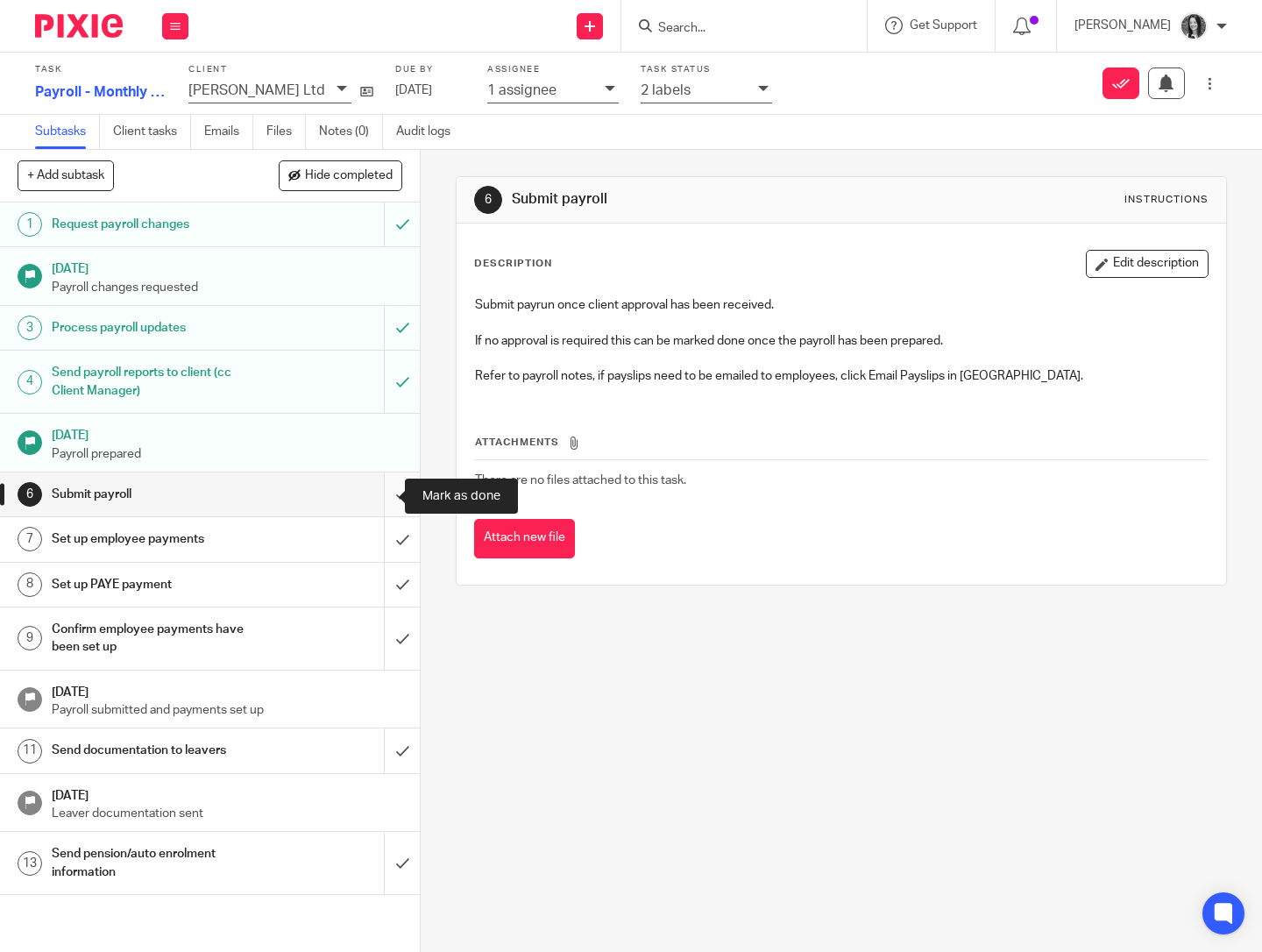
click at [373, 496] on input "submit" at bounding box center [209, 494] width 420 height 44
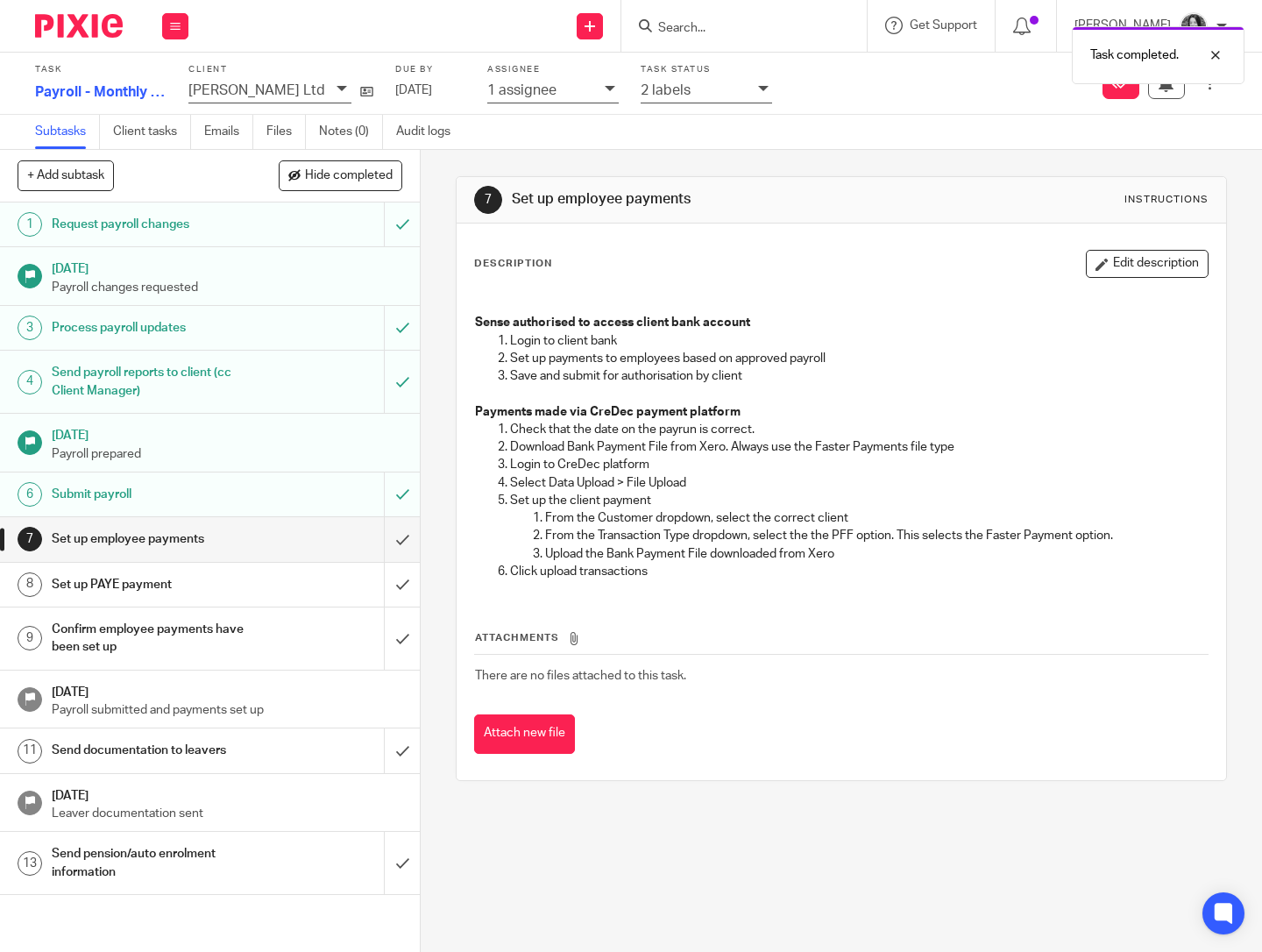
click at [224, 877] on h1 "Send pension/auto enrolment information" at bounding box center [157, 863] width 210 height 45
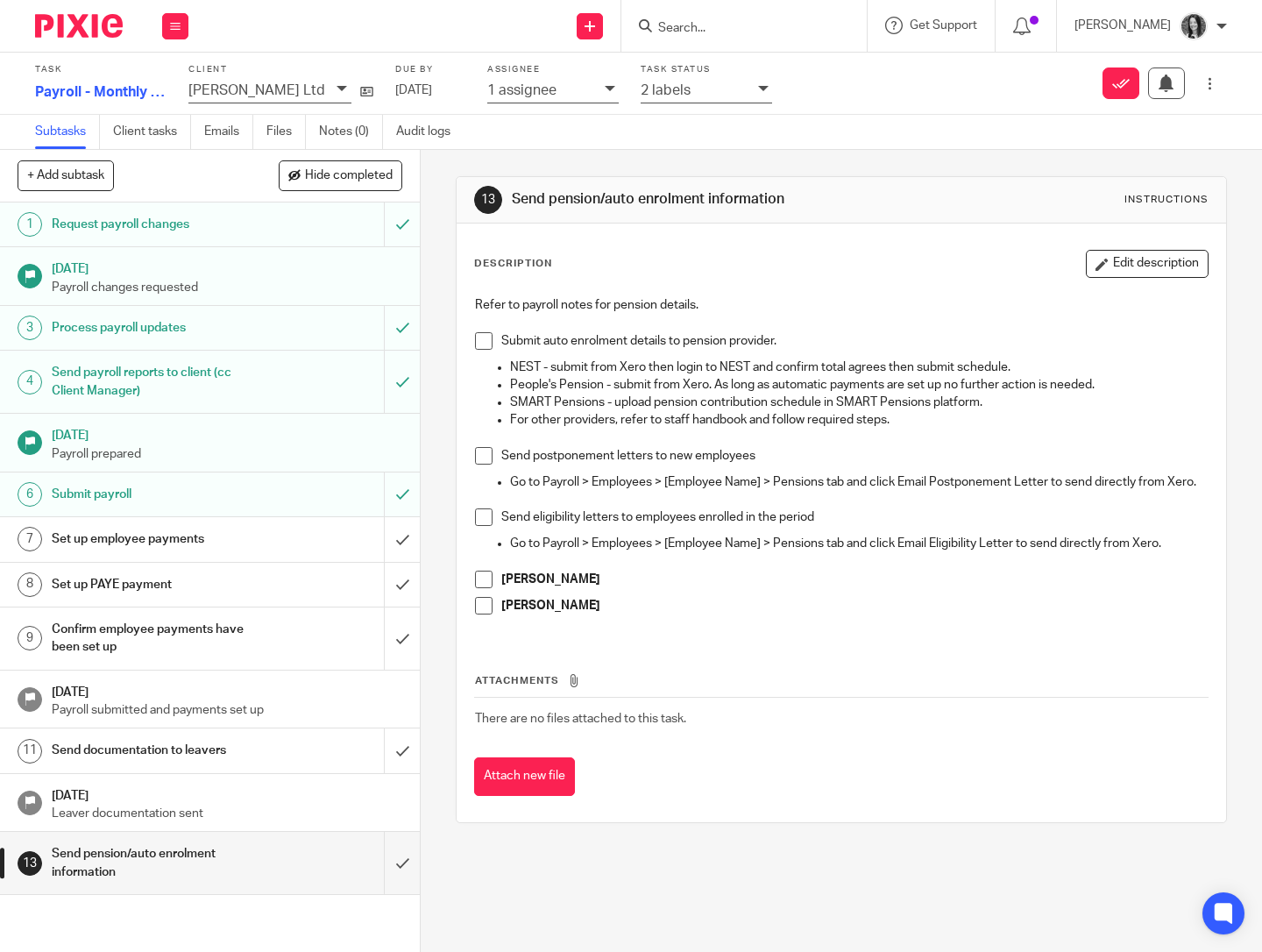
click at [533, 89] on div "1 assignee" at bounding box center [541, 89] width 109 height 20
click at [718, 27] on input "Search" at bounding box center [735, 29] width 157 height 16
click at [526, 90] on div "1 assignee" at bounding box center [541, 89] width 109 height 20
click at [810, 88] on div "Task Payroll - Monthly - Sense makes payments 6 /13 Client Forbes BP Ltd Due by…" at bounding box center [531, 83] width 992 height 48
click at [714, 25] on input "Search" at bounding box center [735, 29] width 157 height 16
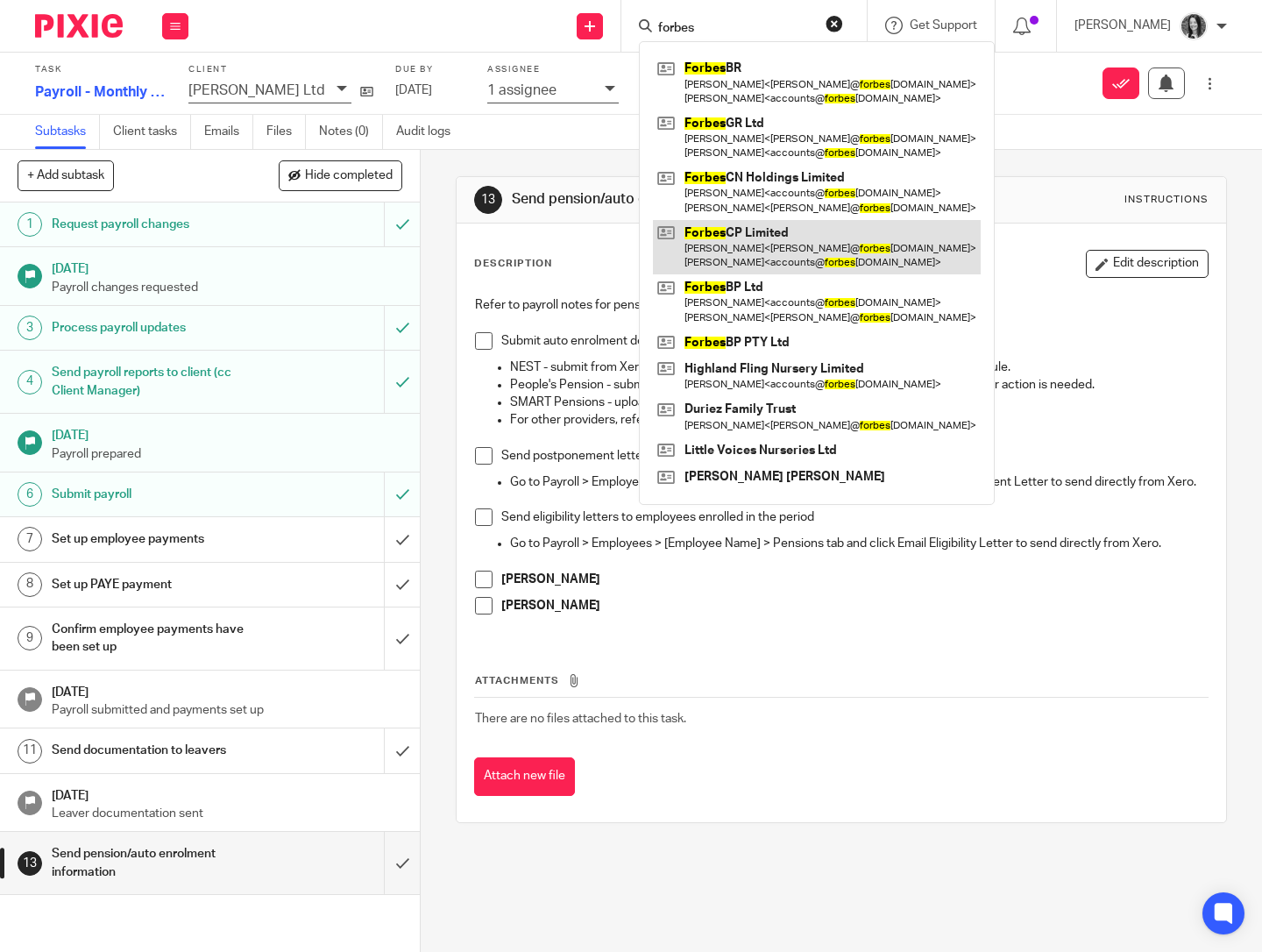
type input "forbes"
click at [799, 240] on link at bounding box center [817, 247] width 328 height 54
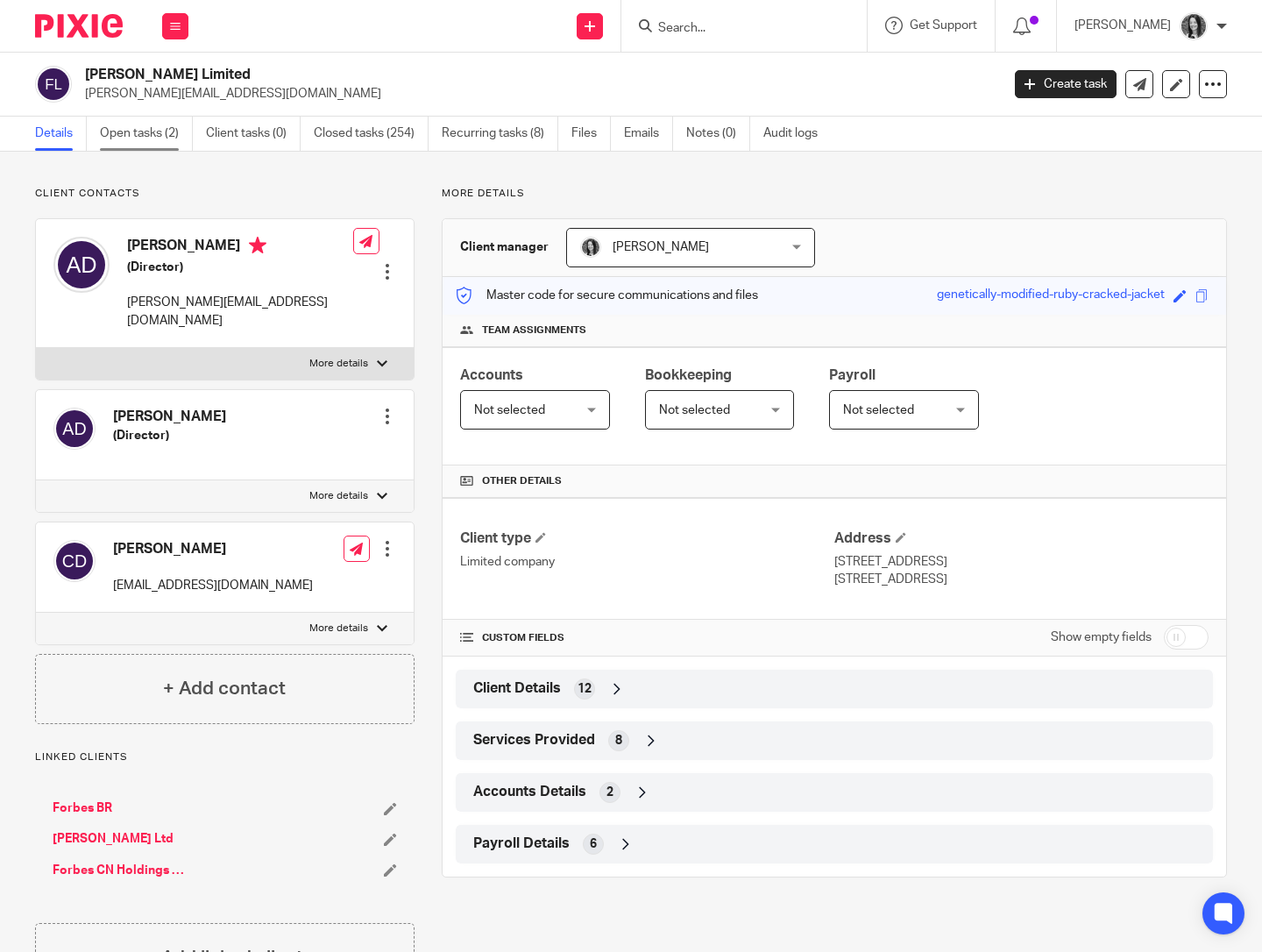
click at [184, 129] on link "Open tasks (2)" at bounding box center [146, 133] width 93 height 34
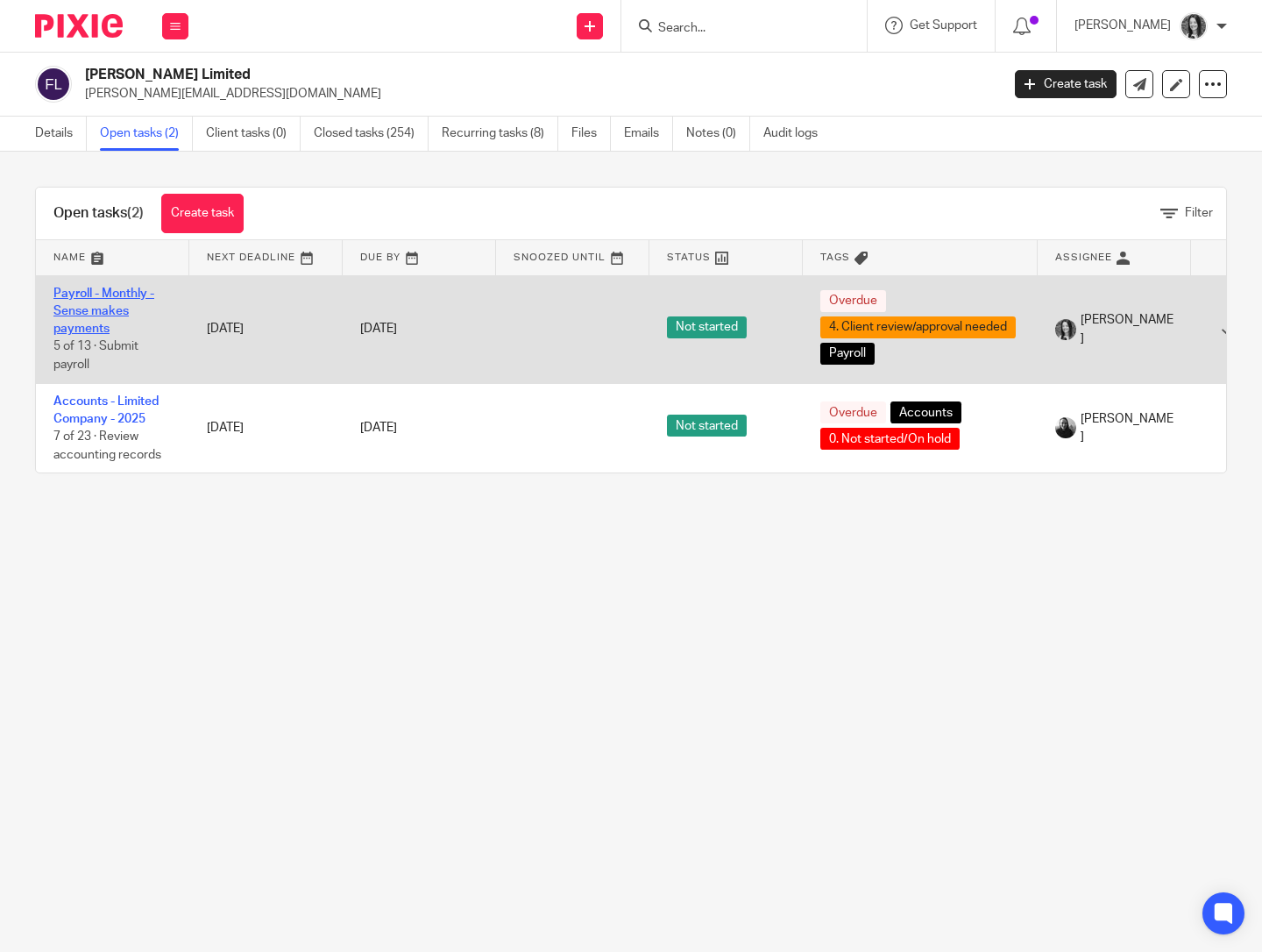
click at [99, 319] on link "Payroll - Monthly - Sense makes payments" at bounding box center [103, 311] width 101 height 49
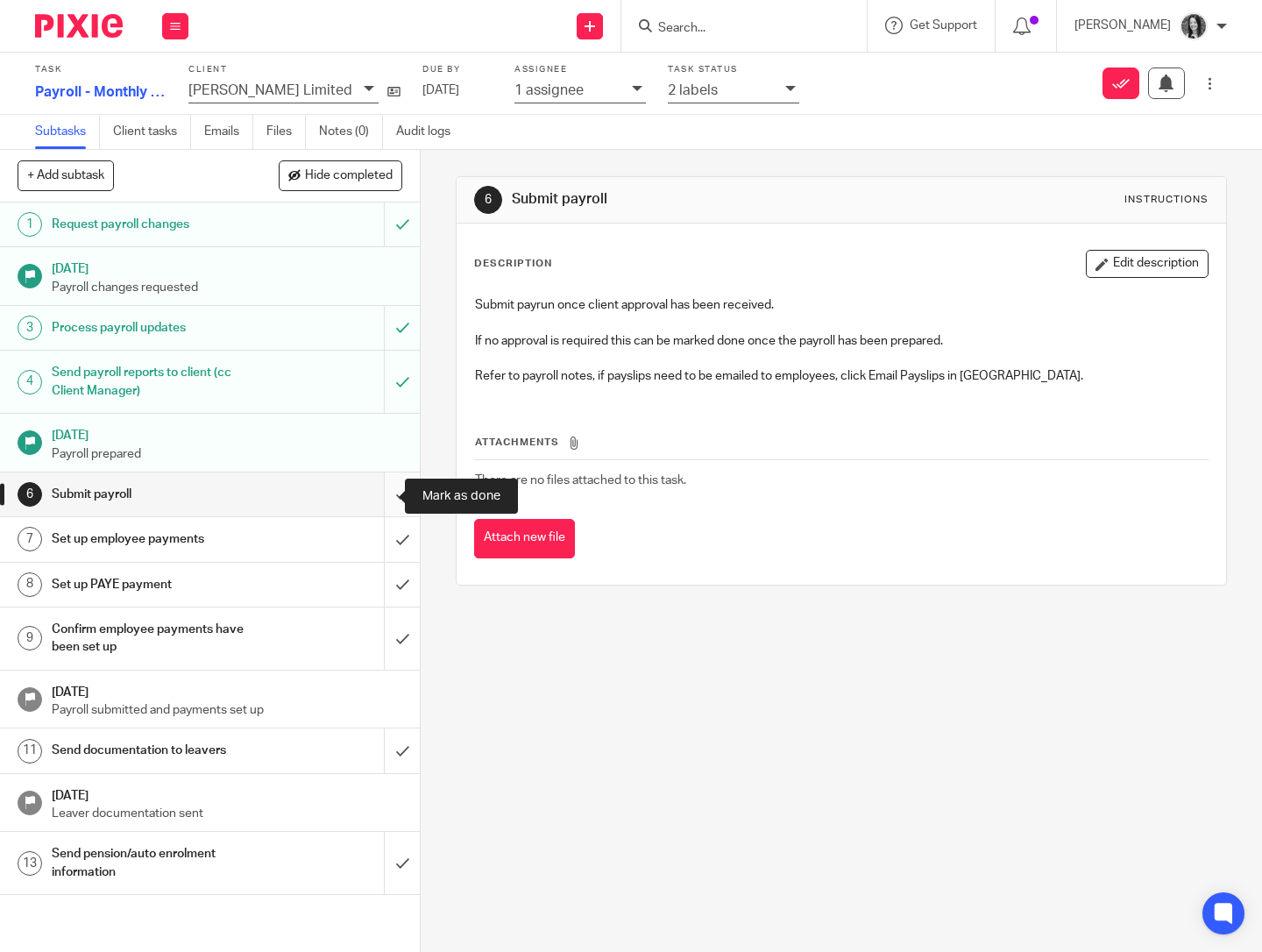
click at [378, 499] on input "submit" at bounding box center [209, 494] width 420 height 44
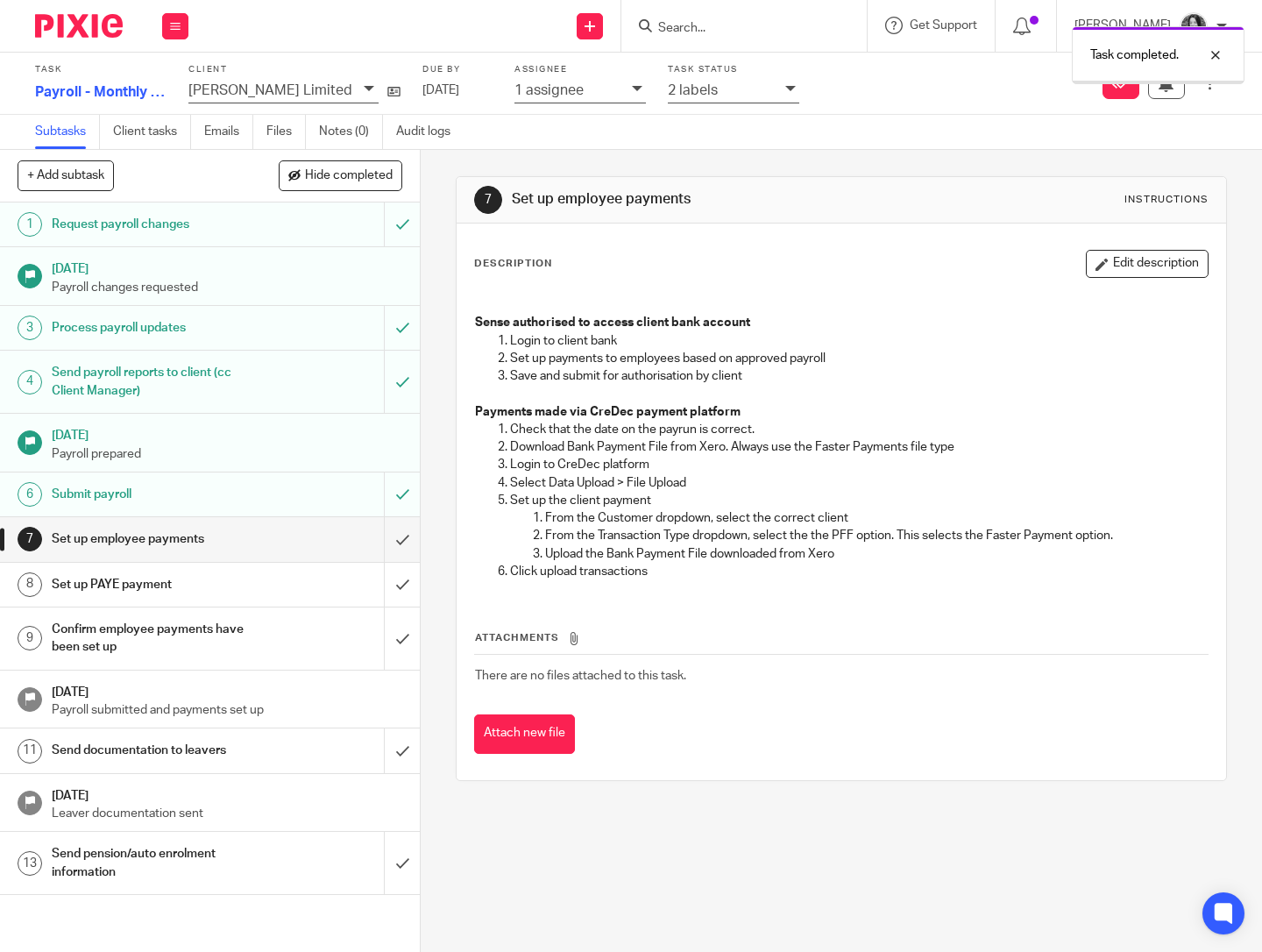
click at [572, 100] on div "1 assignee" at bounding box center [568, 89] width 109 height 20
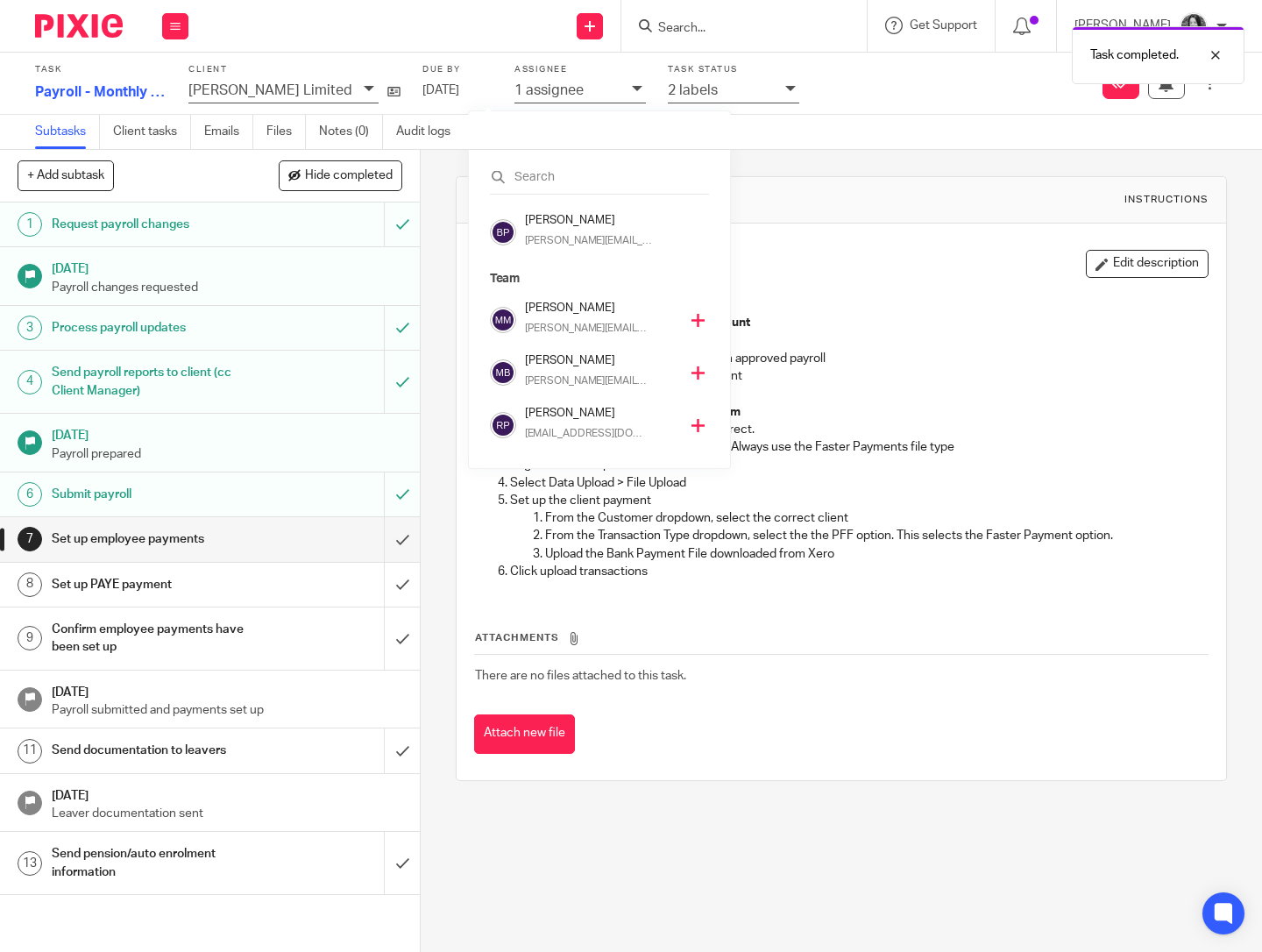
click at [578, 432] on p "[EMAIL_ADDRESS][DOMAIN_NAME]" at bounding box center [587, 434] width 124 height 16
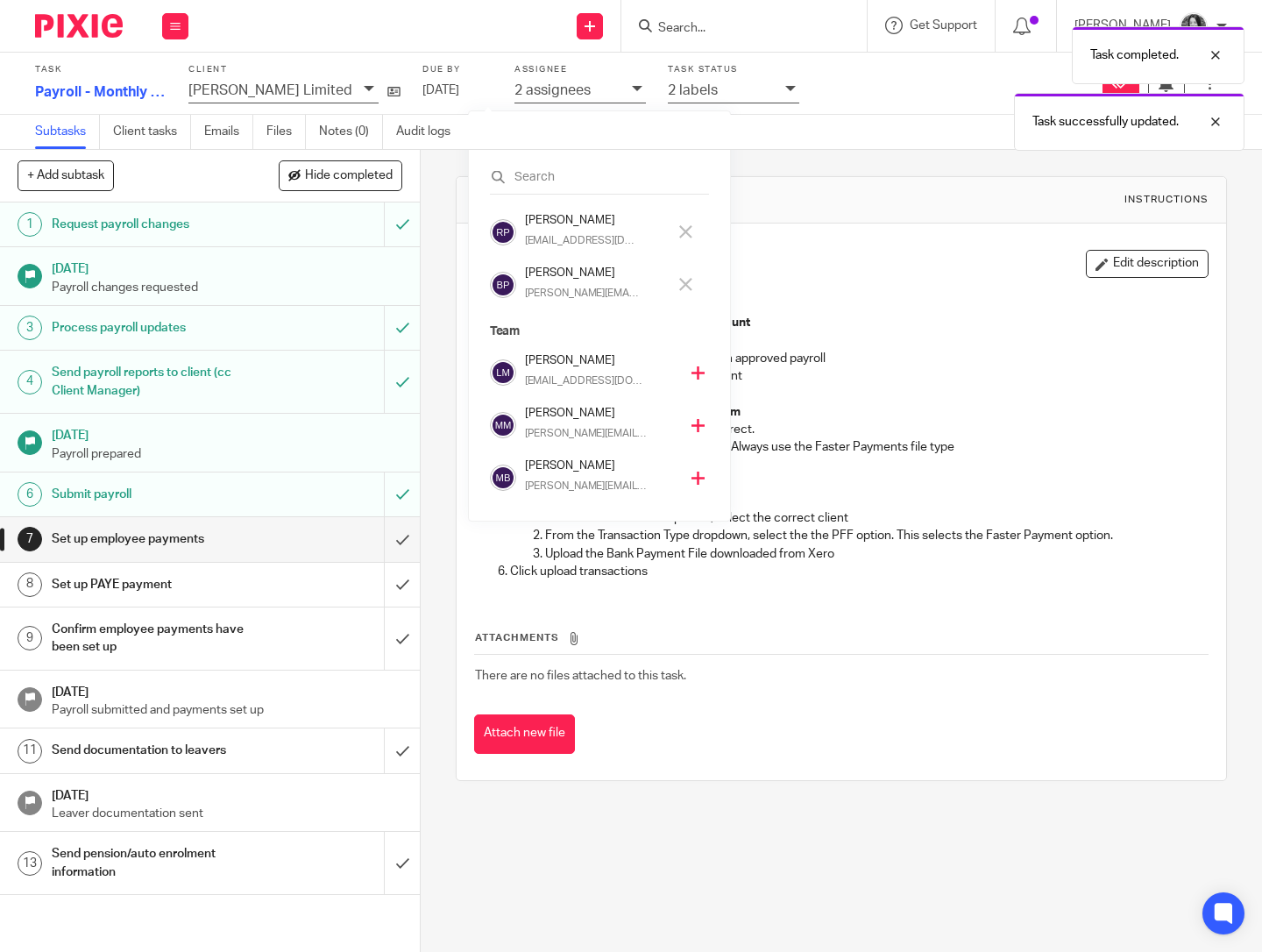
click at [581, 279] on h4 "[PERSON_NAME]" at bounding box center [596, 272] width 142 height 17
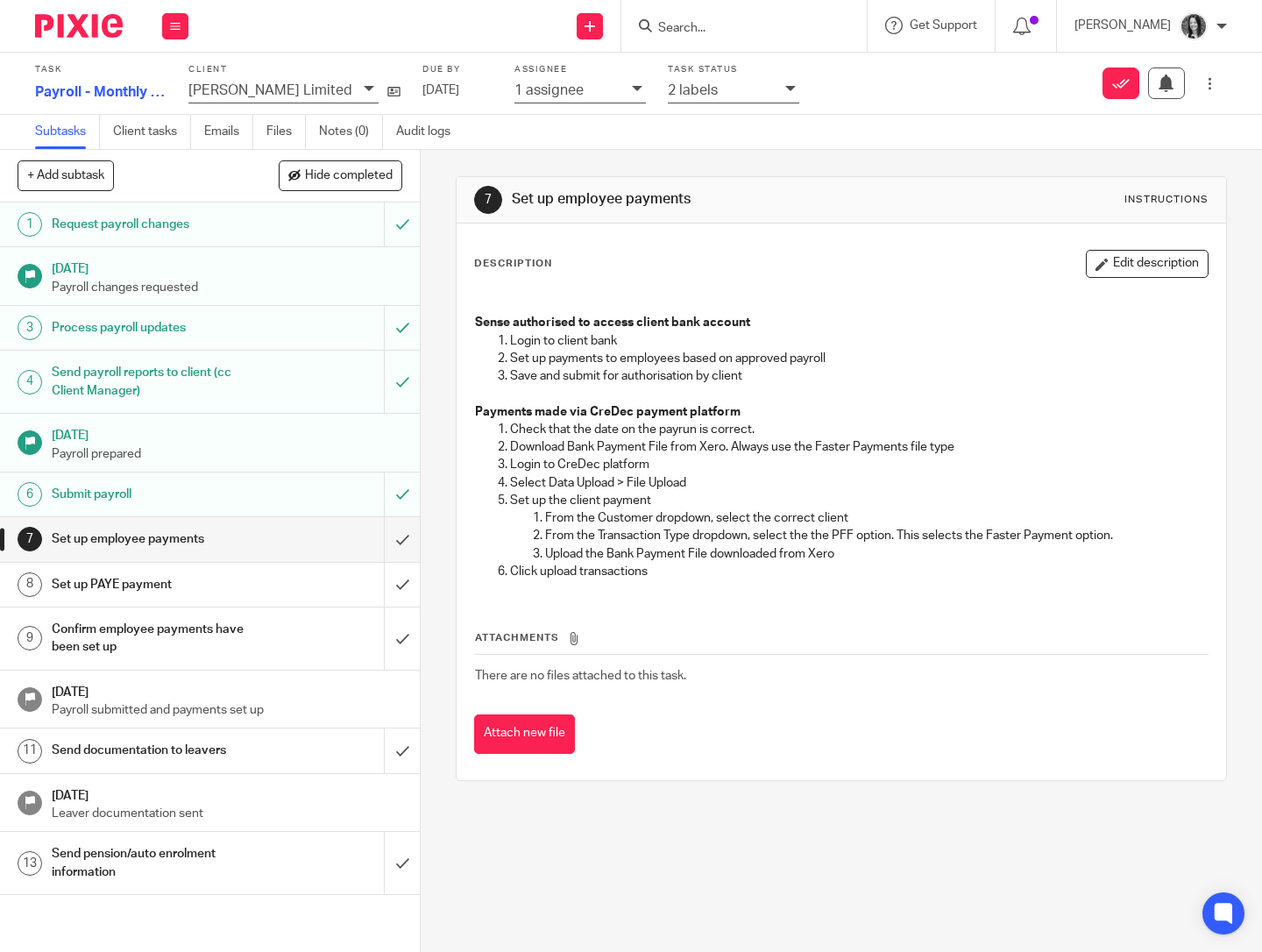
click at [685, 29] on input "Search" at bounding box center [735, 29] width 157 height 16
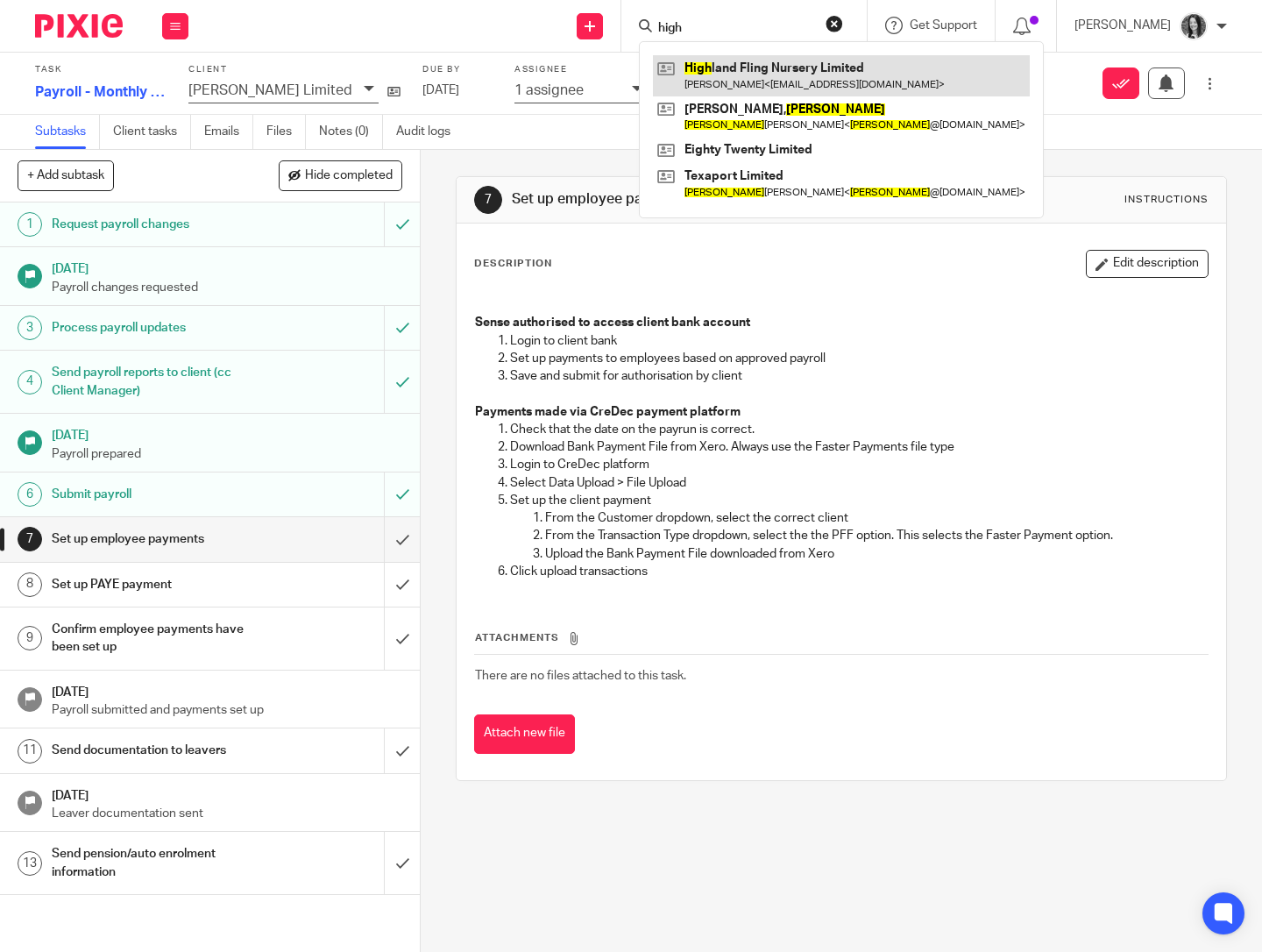
type input "high"
click at [777, 81] on link at bounding box center [841, 75] width 376 height 41
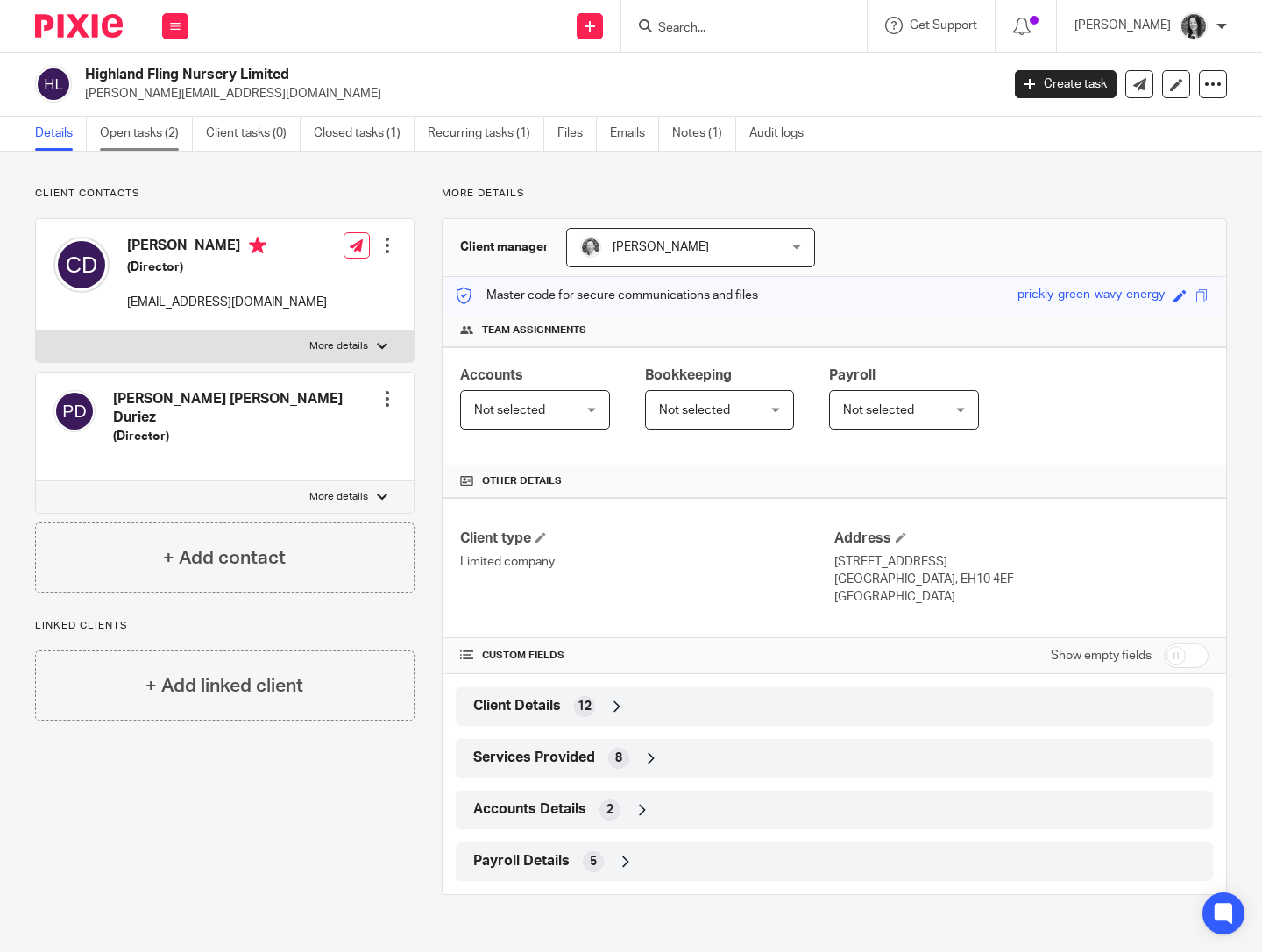
click at [131, 134] on link "Open tasks (2)" at bounding box center [146, 133] width 93 height 34
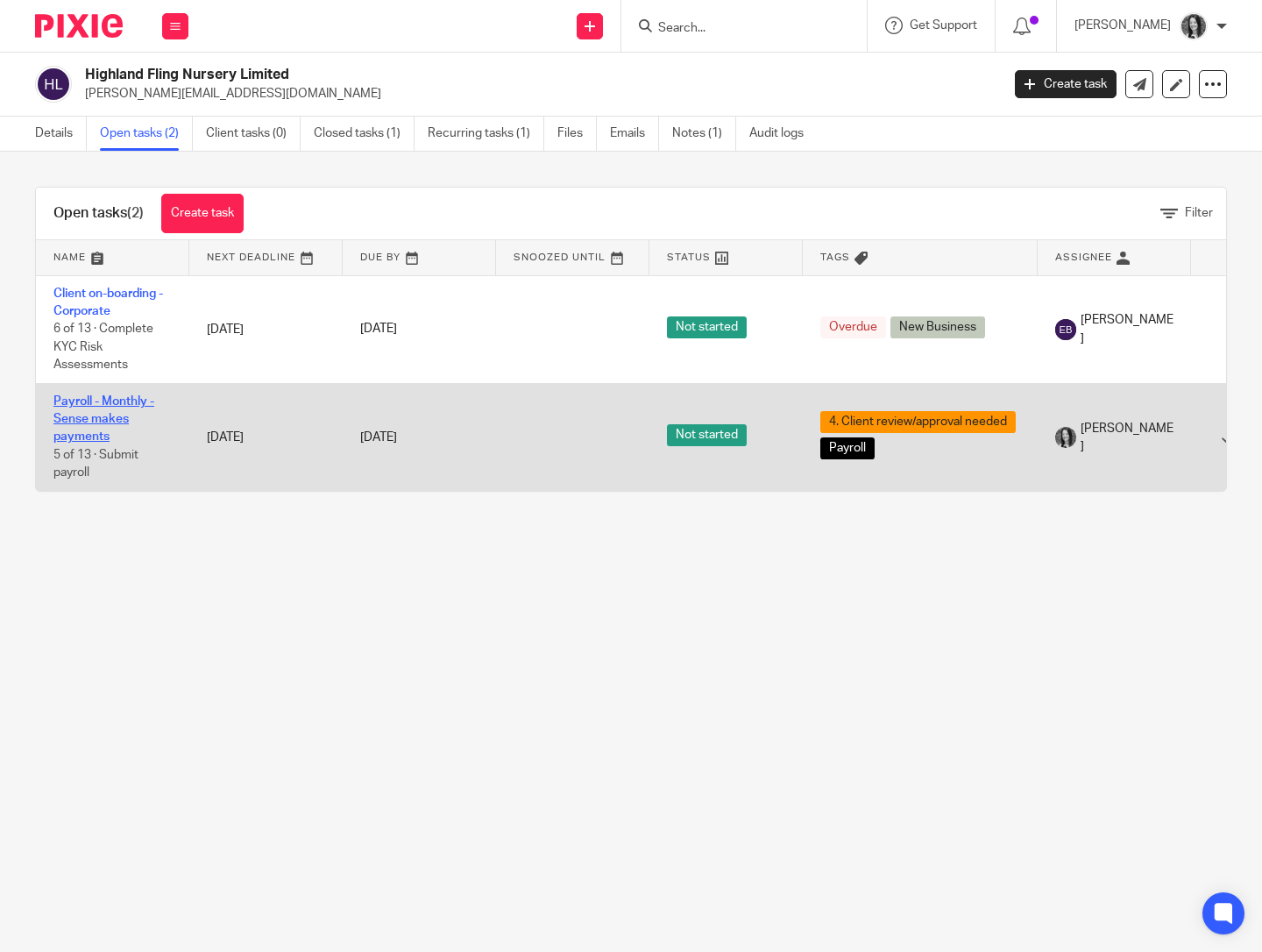
click at [103, 429] on link "Payroll - Monthly - Sense makes payments" at bounding box center [103, 419] width 101 height 49
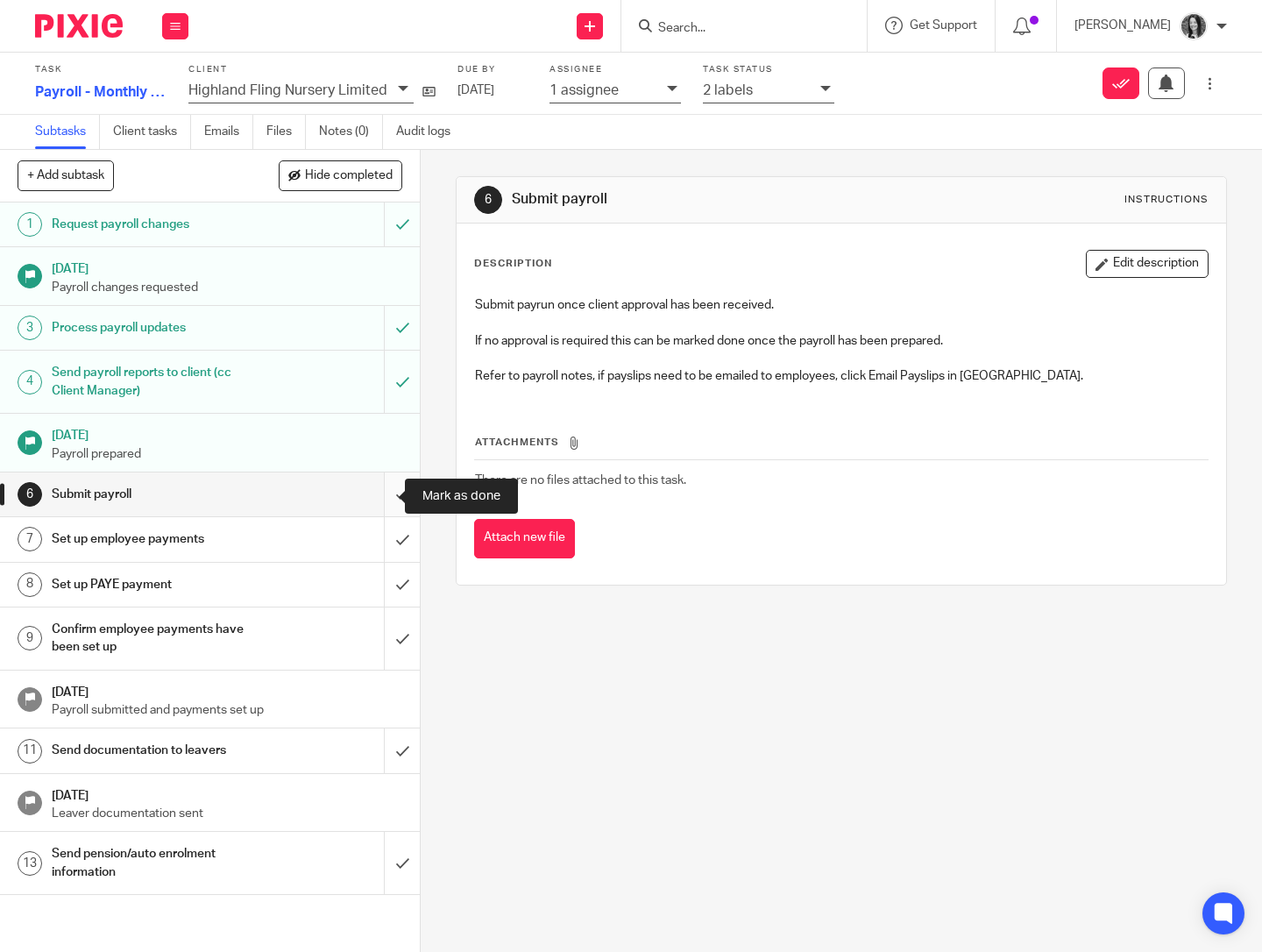
click at [374, 490] on input "submit" at bounding box center [209, 494] width 420 height 44
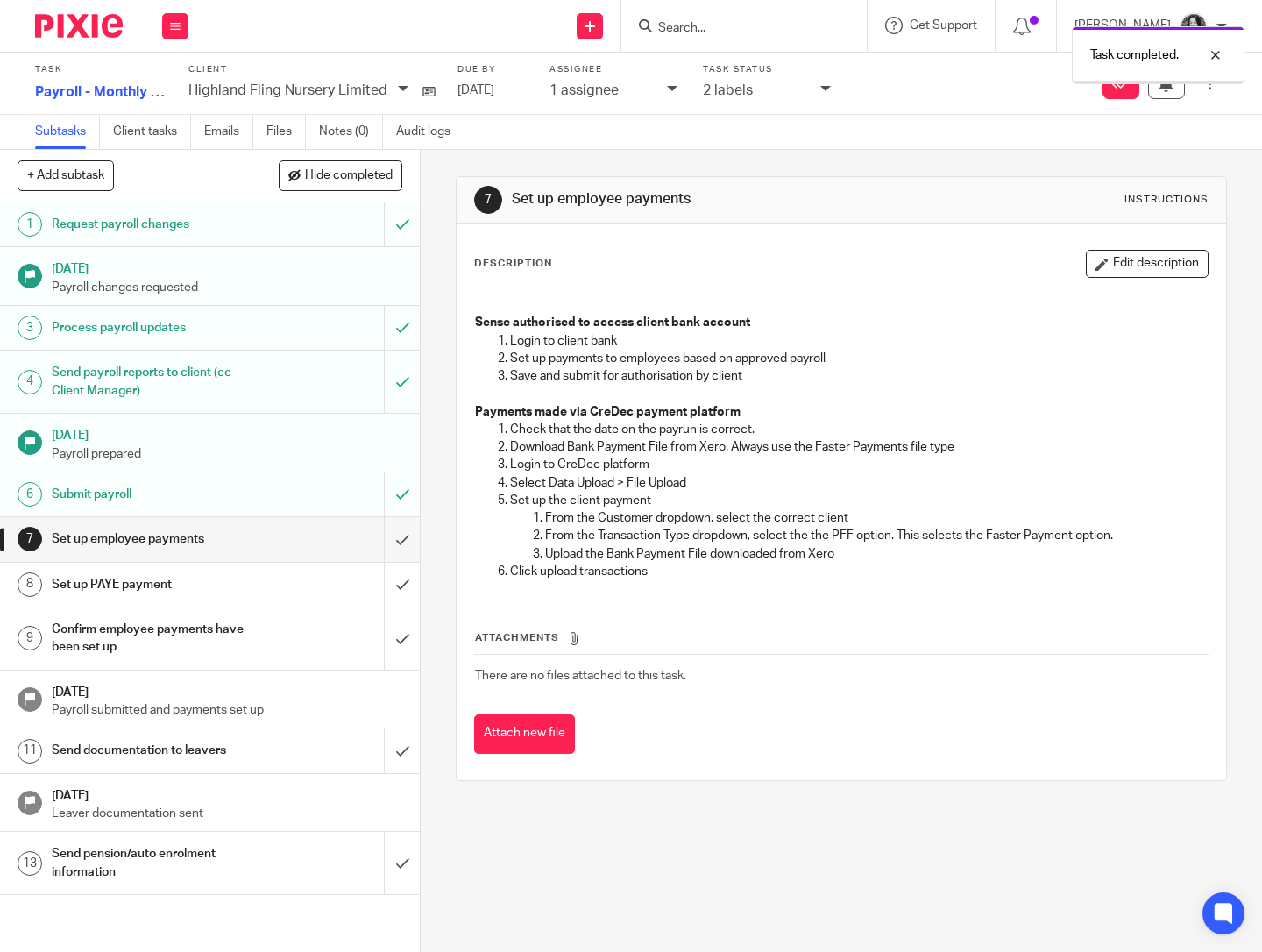
click at [611, 104] on div "Task Payroll - Monthly - Sense makes payments 6 /13 Client Highland Fling Nurse…" at bounding box center [531, 83] width 992 height 48
click at [610, 95] on p "1 assignee" at bounding box center [584, 90] width 69 height 16
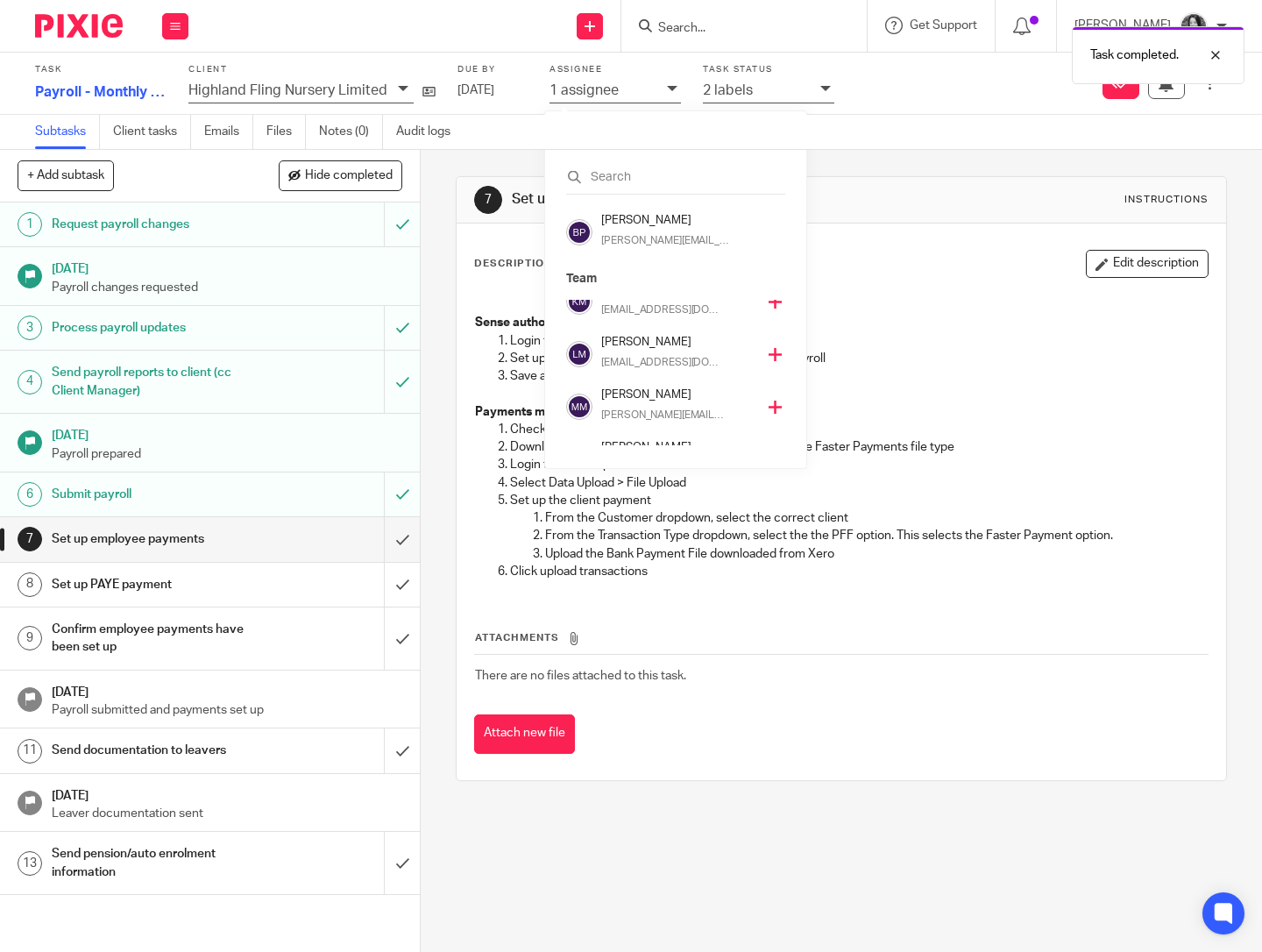
scroll to position [368, 0]
click at [638, 419] on h4 "[PERSON_NAME]" at bounding box center [678, 413] width 155 height 17
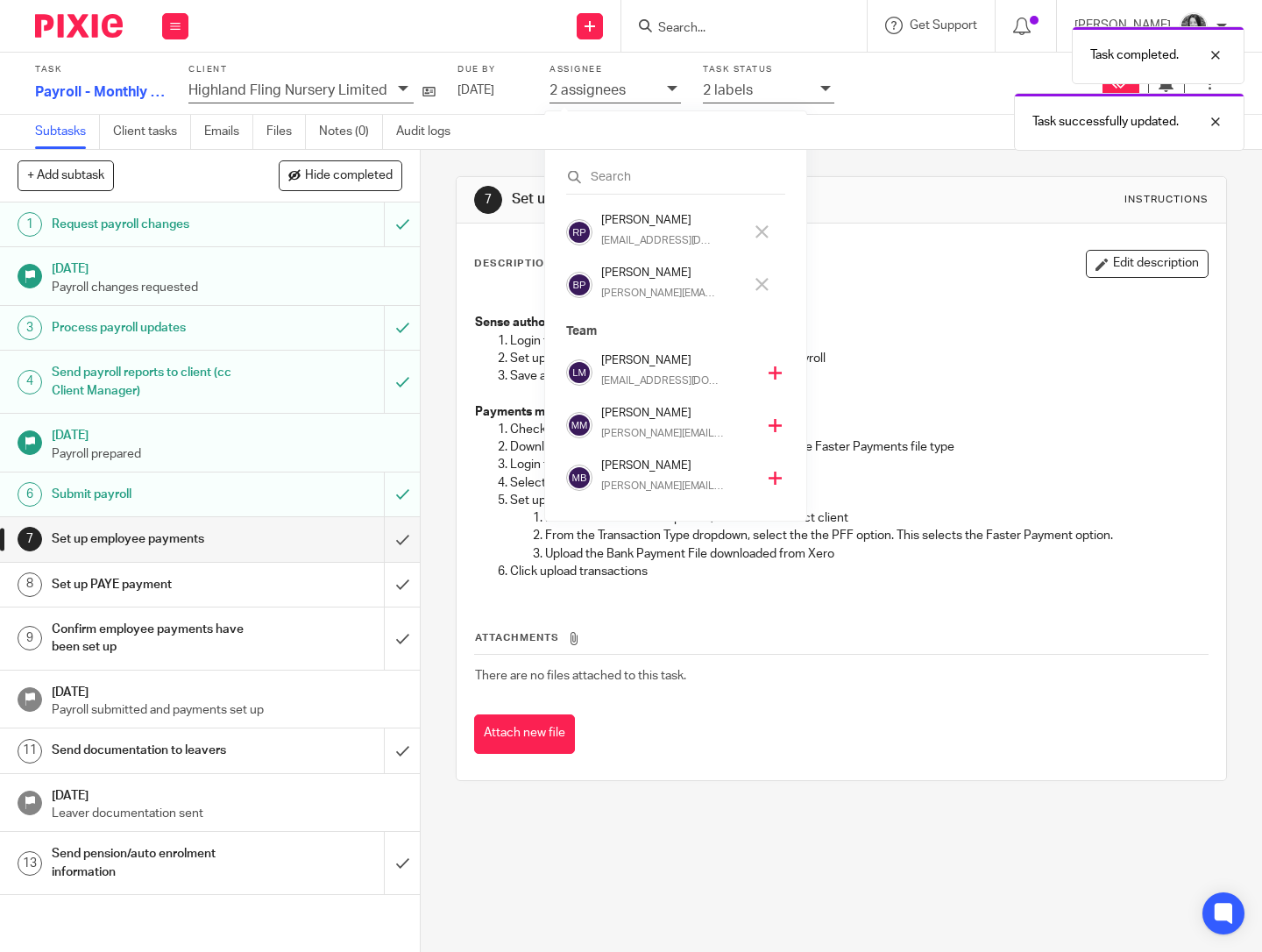
click at [652, 288] on p "[PERSON_NAME][EMAIL_ADDRESS][DOMAIN_NAME]" at bounding box center [658, 293] width 114 height 16
